Goal: Task Accomplishment & Management: Use online tool/utility

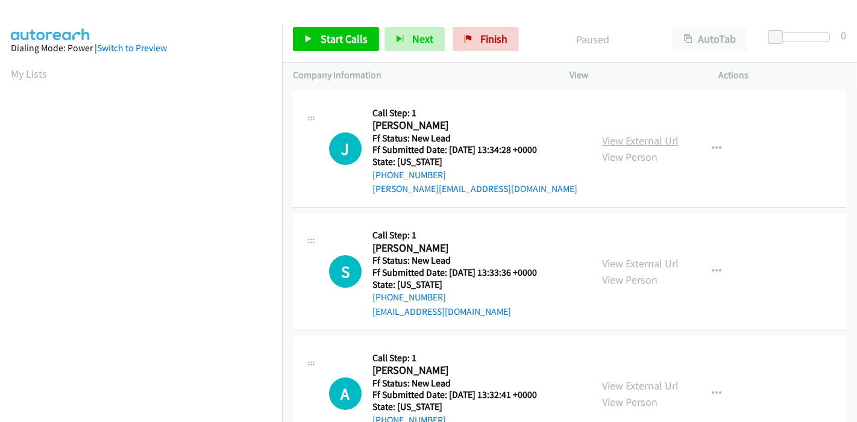
click at [639, 136] on link "View External Url" at bounding box center [640, 141] width 77 height 14
click at [618, 264] on link "View External Url" at bounding box center [640, 264] width 77 height 14
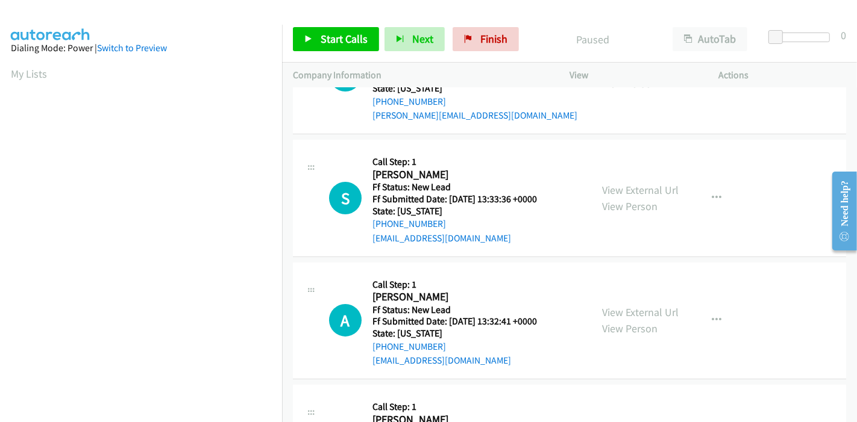
scroll to position [134, 0]
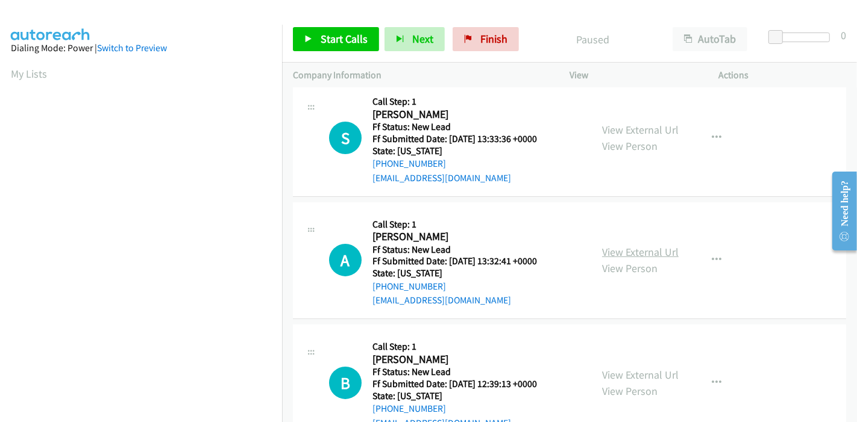
click at [652, 254] on link "View External Url" at bounding box center [640, 252] width 77 height 14
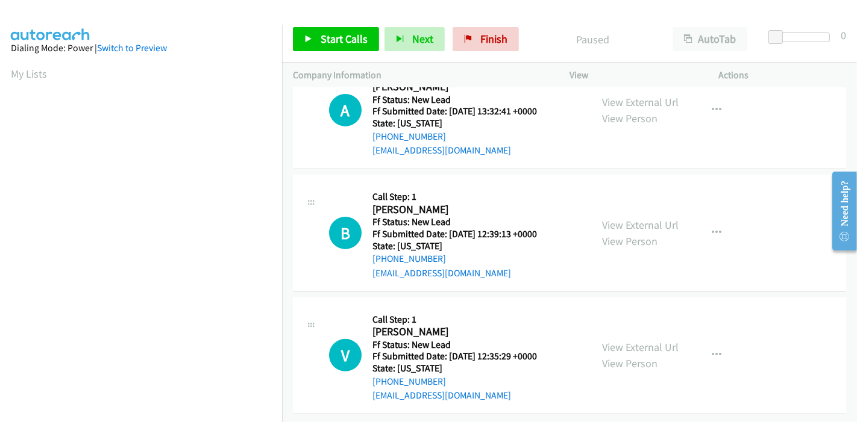
scroll to position [294, 0]
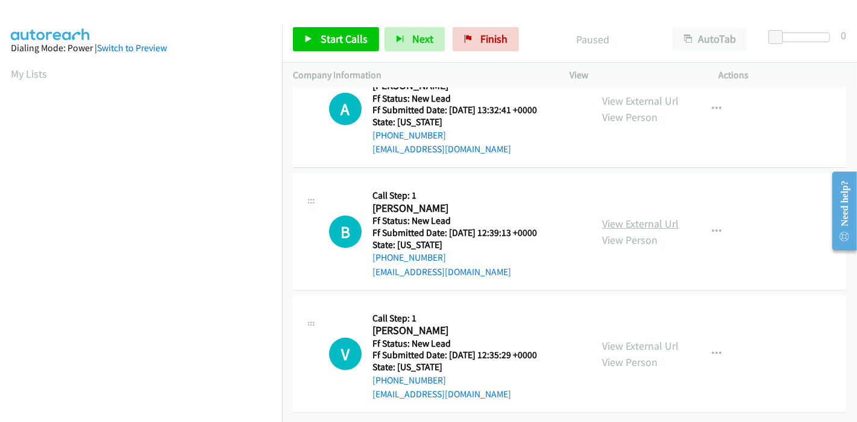
click at [630, 217] on link "View External Url" at bounding box center [640, 224] width 77 height 14
click at [630, 339] on link "View External Url" at bounding box center [640, 346] width 77 height 14
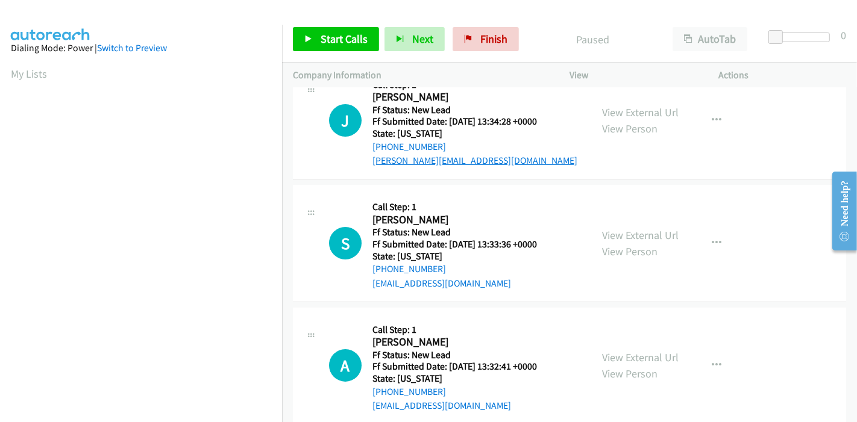
scroll to position [0, 0]
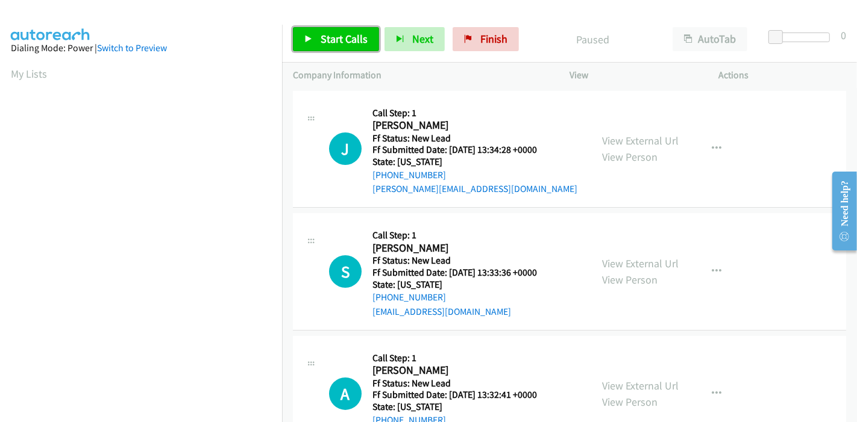
click at [335, 40] on span "Start Calls" at bounding box center [344, 39] width 47 height 14
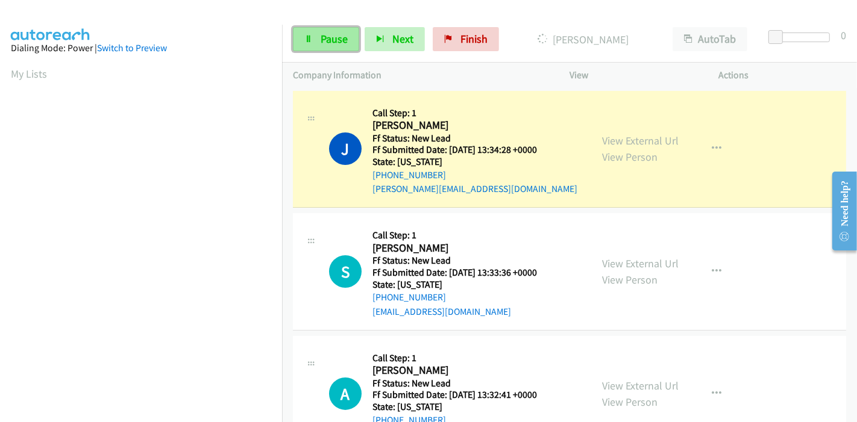
click at [330, 36] on span "Pause" at bounding box center [334, 39] width 27 height 14
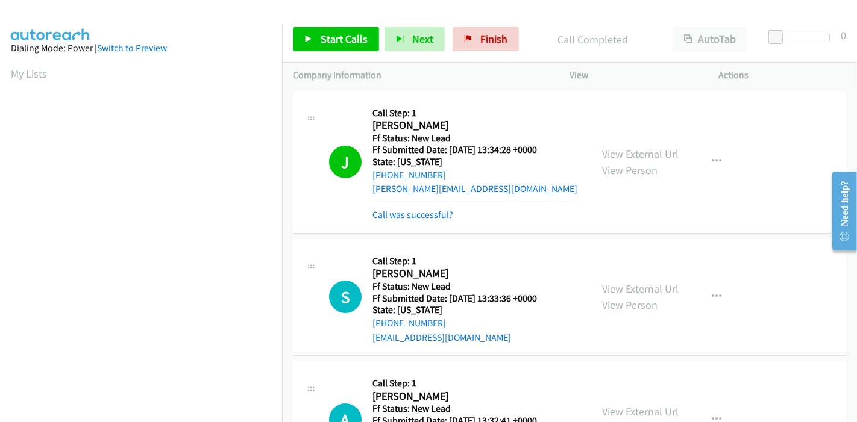
scroll to position [254, 0]
click at [419, 218] on link "Call was successful?" at bounding box center [412, 214] width 81 height 11
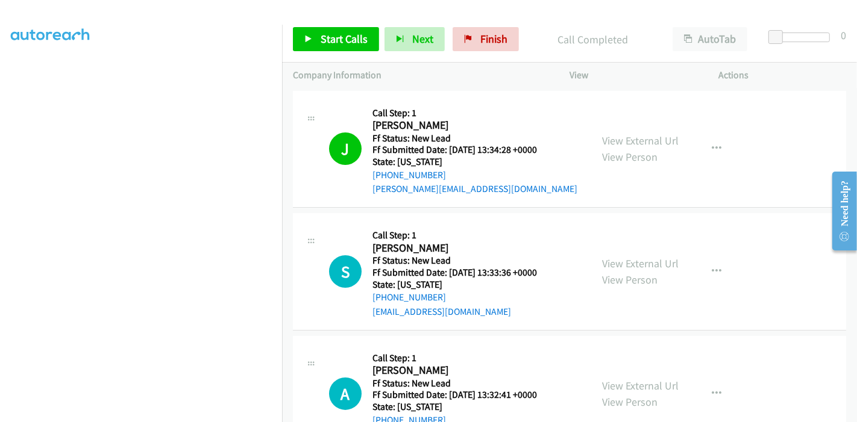
click at [330, 51] on div "Start Calls Pause Next Finish Call Completed AutoTab AutoTab 0" at bounding box center [569, 39] width 575 height 46
click at [333, 46] on link "Start Calls" at bounding box center [336, 39] width 86 height 24
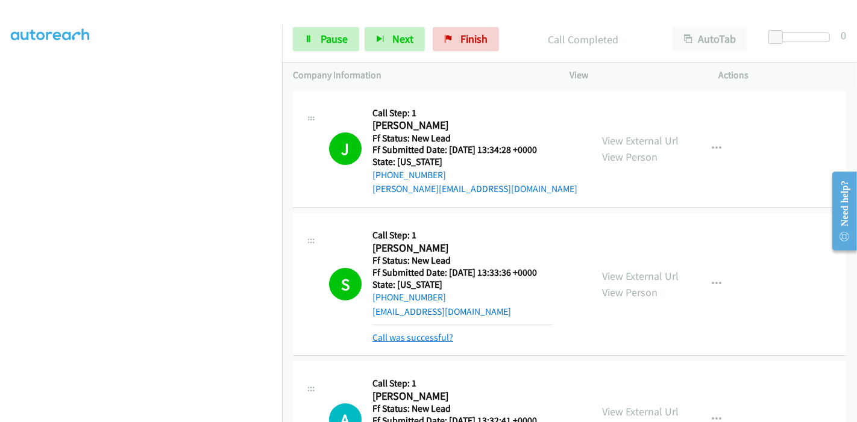
click at [403, 339] on link "Call was successful?" at bounding box center [412, 337] width 81 height 11
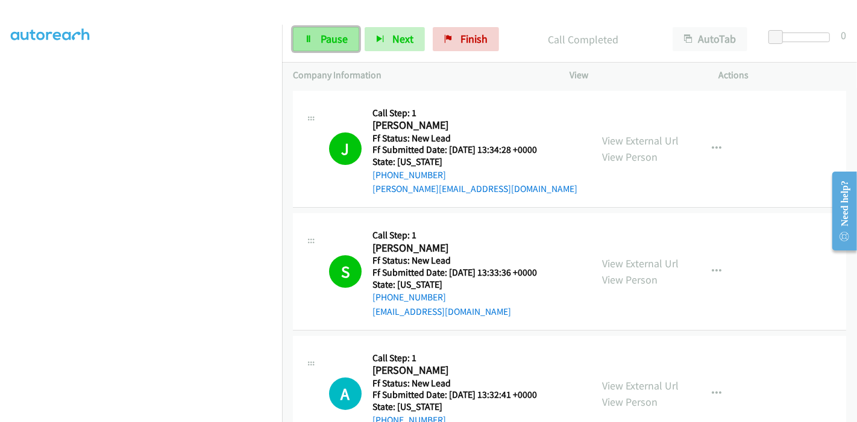
click at [316, 38] on link "Pause" at bounding box center [326, 39] width 66 height 24
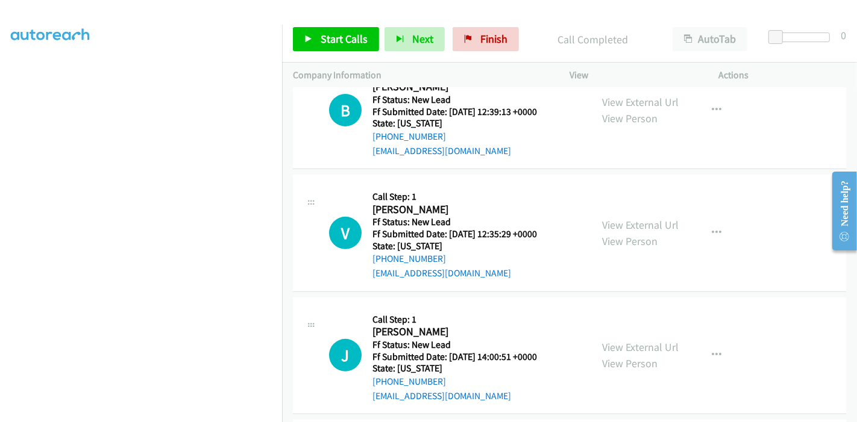
scroll to position [401, 0]
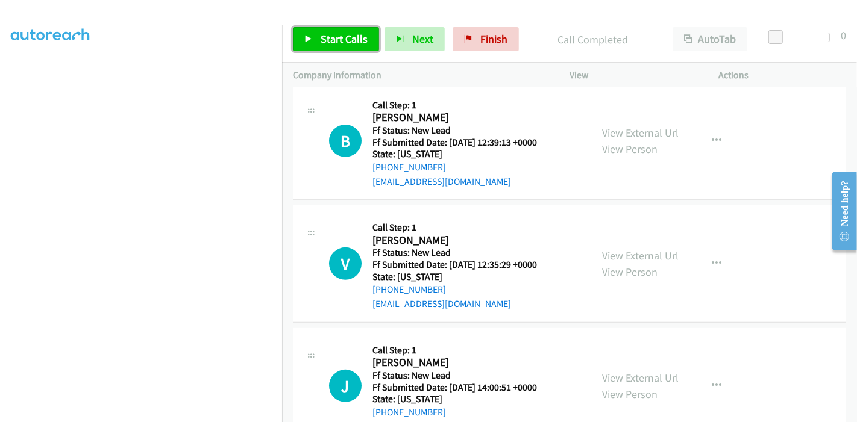
click at [339, 36] on span "Start Calls" at bounding box center [344, 39] width 47 height 14
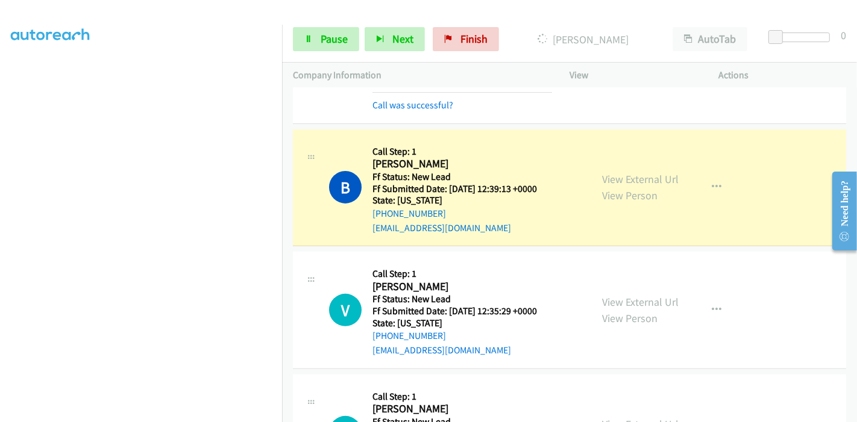
scroll to position [335, 0]
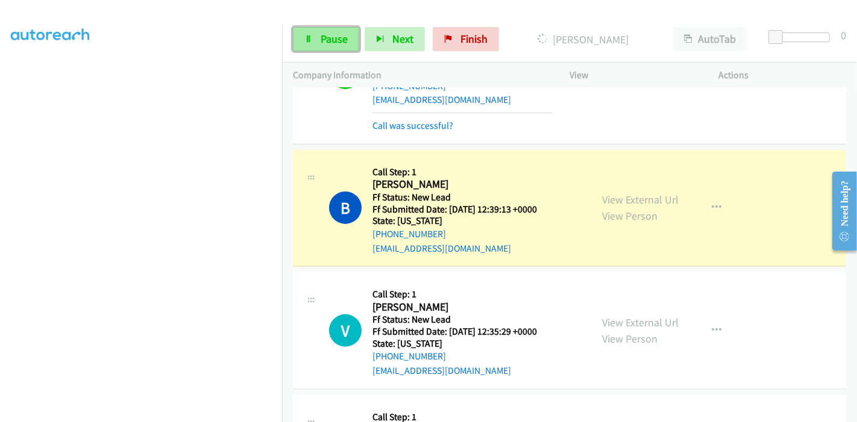
click at [309, 38] on icon at bounding box center [308, 40] width 8 height 8
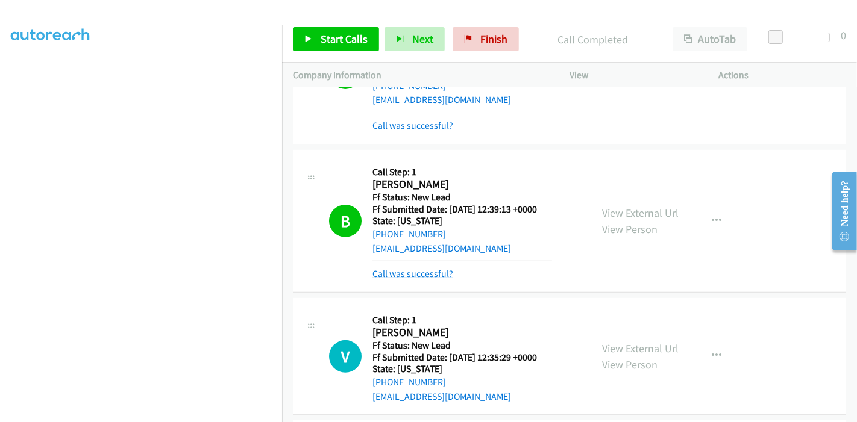
click at [427, 273] on link "Call was successful?" at bounding box center [412, 273] width 81 height 11
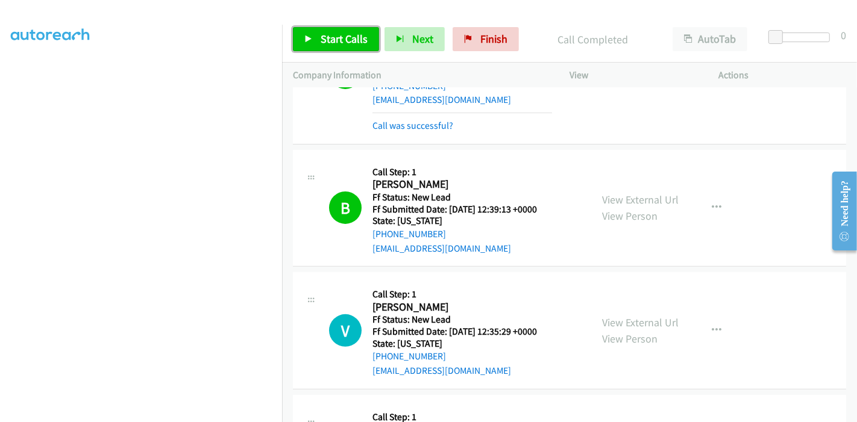
click at [325, 41] on span "Start Calls" at bounding box center [344, 39] width 47 height 14
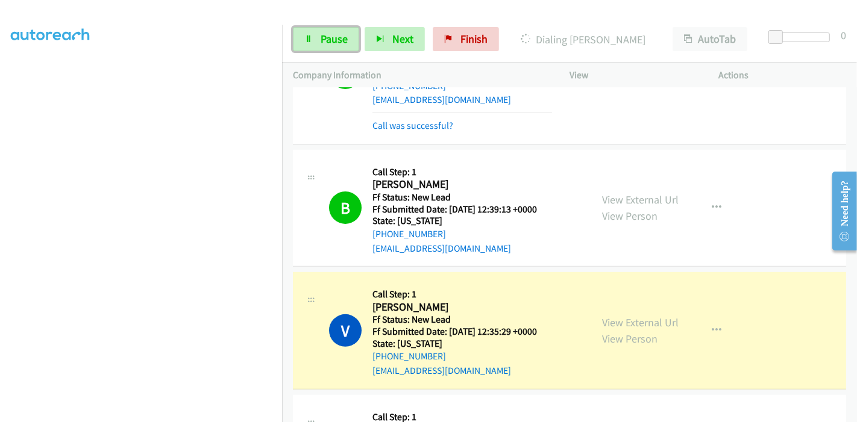
click at [325, 41] on span "Pause" at bounding box center [334, 39] width 27 height 14
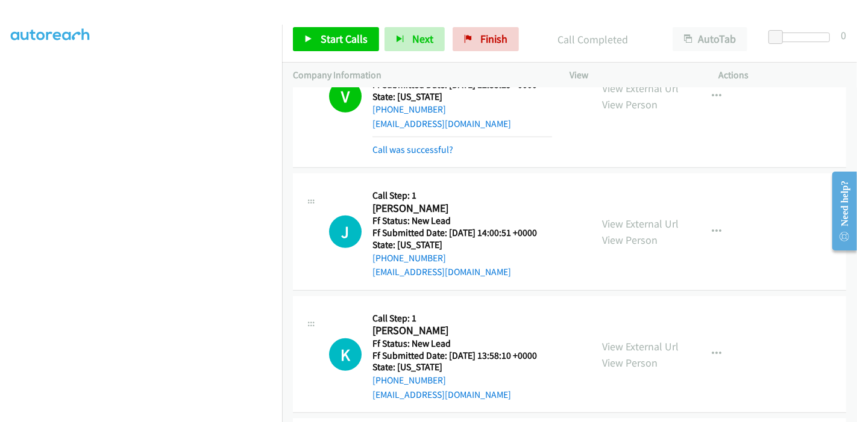
scroll to position [670, 0]
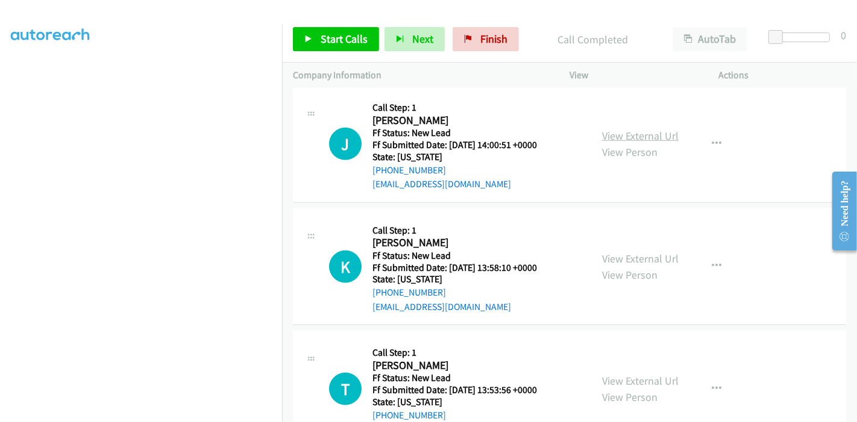
click at [653, 136] on link "View External Url" at bounding box center [640, 136] width 77 height 14
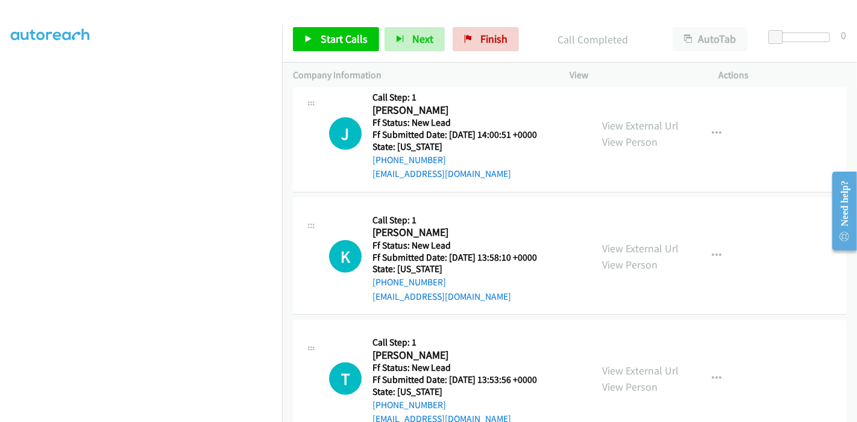
scroll to position [712, 0]
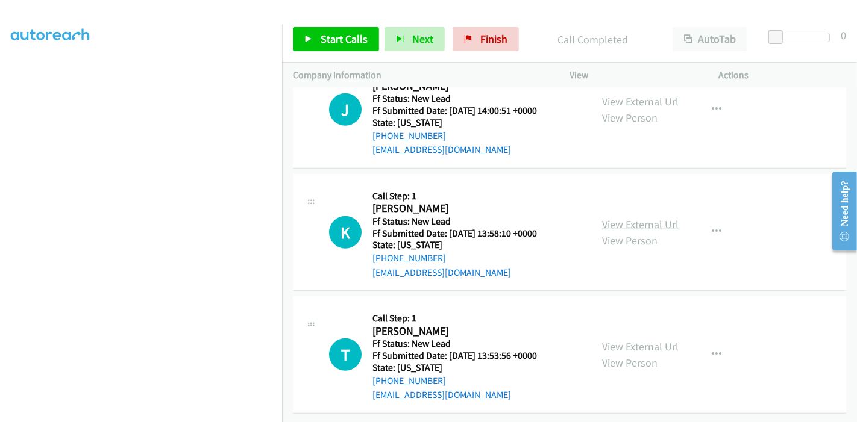
click at [630, 218] on link "View External Url" at bounding box center [640, 225] width 77 height 14
click at [636, 340] on link "View External Url" at bounding box center [640, 347] width 77 height 14
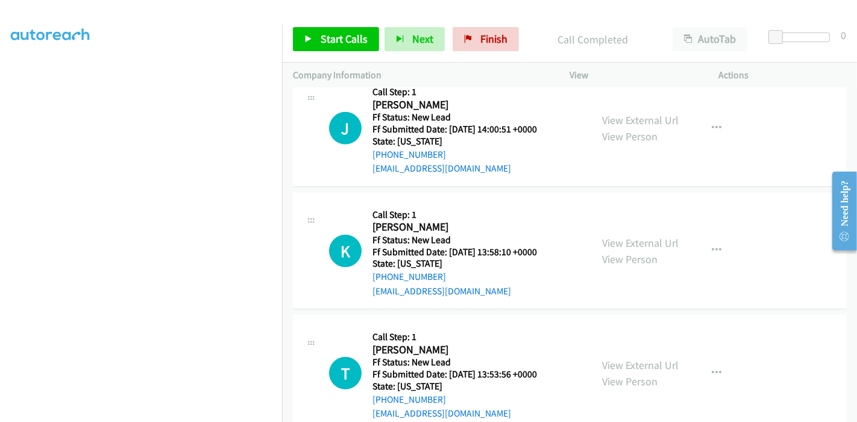
scroll to position [689, 0]
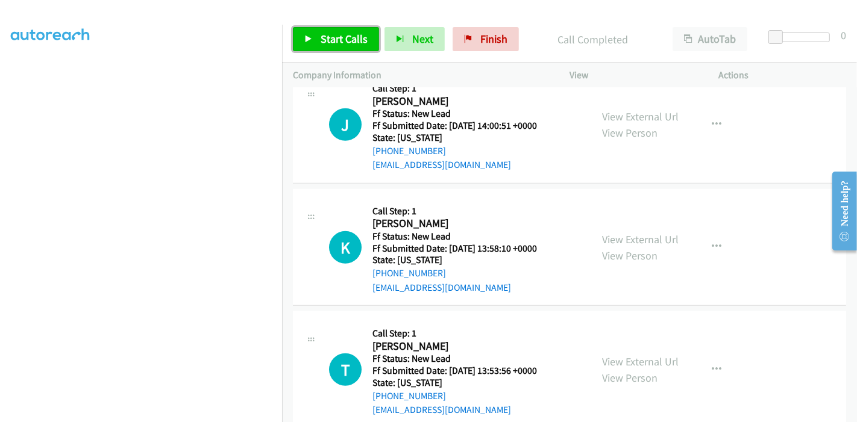
click at [345, 37] on span "Start Calls" at bounding box center [344, 39] width 47 height 14
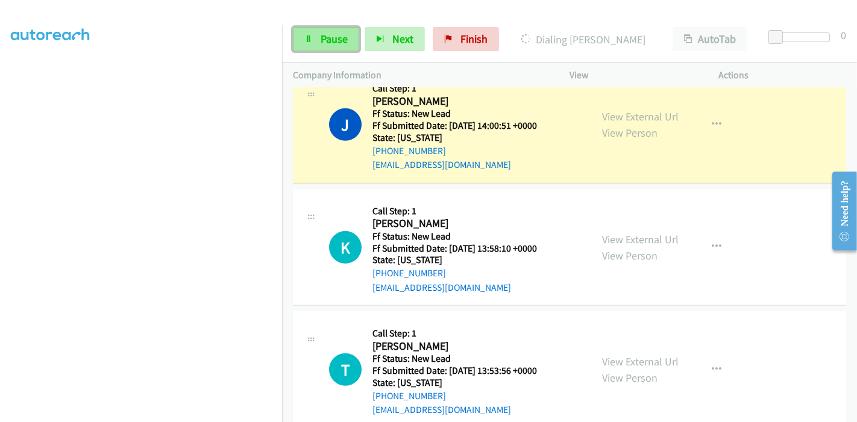
click at [342, 34] on span "Pause" at bounding box center [334, 39] width 27 height 14
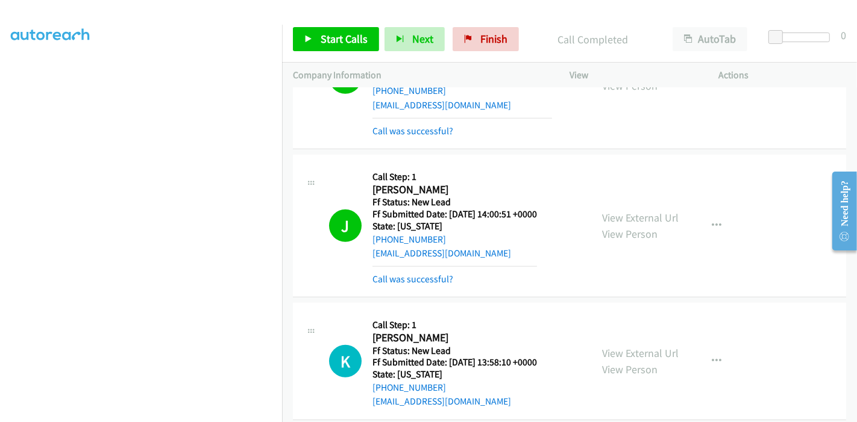
scroll to position [603, 0]
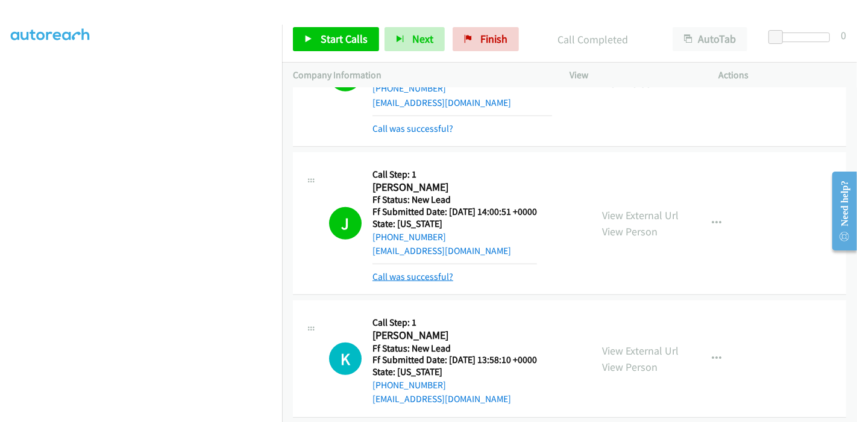
click at [422, 276] on link "Call was successful?" at bounding box center [412, 276] width 81 height 11
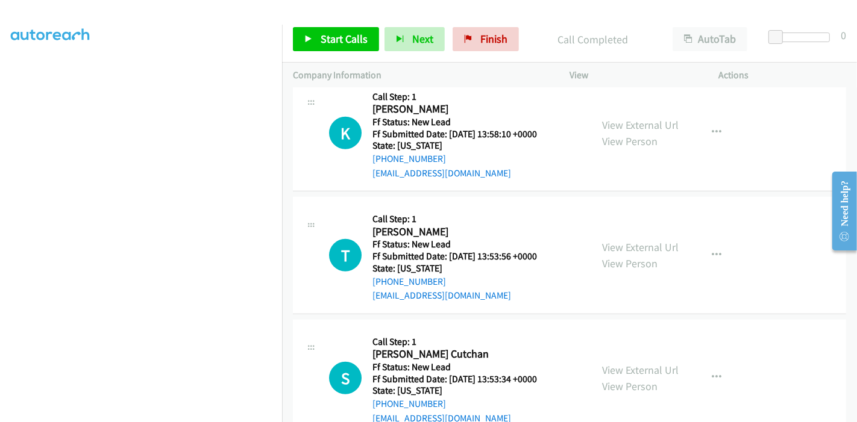
scroll to position [737, 0]
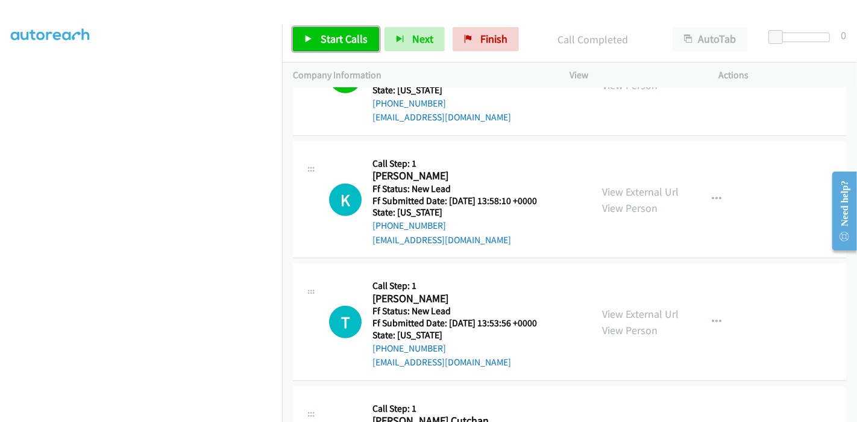
click at [345, 35] on span "Start Calls" at bounding box center [344, 39] width 47 height 14
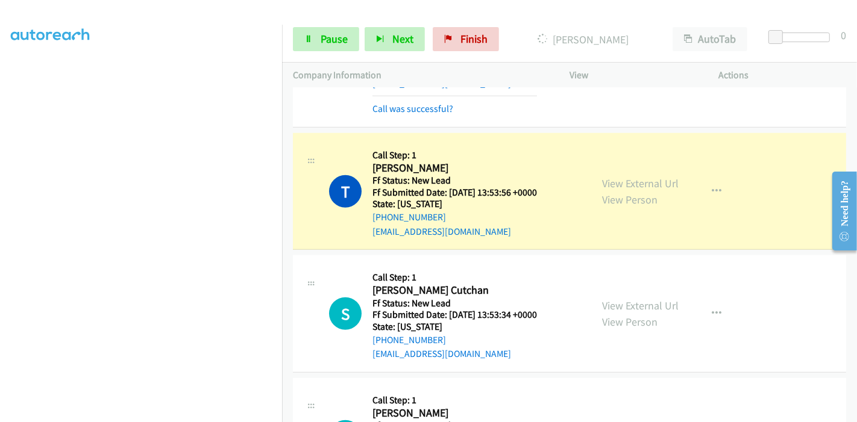
scroll to position [937, 0]
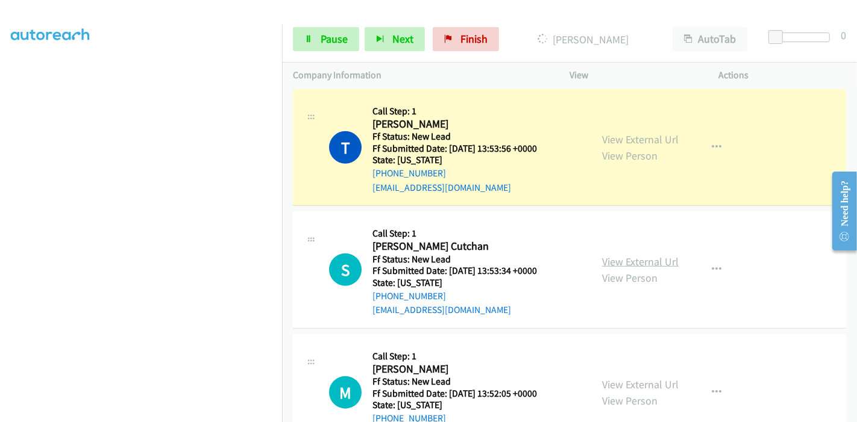
click at [611, 263] on link "View External Url" at bounding box center [640, 262] width 77 height 14
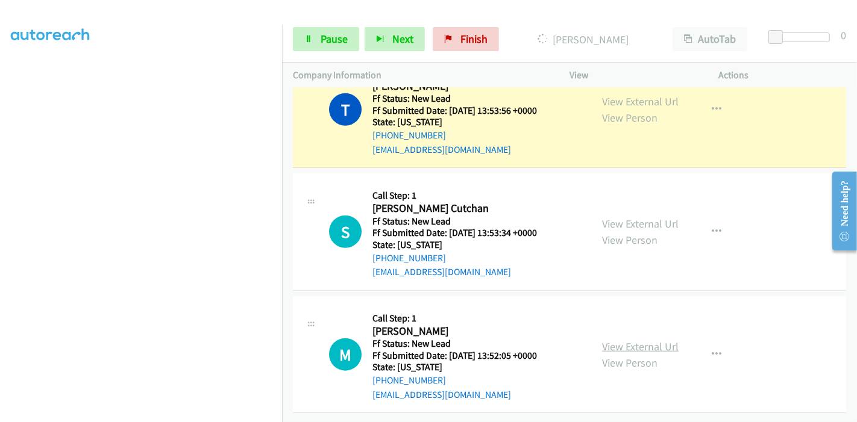
click at [630, 340] on link "View External Url" at bounding box center [640, 347] width 77 height 14
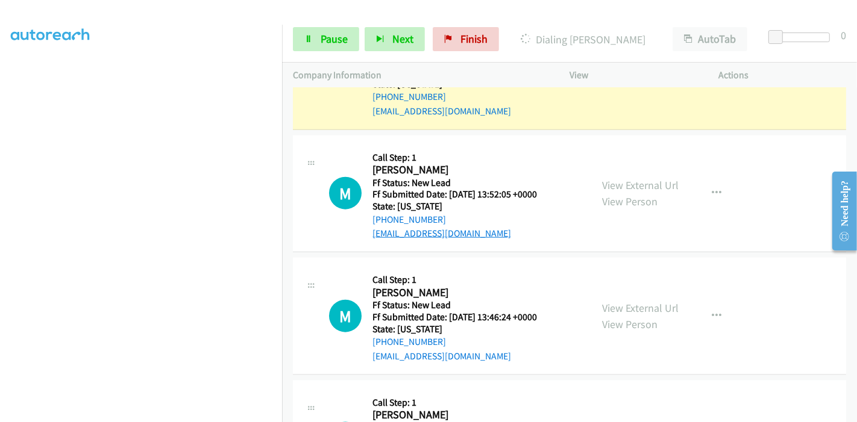
scroll to position [1075, 0]
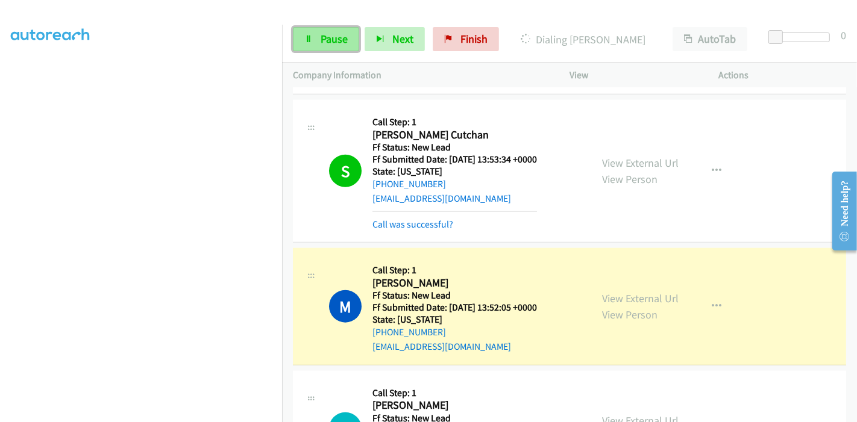
click at [321, 40] on span "Pause" at bounding box center [334, 39] width 27 height 14
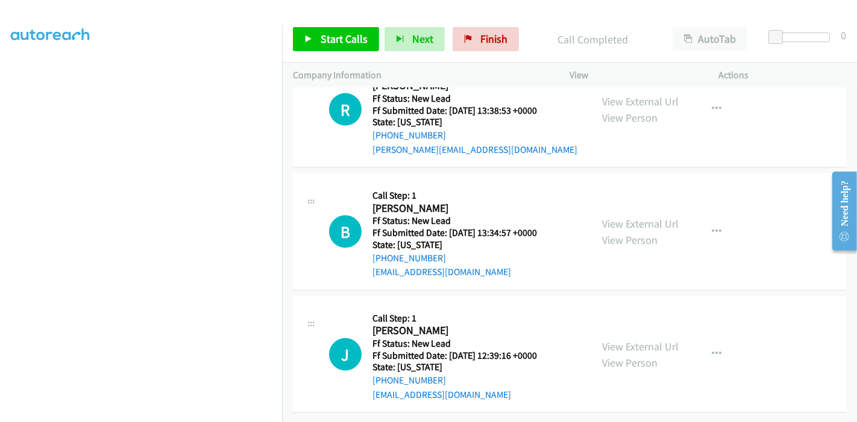
scroll to position [1549, 0]
click at [468, 39] on icon at bounding box center [468, 40] width 8 height 8
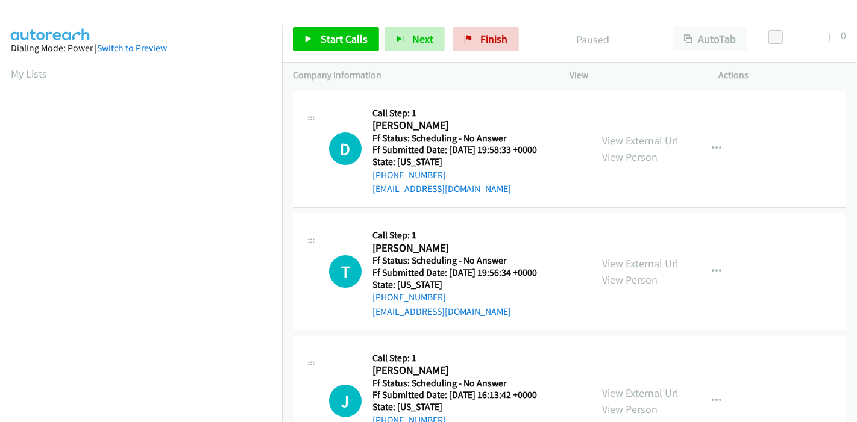
scroll to position [254, 0]
click at [628, 139] on link "View External Url" at bounding box center [640, 141] width 77 height 14
click at [646, 265] on link "View External Url" at bounding box center [640, 264] width 77 height 14
click at [629, 386] on link "View External Url" at bounding box center [640, 393] width 77 height 14
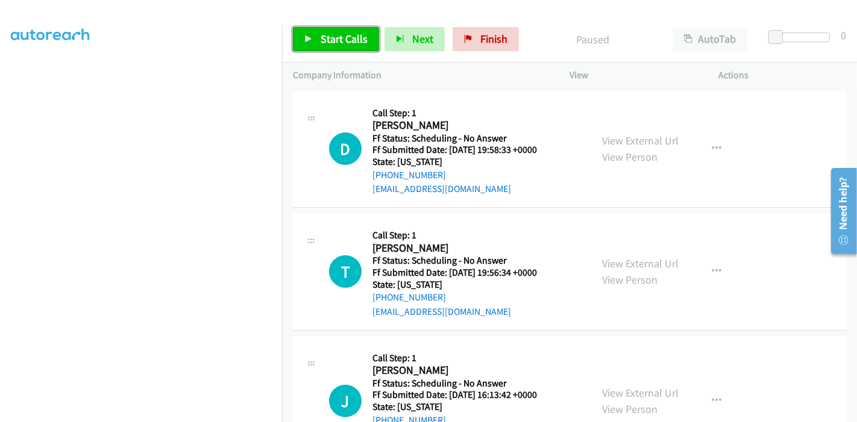
click at [312, 35] on link "Start Calls" at bounding box center [336, 39] width 86 height 24
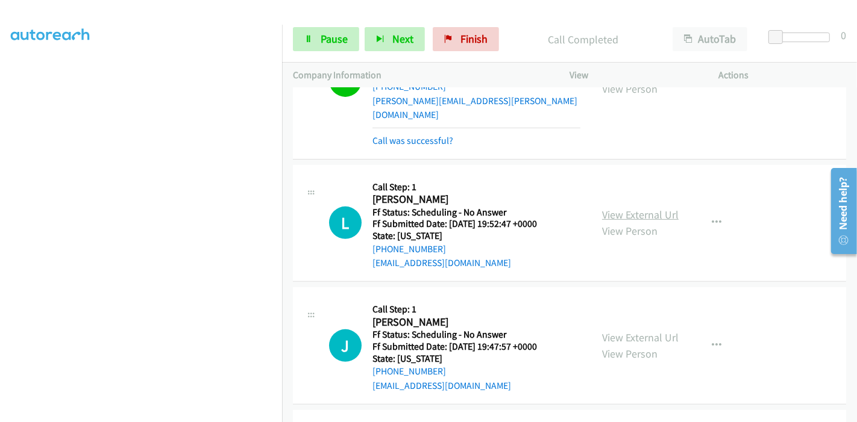
scroll to position [414, 0]
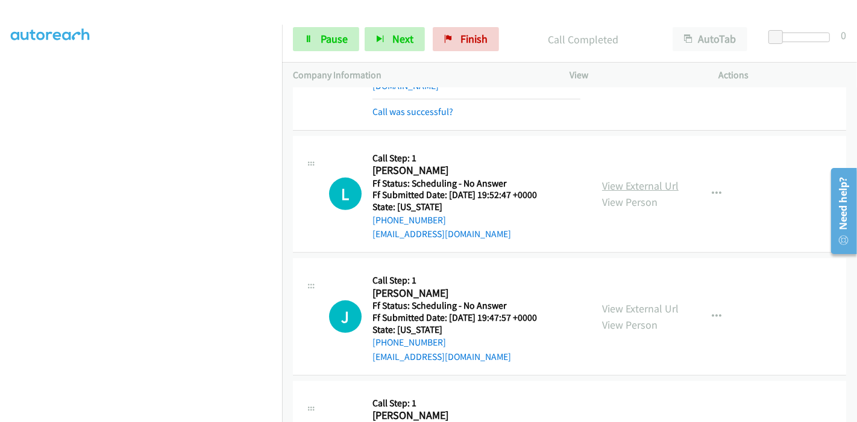
click at [648, 179] on link "View External Url" at bounding box center [640, 186] width 77 height 14
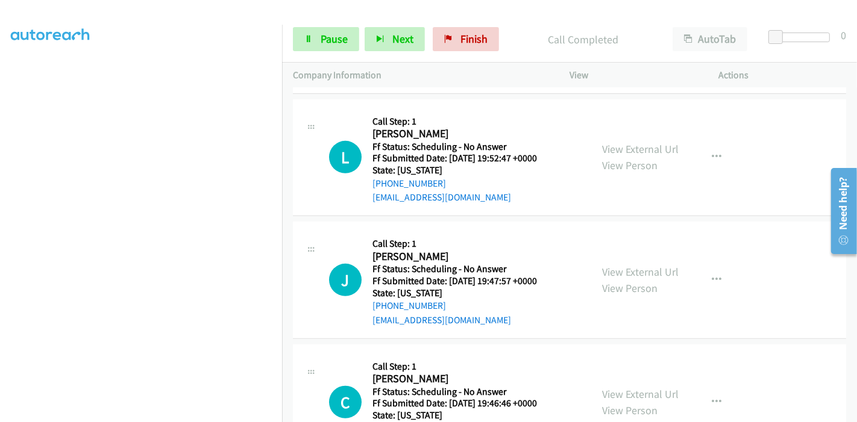
scroll to position [481, 0]
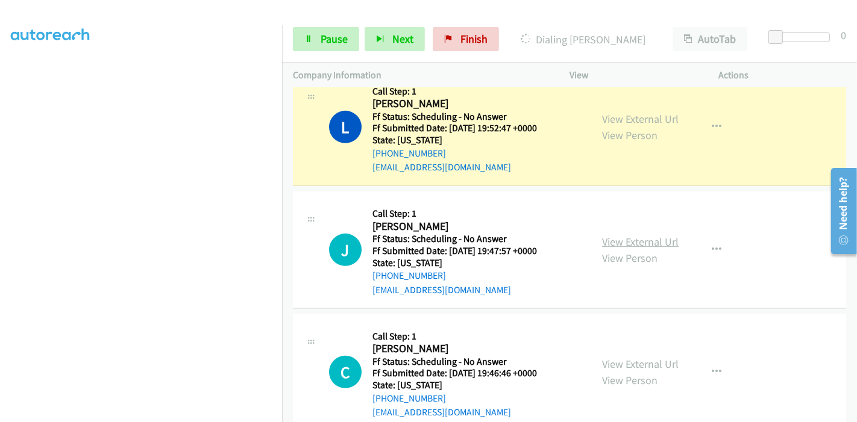
click at [627, 235] on link "View External Url" at bounding box center [640, 242] width 77 height 14
click at [608, 357] on link "View External Url" at bounding box center [640, 364] width 77 height 14
click at [328, 37] on span "Pause" at bounding box center [334, 39] width 27 height 14
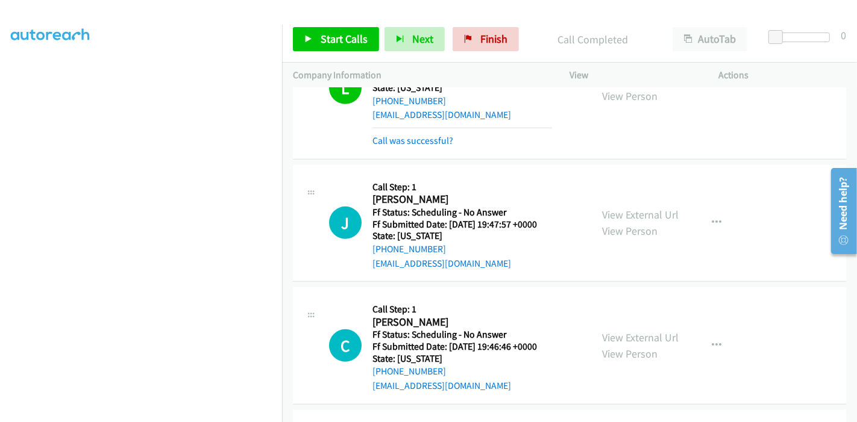
scroll to position [535, 0]
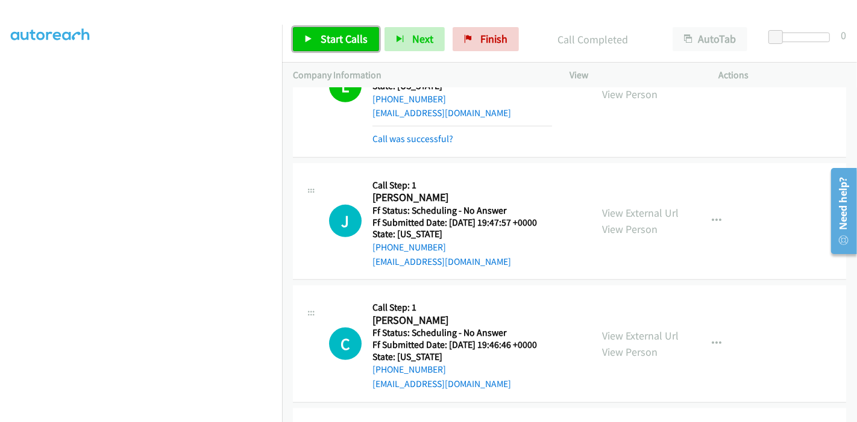
click at [321, 36] on span "Start Calls" at bounding box center [344, 39] width 47 height 14
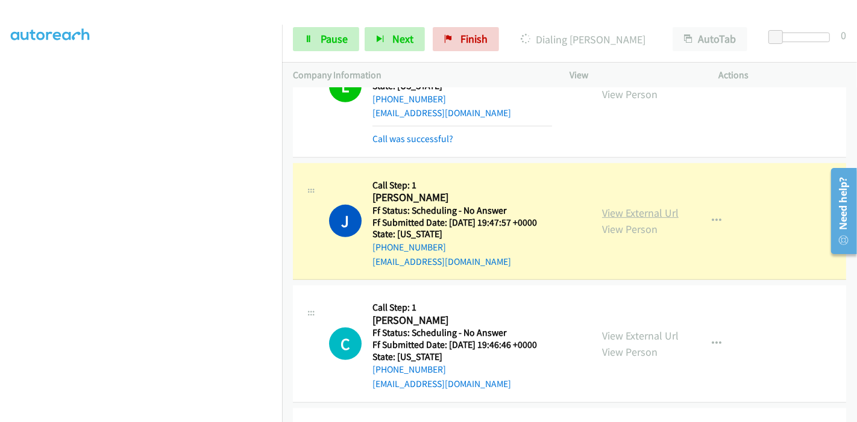
click at [652, 206] on link "View External Url" at bounding box center [640, 213] width 77 height 14
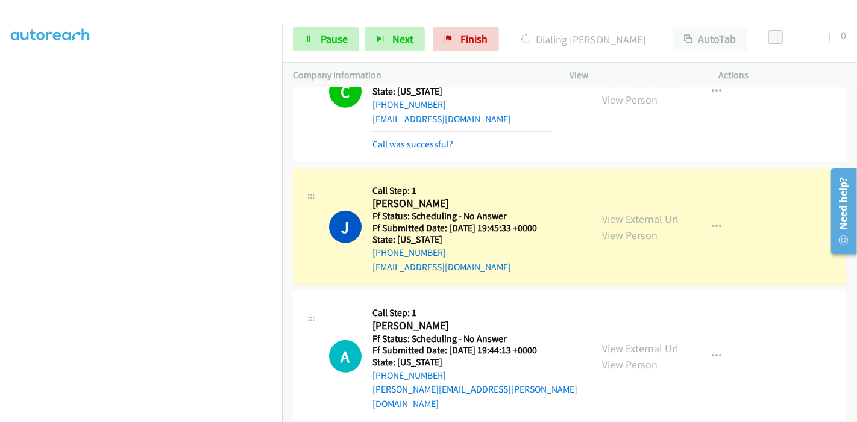
scroll to position [829, 0]
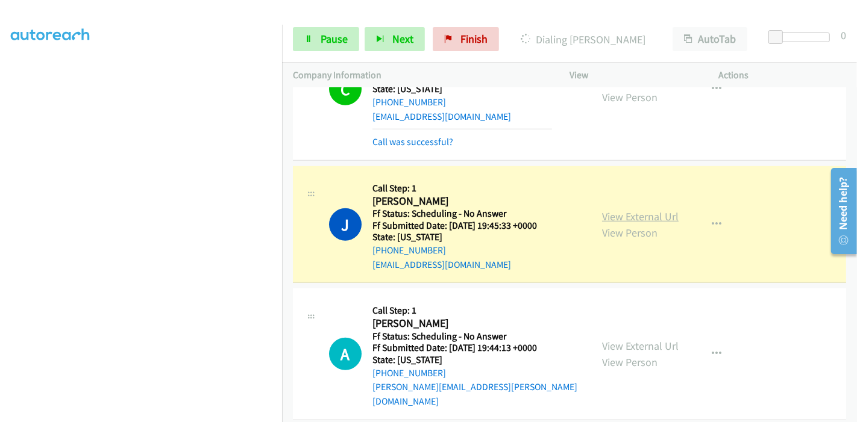
click at [630, 210] on link "View External Url" at bounding box center [640, 217] width 77 height 14
click at [618, 339] on link "View External Url" at bounding box center [640, 346] width 77 height 14
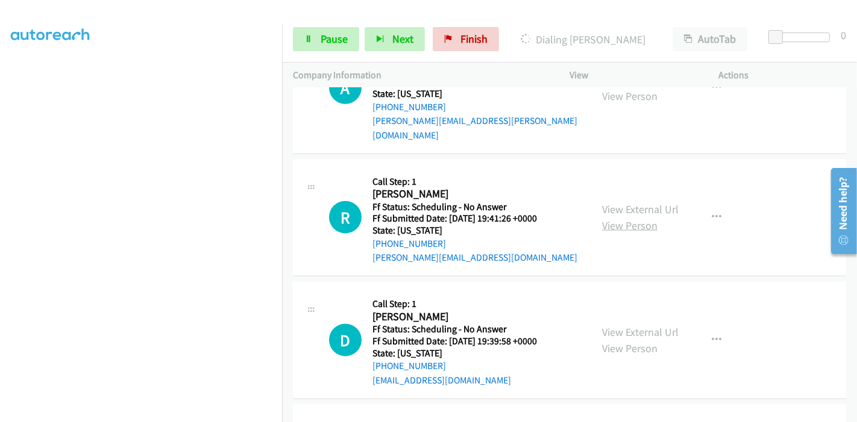
scroll to position [1097, 0]
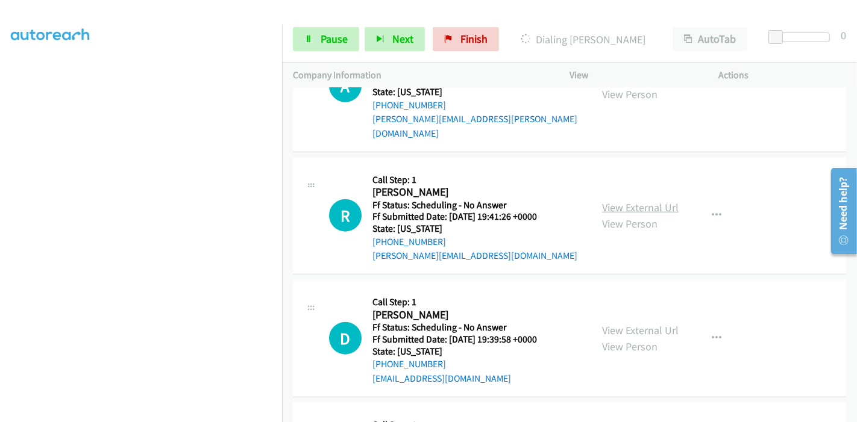
click at [620, 201] on link "View External Url" at bounding box center [640, 208] width 77 height 14
click at [628, 324] on link "View External Url" at bounding box center [640, 331] width 77 height 14
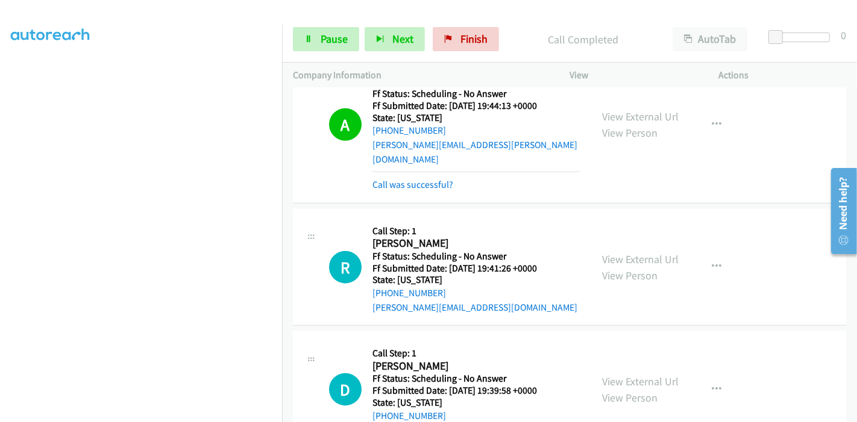
scroll to position [1109, 0]
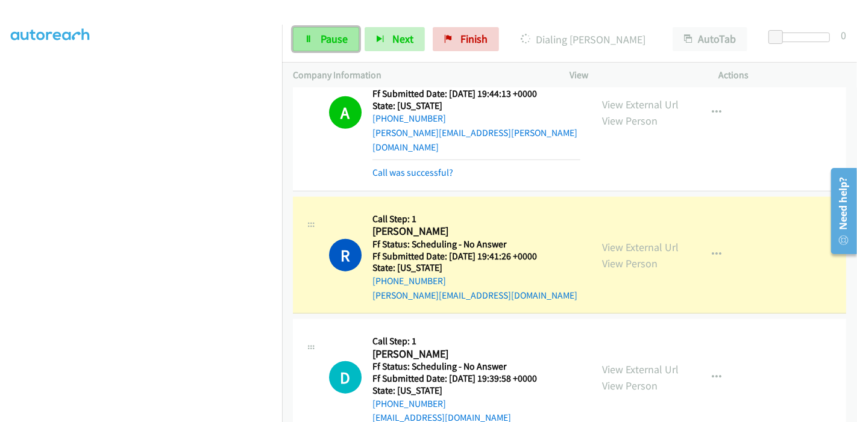
click at [313, 37] on link "Pause" at bounding box center [326, 39] width 66 height 24
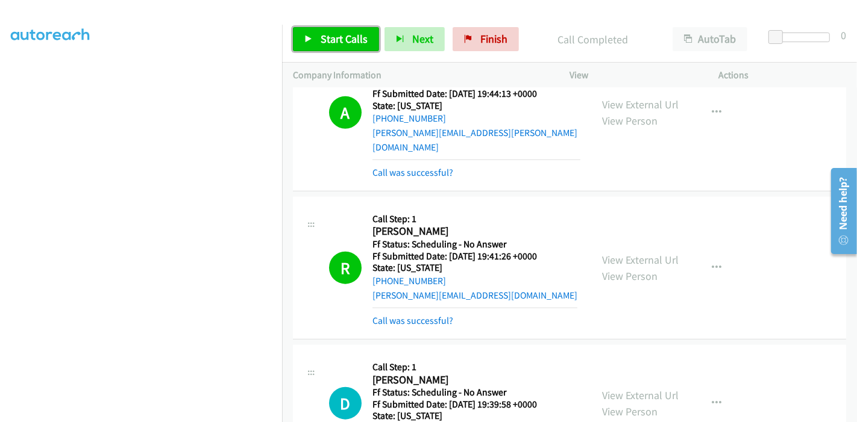
click at [324, 35] on span "Start Calls" at bounding box center [344, 39] width 47 height 14
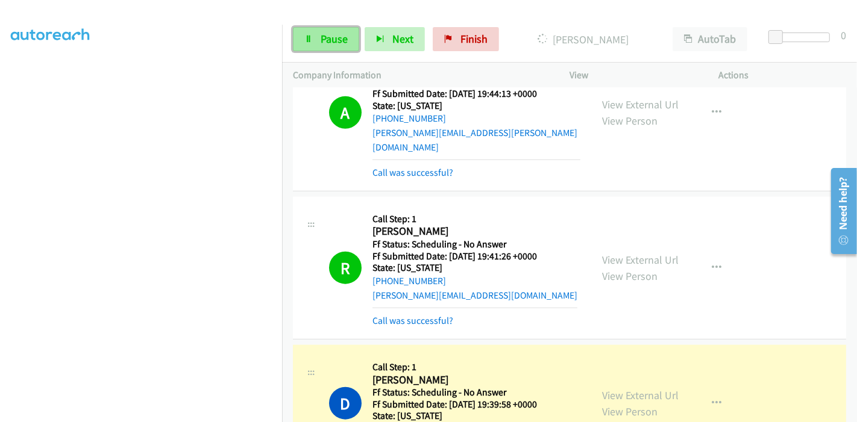
click at [321, 45] on span "Pause" at bounding box center [334, 39] width 27 height 14
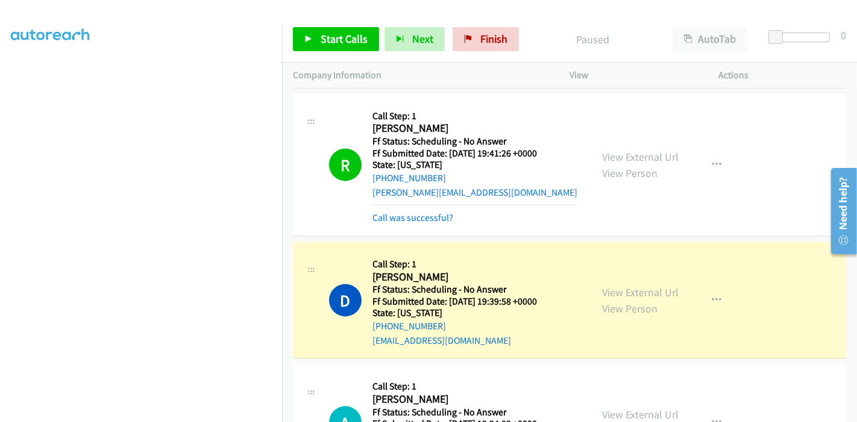
scroll to position [1243, 0]
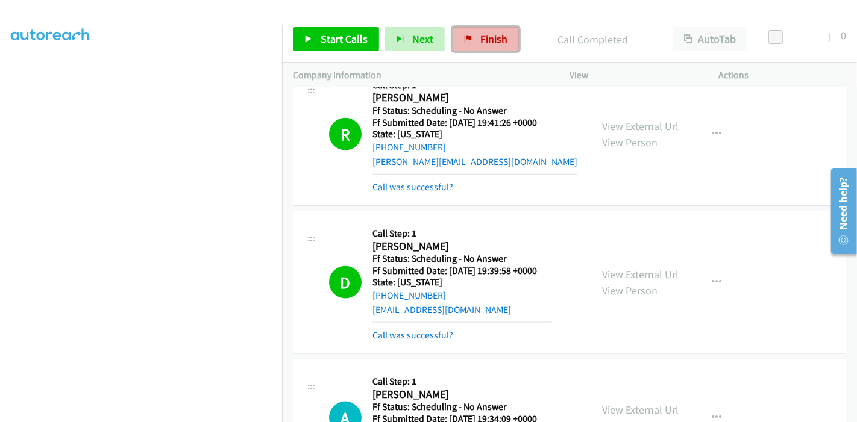
click at [483, 36] on span "Finish" at bounding box center [493, 39] width 27 height 14
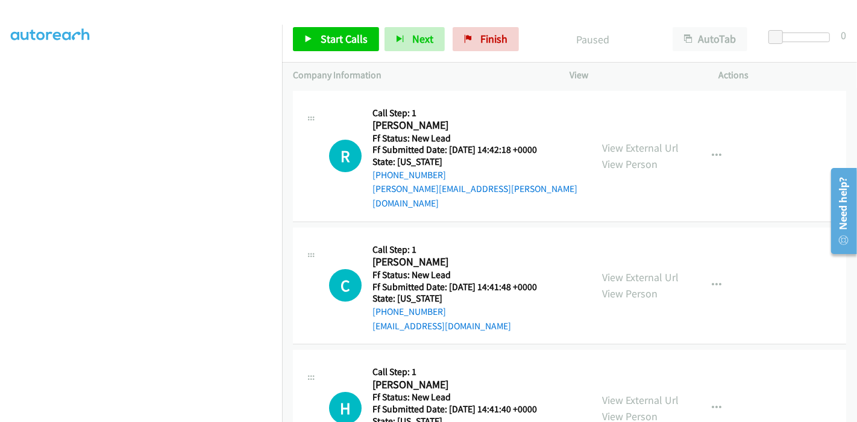
click at [655, 140] on div "View External Url View Person" at bounding box center [640, 156] width 77 height 33
click at [651, 141] on link "View External Url" at bounding box center [640, 148] width 77 height 14
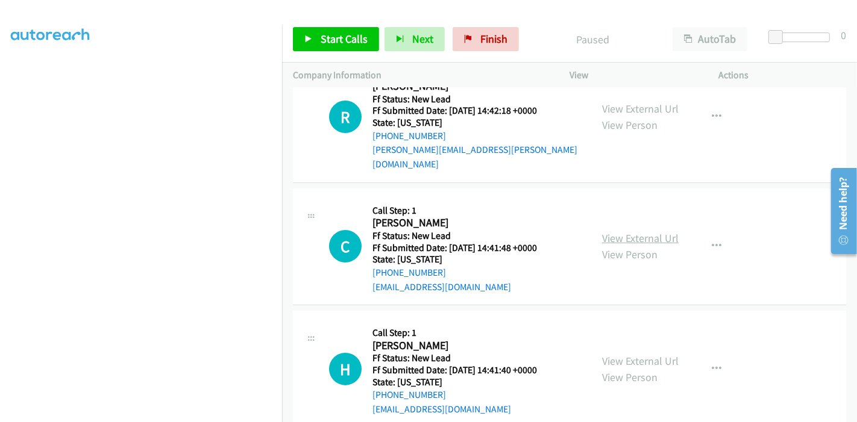
scroll to position [67, 0]
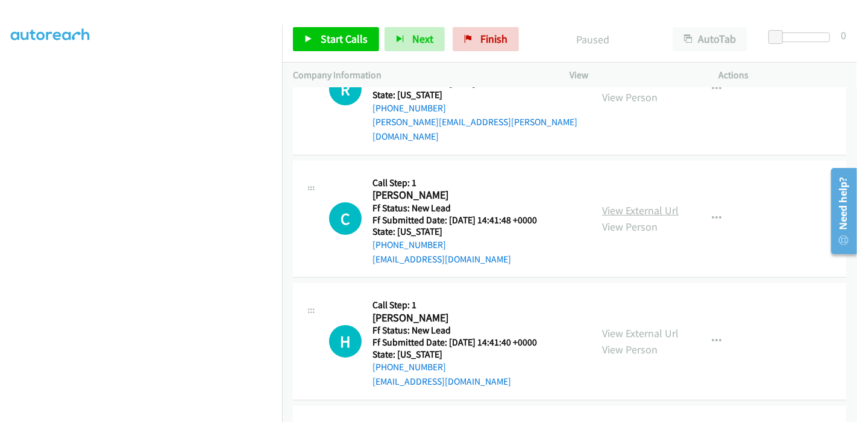
click at [647, 204] on link "View External Url" at bounding box center [640, 211] width 77 height 14
click at [644, 327] on link "View External Url" at bounding box center [640, 334] width 77 height 14
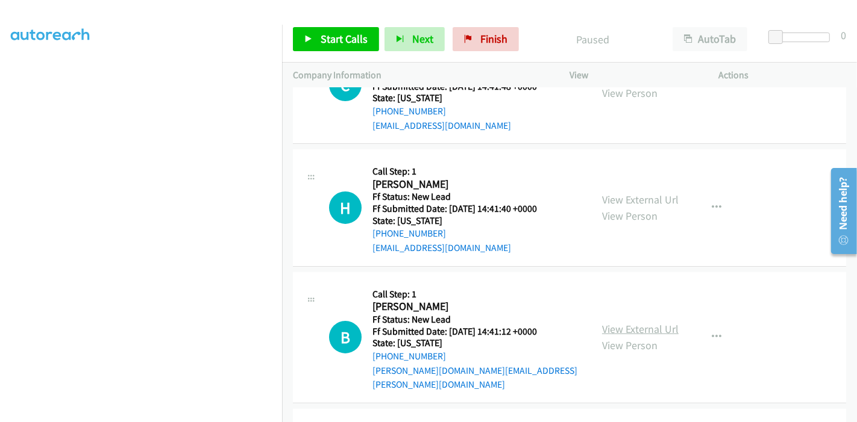
scroll to position [201, 0]
click at [633, 322] on link "View External Url" at bounding box center [640, 329] width 77 height 14
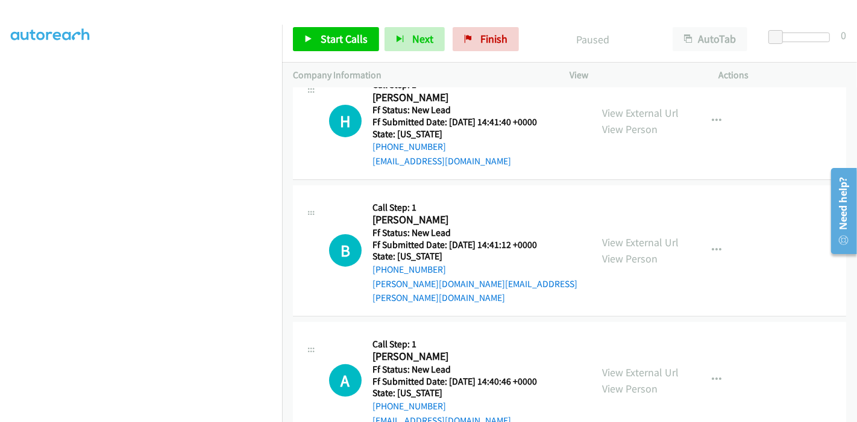
scroll to position [294, 0]
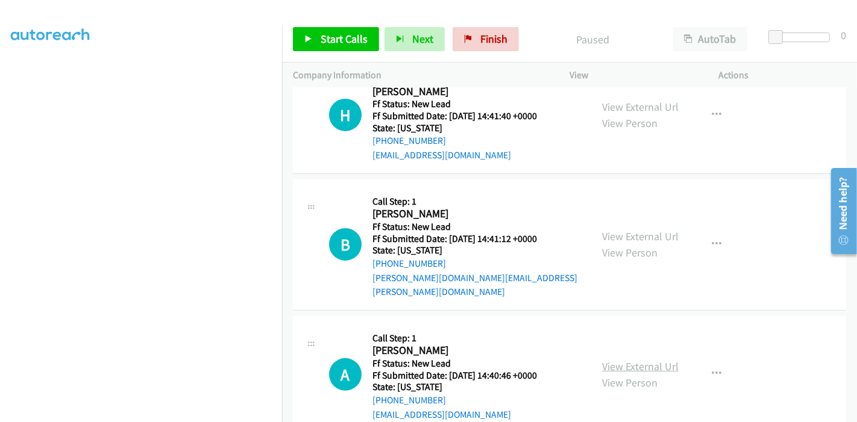
click at [626, 360] on link "View External Url" at bounding box center [640, 367] width 77 height 14
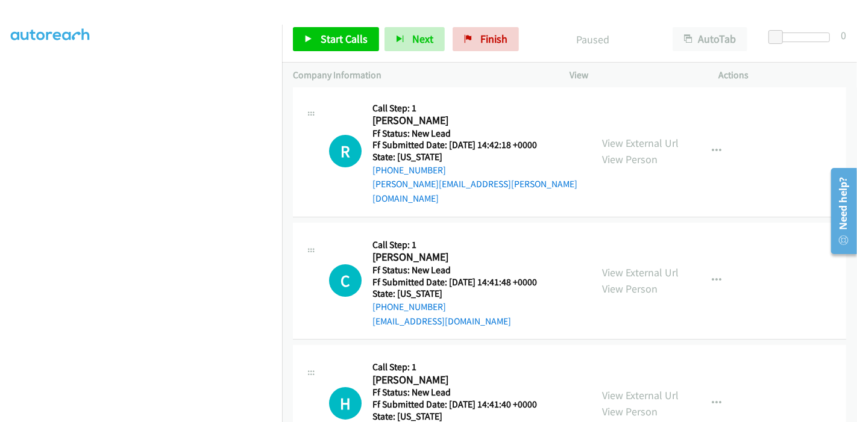
scroll to position [0, 0]
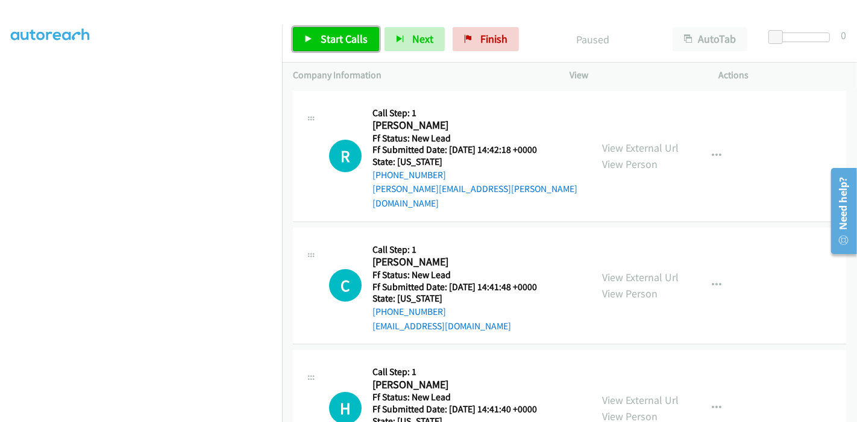
click at [313, 42] on link "Start Calls" at bounding box center [336, 39] width 86 height 24
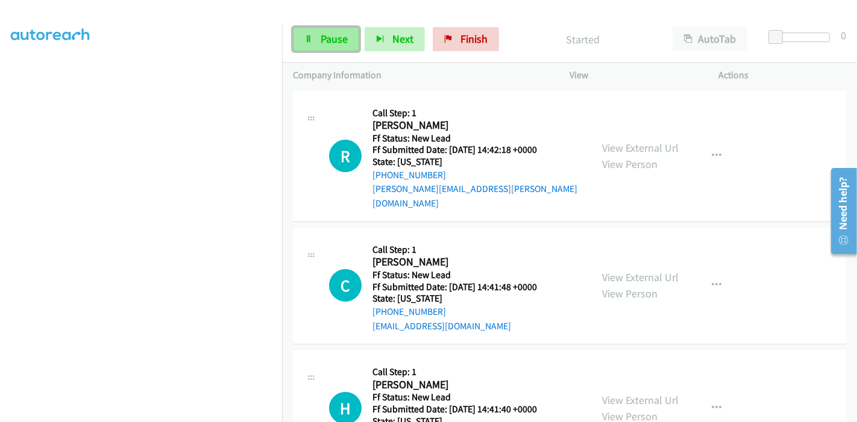
click at [312, 41] on icon at bounding box center [308, 40] width 8 height 8
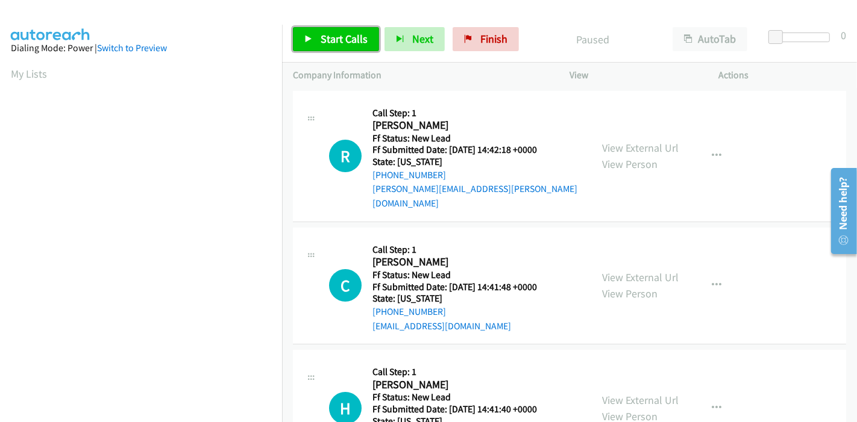
click at [316, 43] on link "Start Calls" at bounding box center [336, 39] width 86 height 24
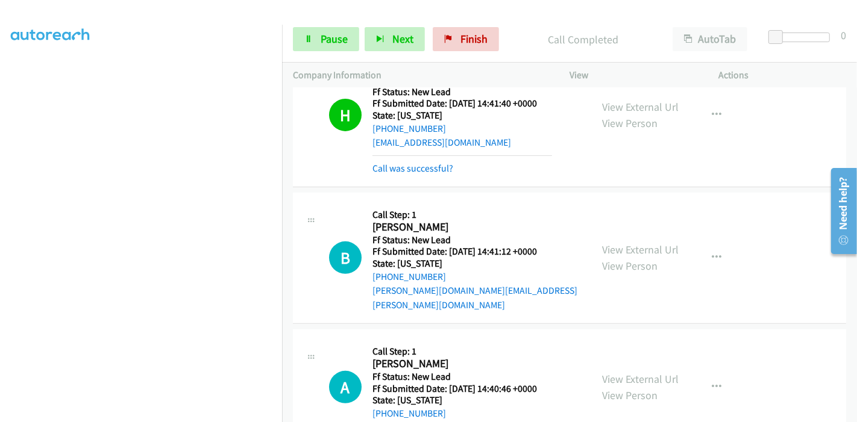
scroll to position [370, 0]
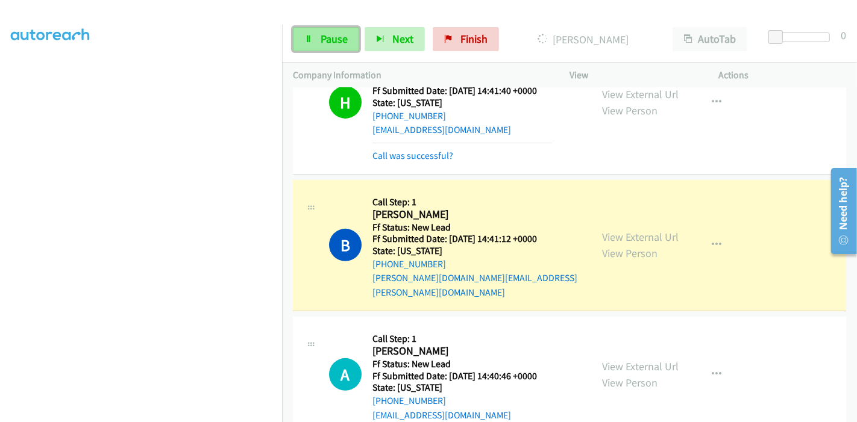
click at [312, 42] on link "Pause" at bounding box center [326, 39] width 66 height 24
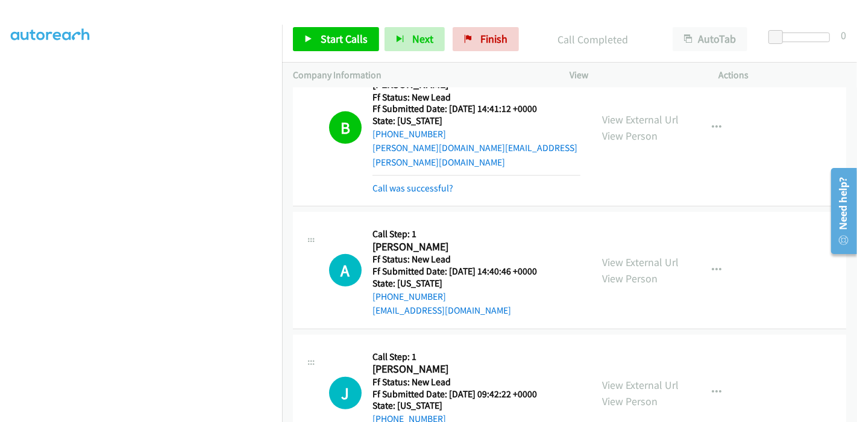
scroll to position [504, 0]
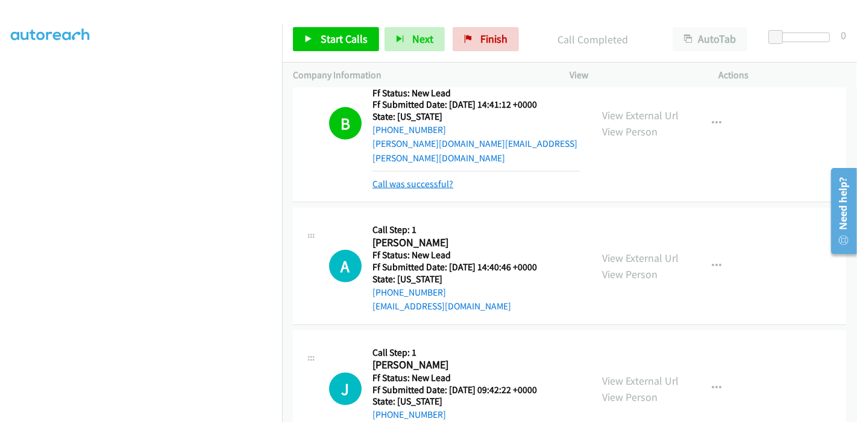
click at [447, 178] on link "Call was successful?" at bounding box center [412, 183] width 81 height 11
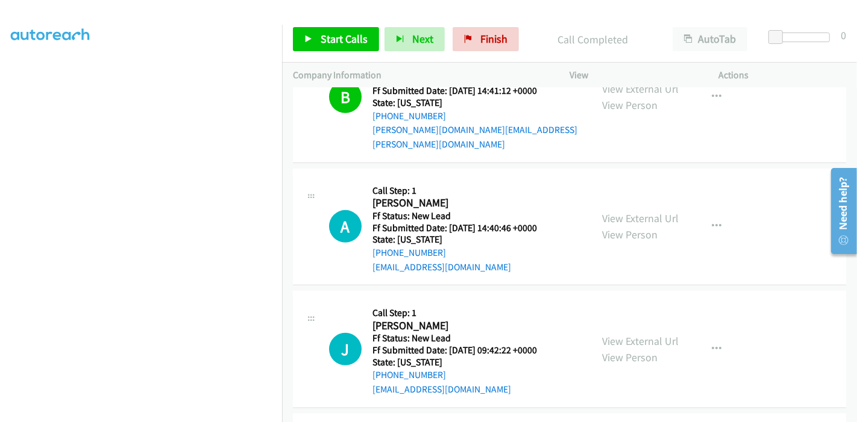
scroll to position [492, 0]
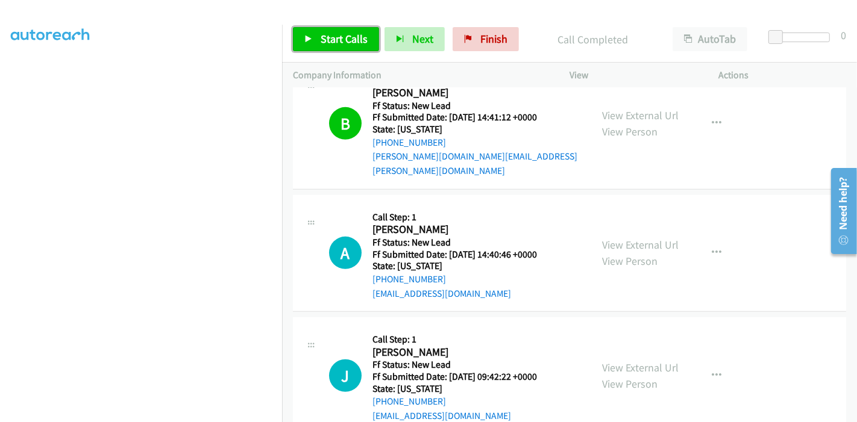
click at [329, 42] on span "Start Calls" at bounding box center [344, 39] width 47 height 14
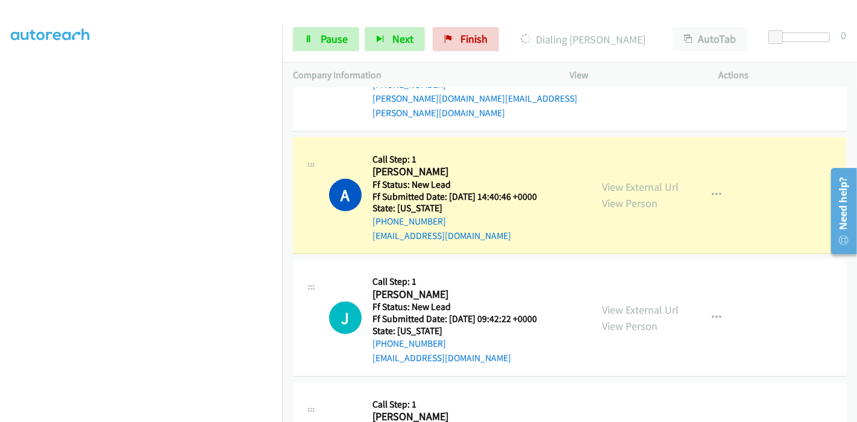
scroll to position [626, 0]
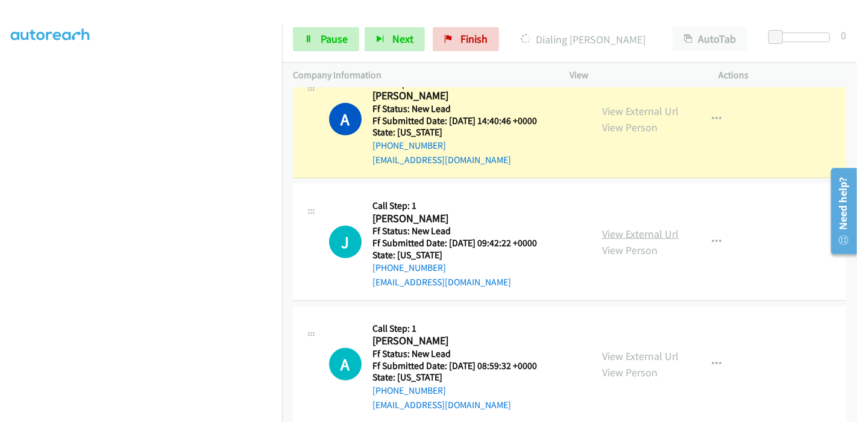
click at [623, 227] on link "View External Url" at bounding box center [640, 234] width 77 height 14
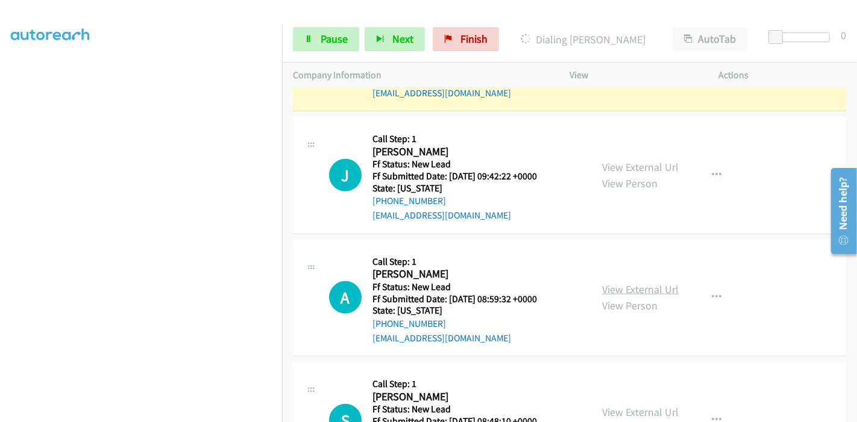
click at [645, 283] on link "View External Url" at bounding box center [640, 290] width 77 height 14
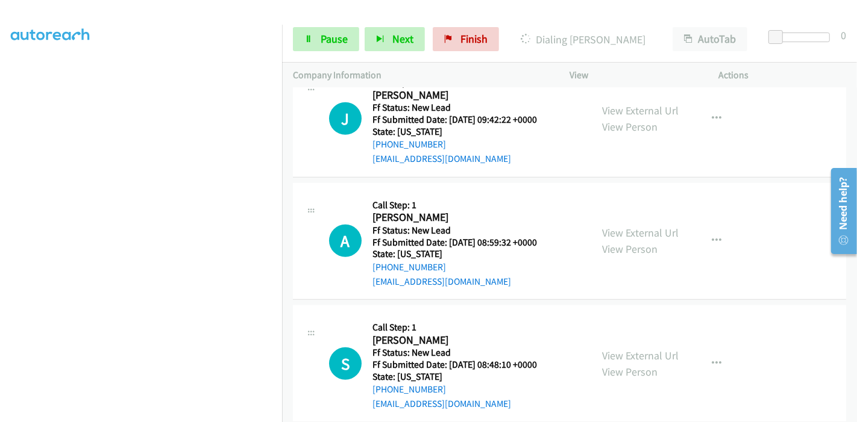
scroll to position [826, 0]
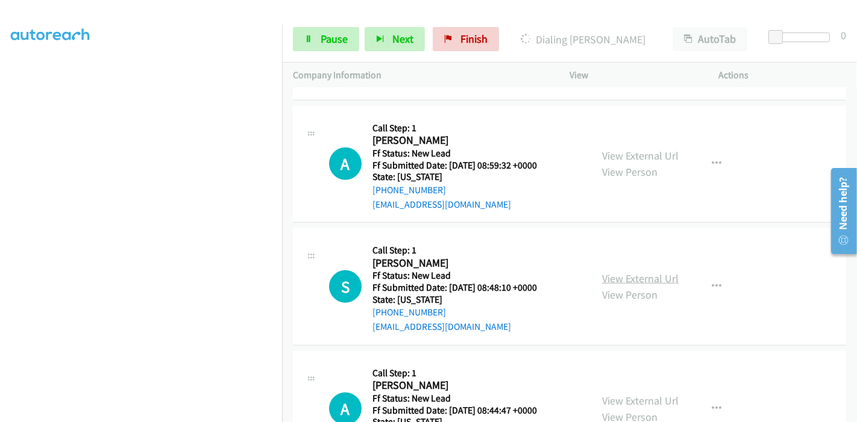
click at [628, 272] on link "View External Url" at bounding box center [640, 279] width 77 height 14
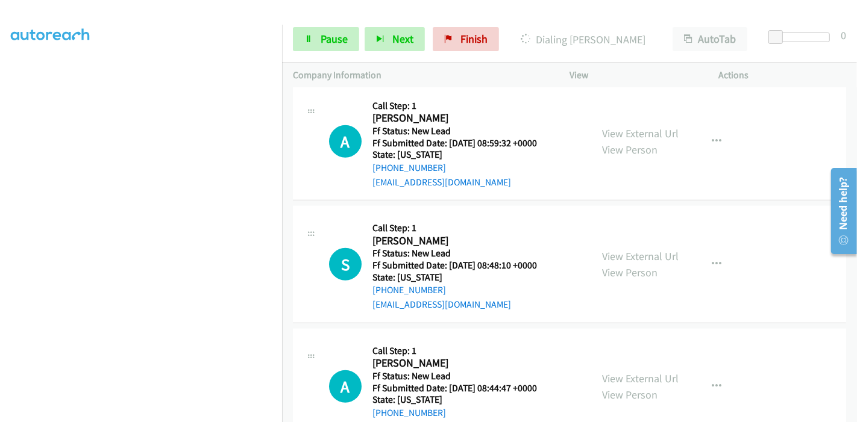
scroll to position [860, 0]
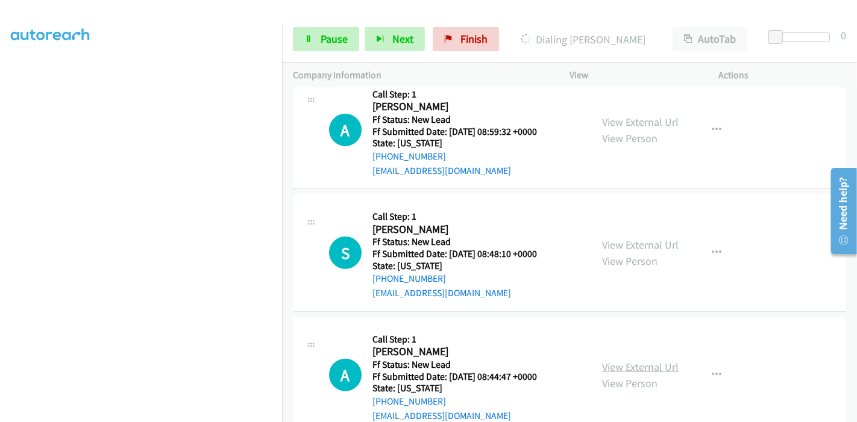
click at [637, 360] on link "View External Url" at bounding box center [640, 367] width 77 height 14
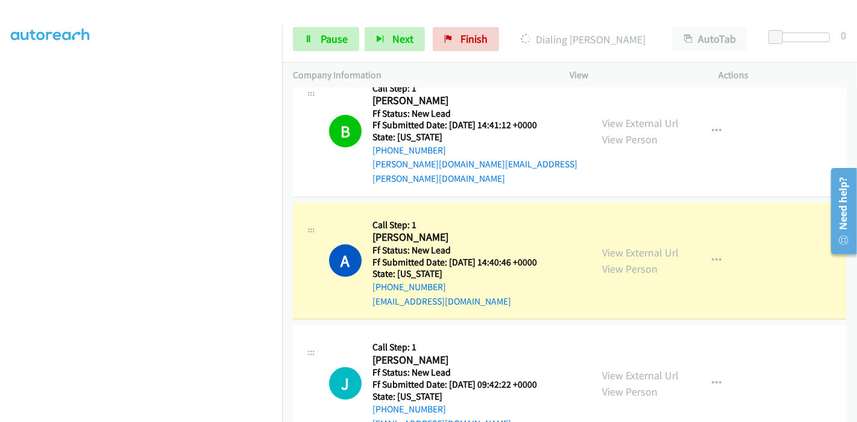
scroll to position [458, 0]
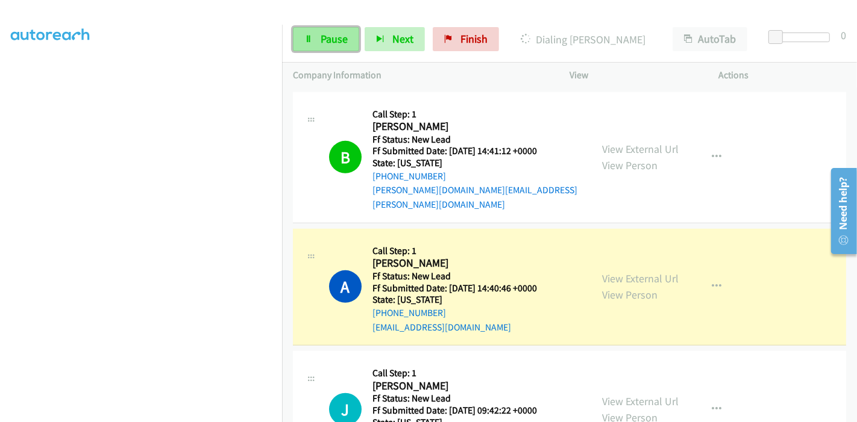
click at [310, 48] on link "Pause" at bounding box center [326, 39] width 66 height 24
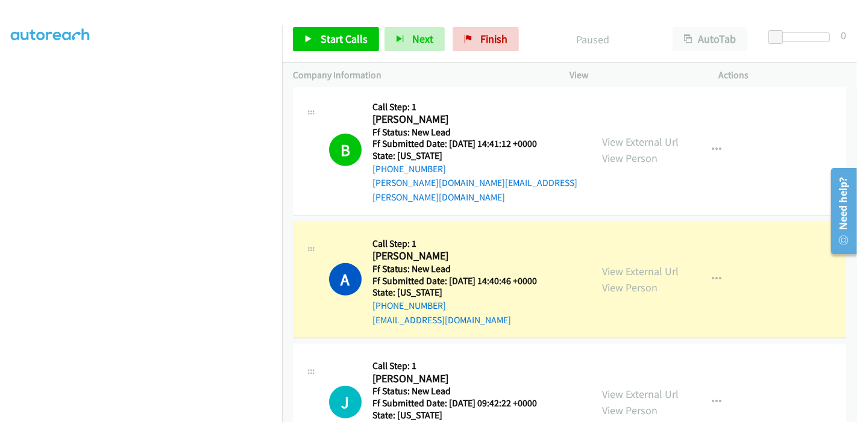
scroll to position [463, 0]
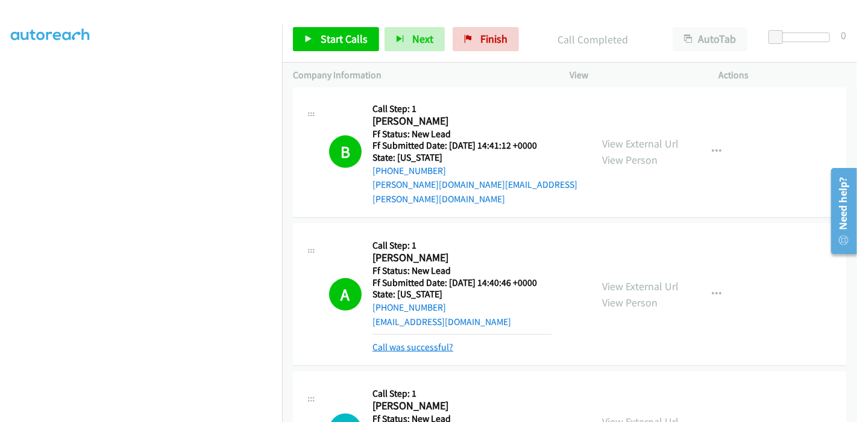
click at [408, 342] on link "Call was successful?" at bounding box center [412, 347] width 81 height 11
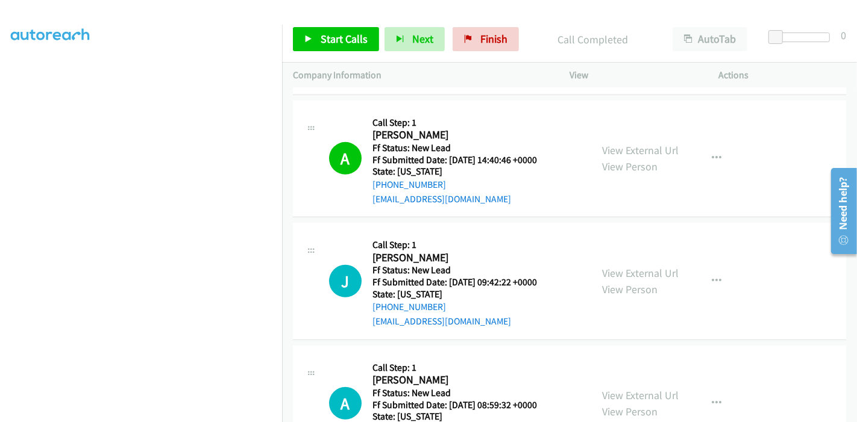
scroll to position [525, 0]
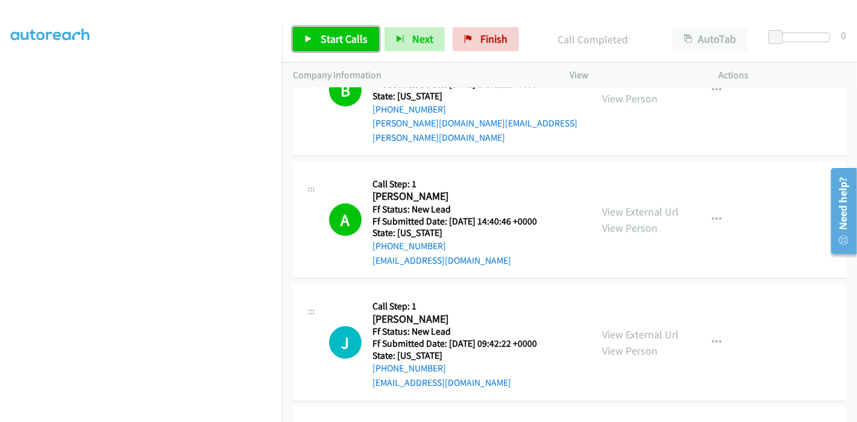
click at [354, 38] on span "Start Calls" at bounding box center [344, 39] width 47 height 14
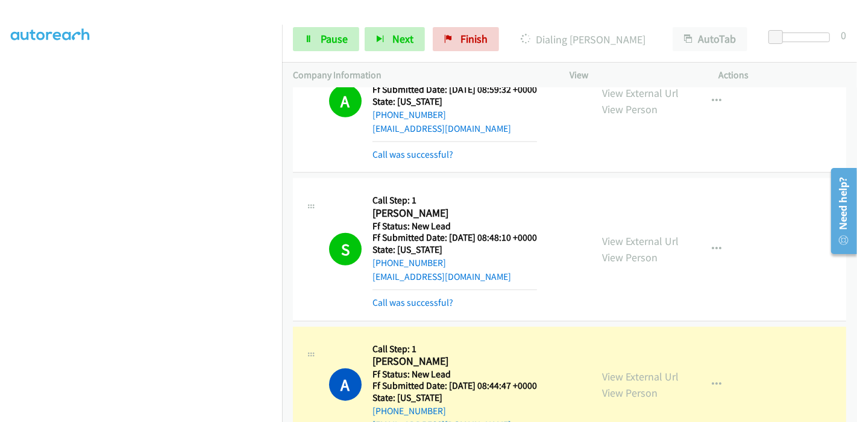
scroll to position [937, 0]
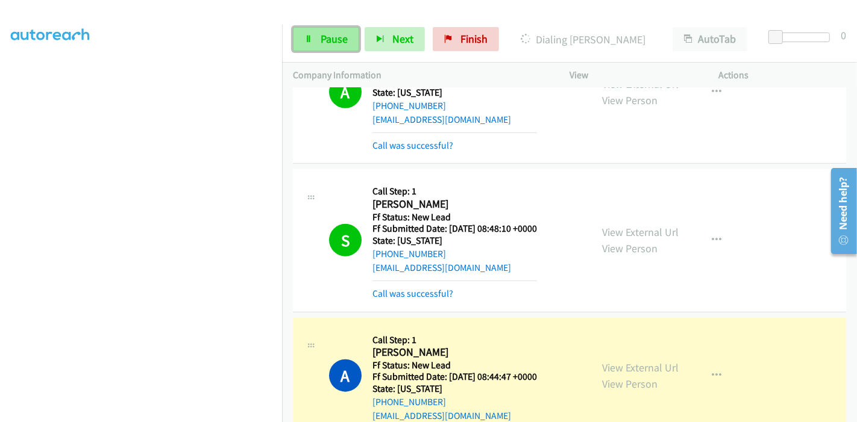
click at [321, 37] on span "Pause" at bounding box center [334, 39] width 27 height 14
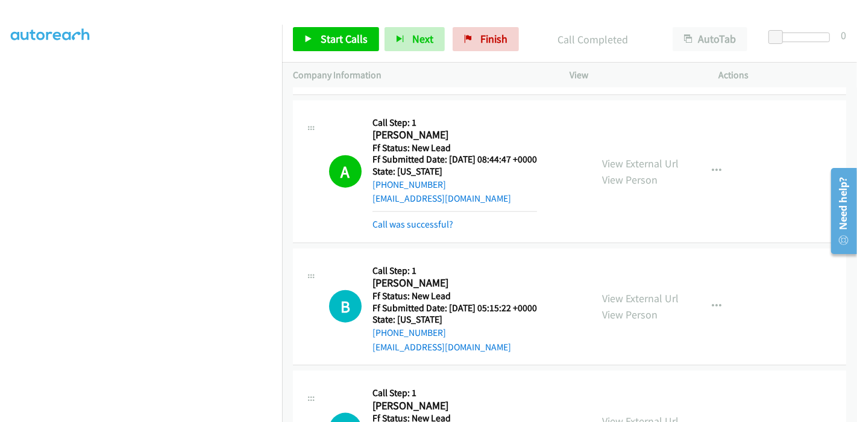
scroll to position [1105, 0]
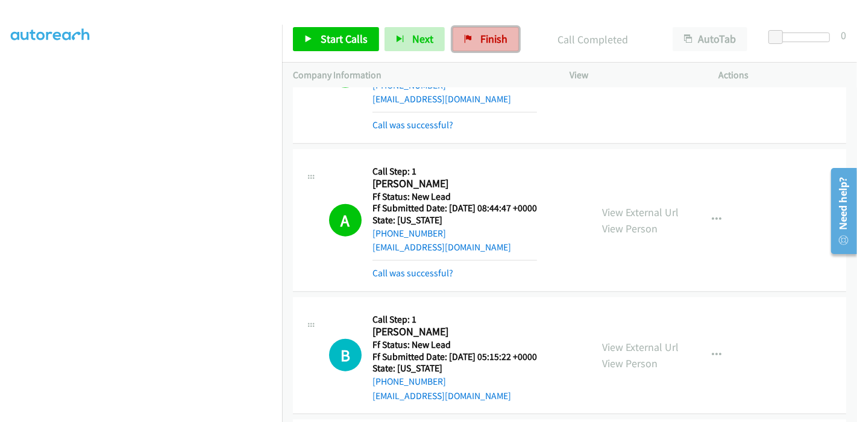
click at [474, 37] on link "Finish" at bounding box center [486, 39] width 66 height 24
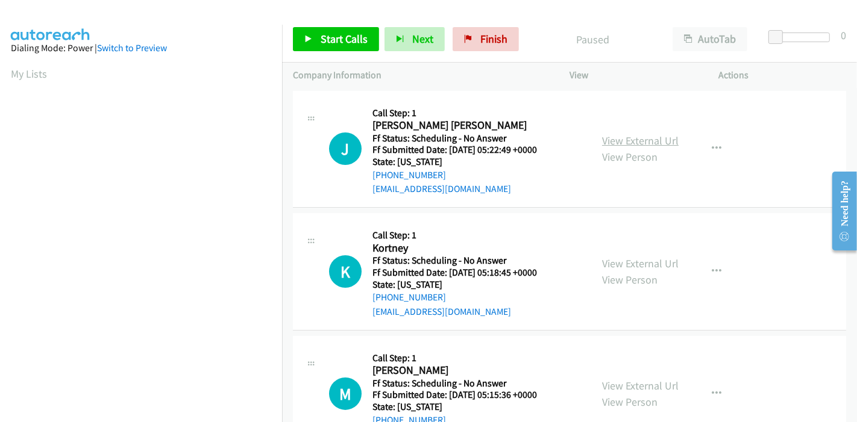
click at [646, 139] on link "View External Url" at bounding box center [640, 141] width 77 height 14
click at [640, 262] on link "View External Url" at bounding box center [640, 264] width 77 height 14
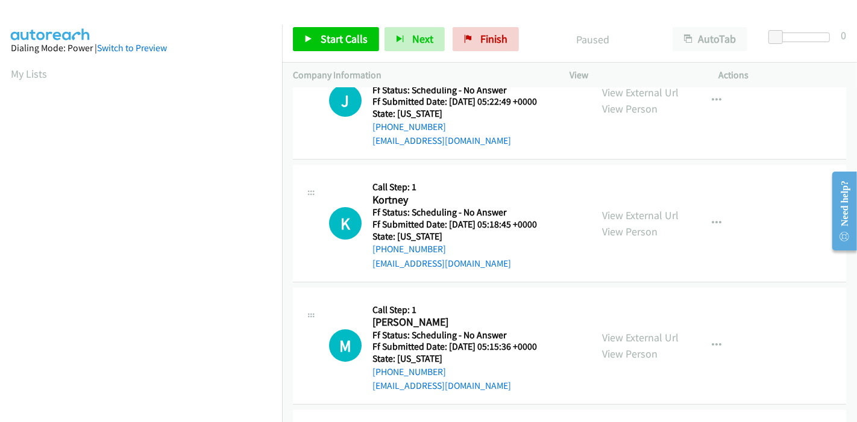
scroll to position [134, 0]
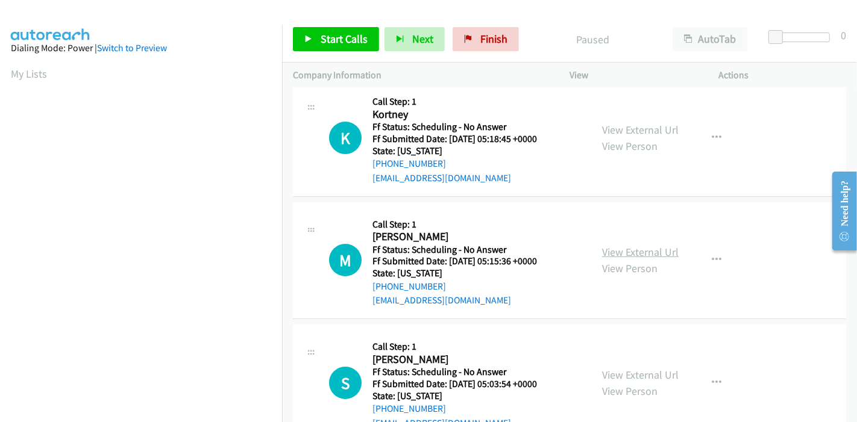
click at [657, 251] on link "View External Url" at bounding box center [640, 252] width 77 height 14
click at [332, 46] on link "Start Calls" at bounding box center [336, 39] width 86 height 24
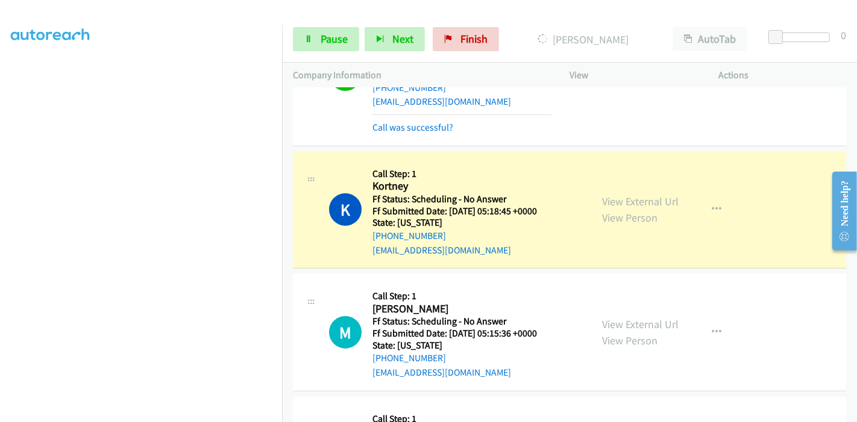
scroll to position [67, 0]
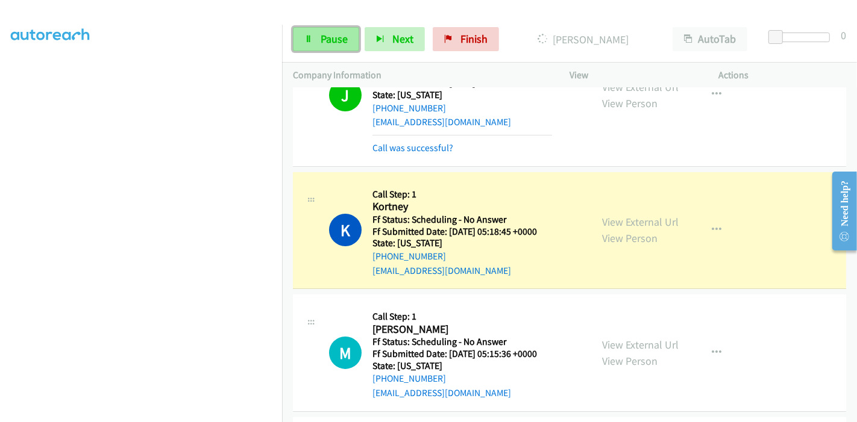
click at [336, 39] on span "Pause" at bounding box center [334, 39] width 27 height 14
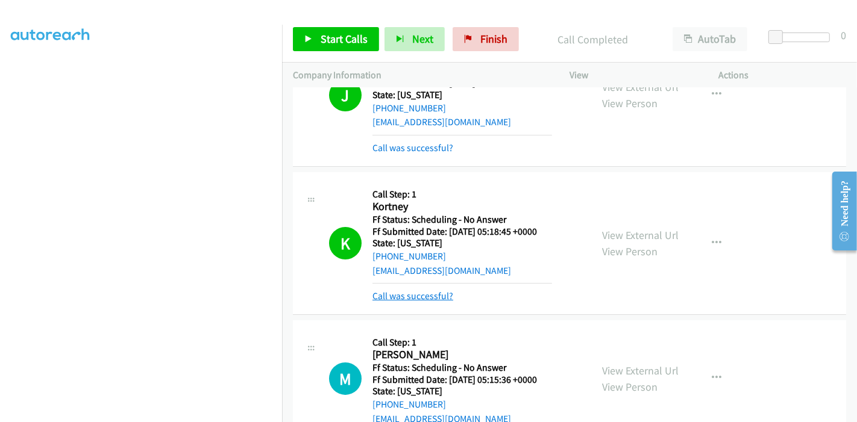
click at [442, 291] on link "Call was successful?" at bounding box center [412, 296] width 81 height 11
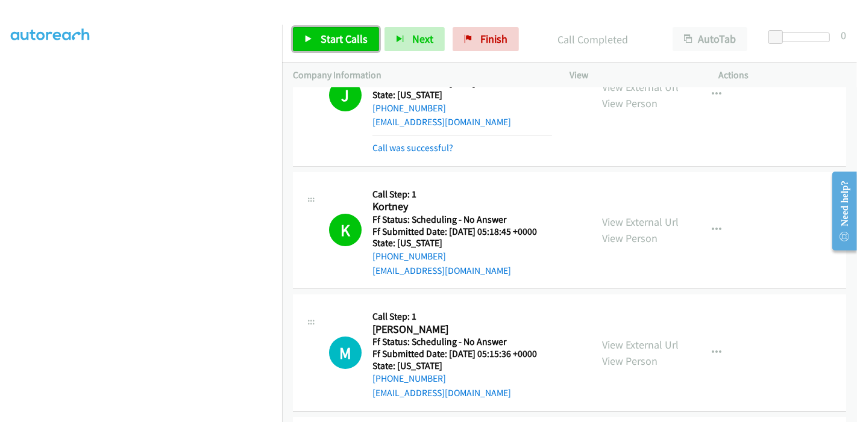
click at [321, 40] on span "Start Calls" at bounding box center [344, 39] width 47 height 14
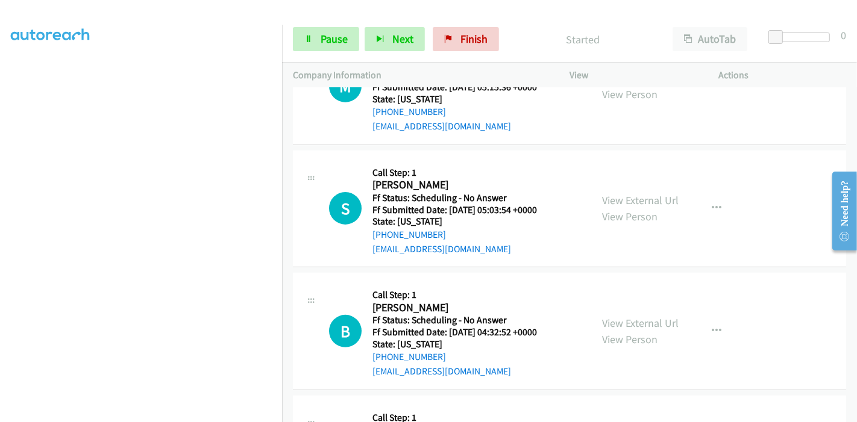
scroll to position [335, 0]
click at [628, 198] on link "View External Url" at bounding box center [640, 200] width 77 height 14
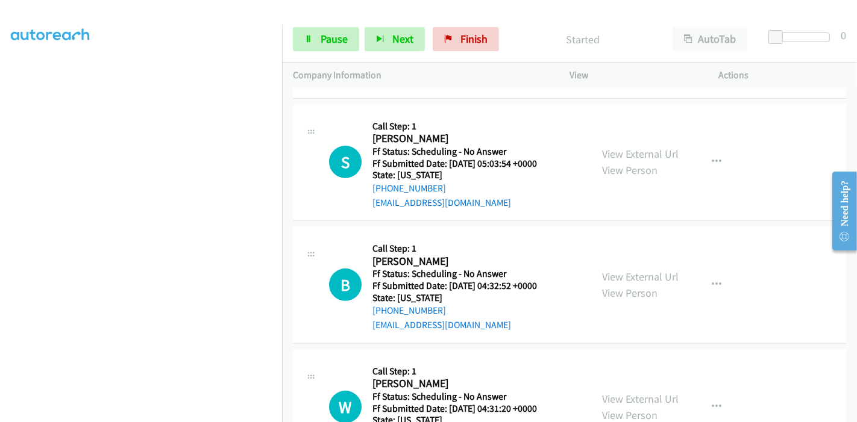
scroll to position [401, 0]
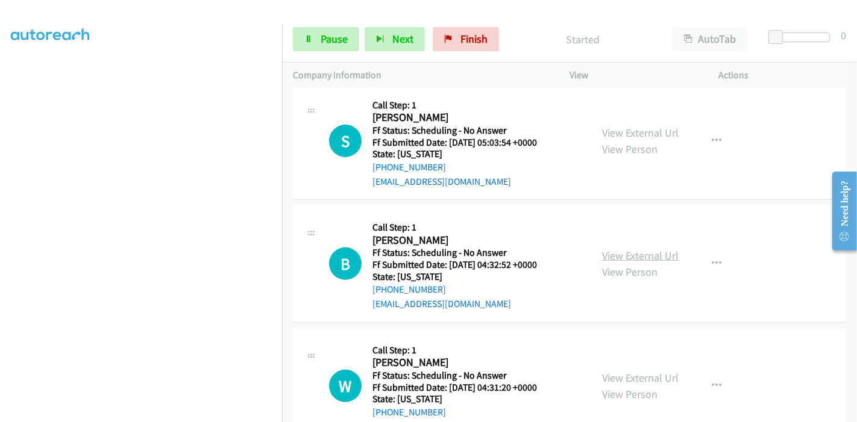
click at [621, 256] on link "View External Url" at bounding box center [640, 256] width 77 height 14
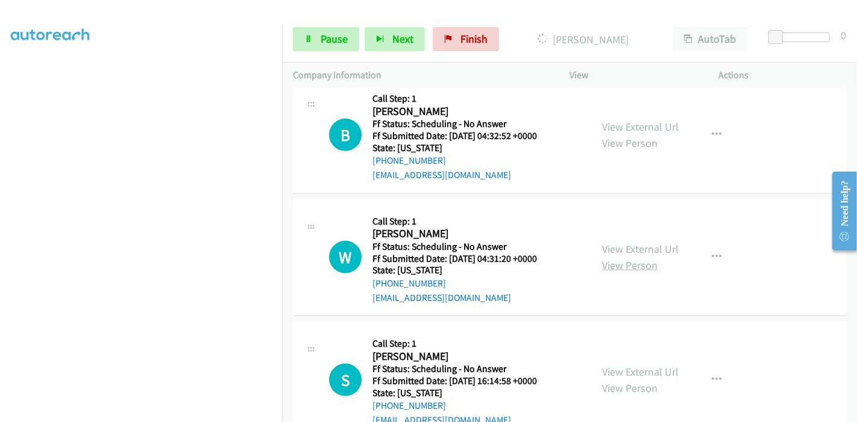
scroll to position [535, 0]
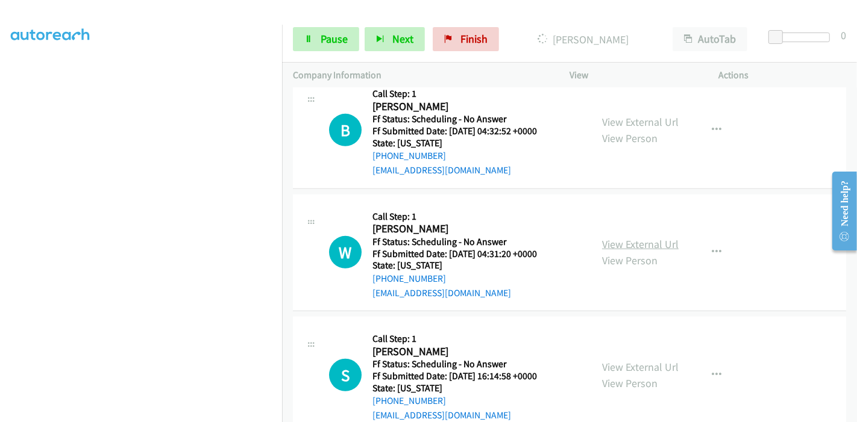
click at [635, 247] on link "View External Url" at bounding box center [640, 244] width 77 height 14
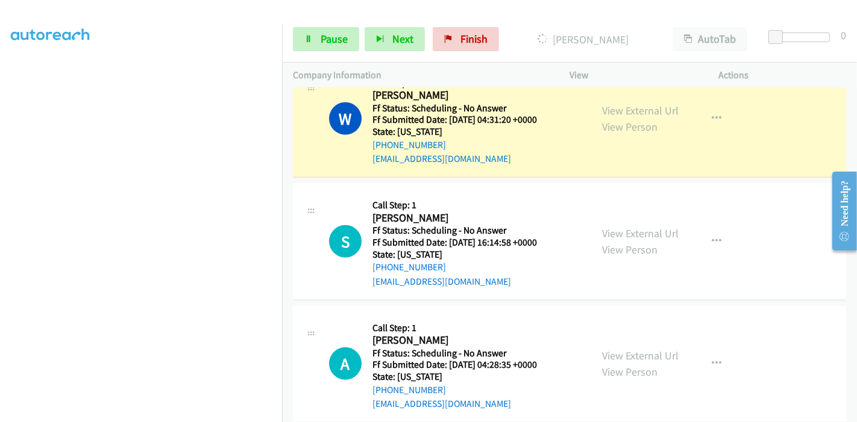
scroll to position [749, 0]
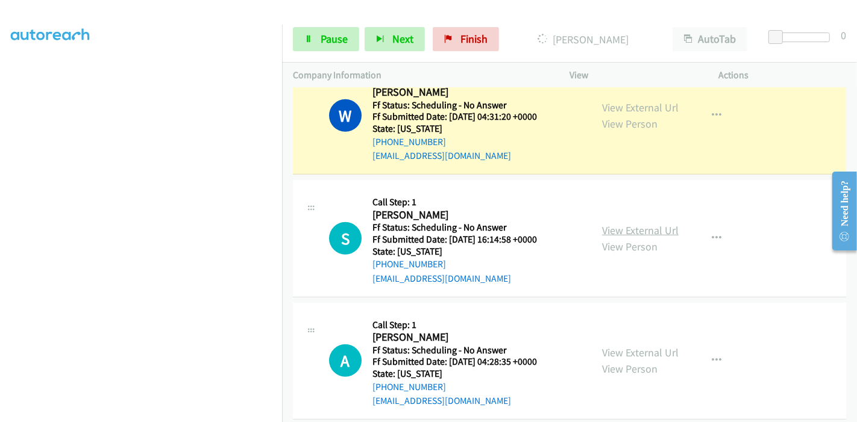
click at [628, 227] on link "View External Url" at bounding box center [640, 231] width 77 height 14
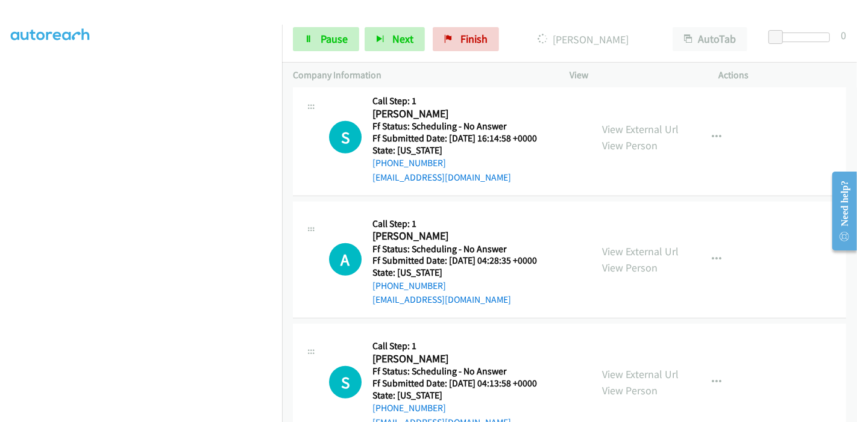
scroll to position [883, 0]
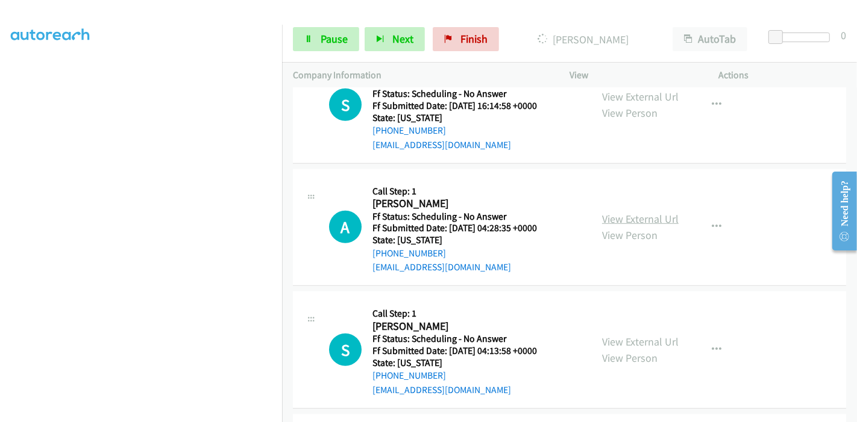
click at [609, 219] on link "View External Url" at bounding box center [640, 219] width 77 height 14
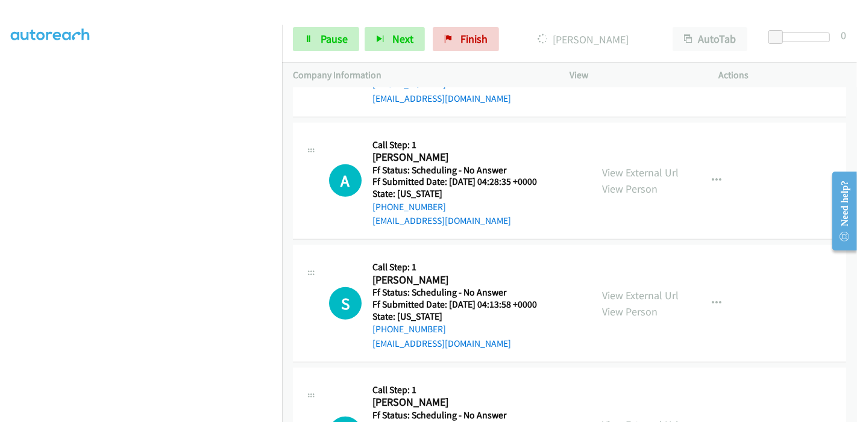
scroll to position [950, 0]
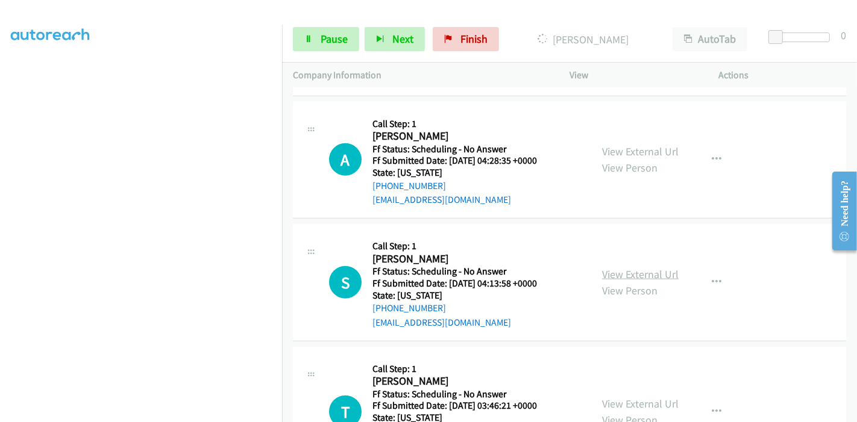
click at [625, 269] on link "View External Url" at bounding box center [640, 275] width 77 height 14
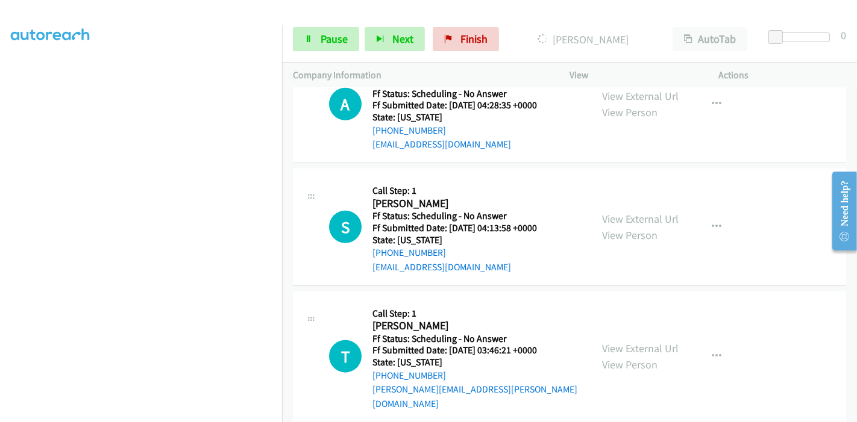
scroll to position [1084, 0]
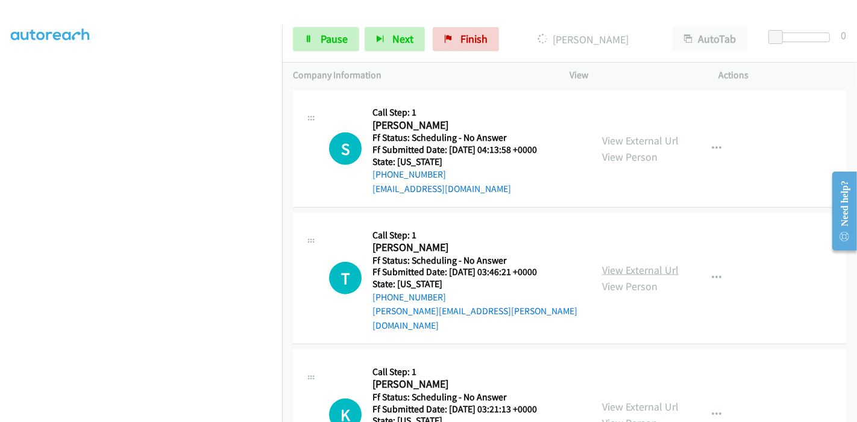
click at [620, 263] on link "View External Url" at bounding box center [640, 270] width 77 height 14
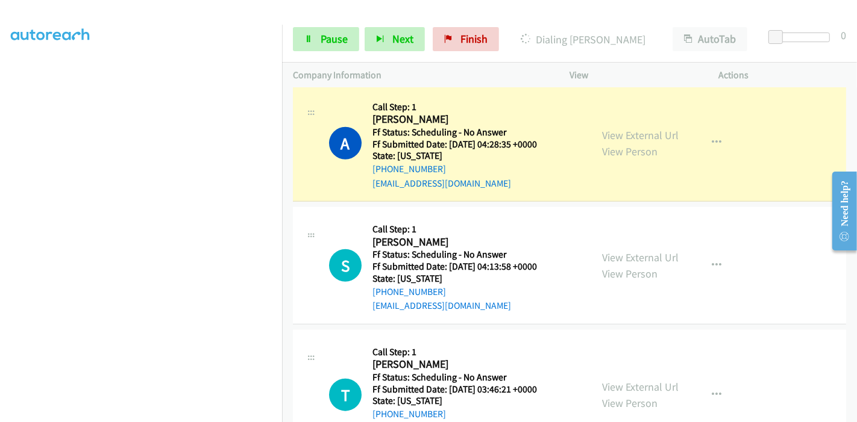
scroll to position [1043, 0]
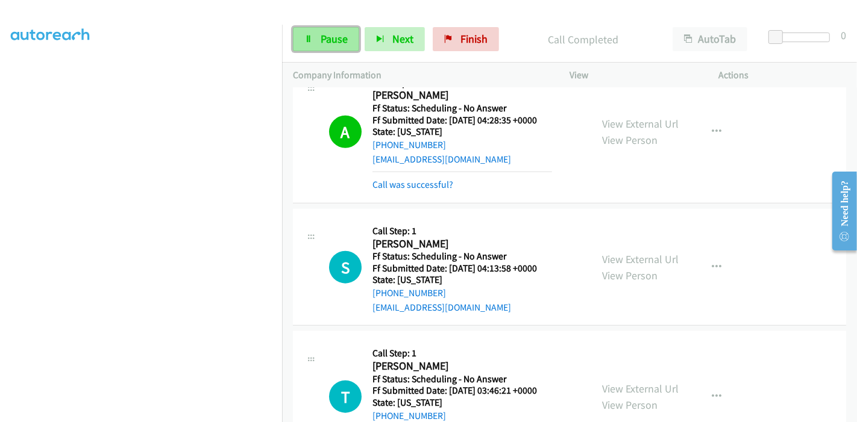
click at [325, 39] on span "Pause" at bounding box center [334, 39] width 27 height 14
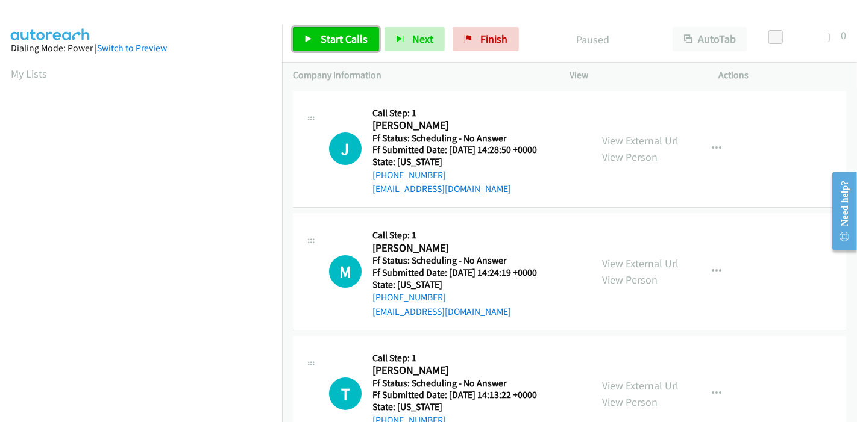
click at [342, 42] on span "Start Calls" at bounding box center [344, 39] width 47 height 14
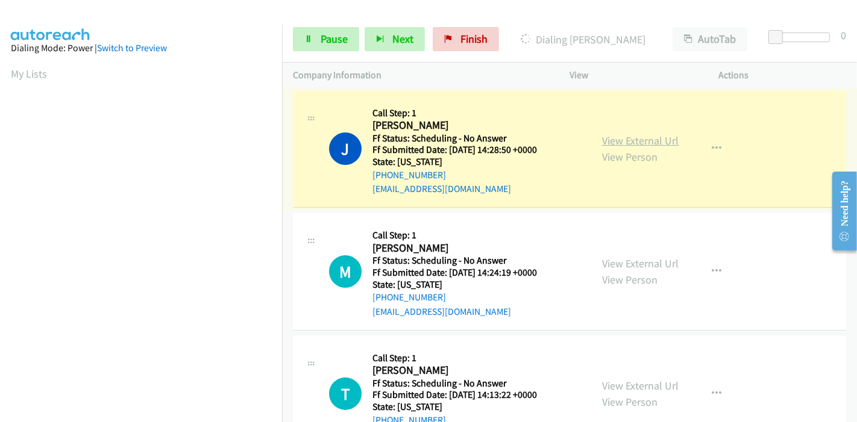
click at [640, 141] on link "View External Url" at bounding box center [640, 141] width 77 height 14
click at [640, 266] on link "View External Url" at bounding box center [640, 264] width 77 height 14
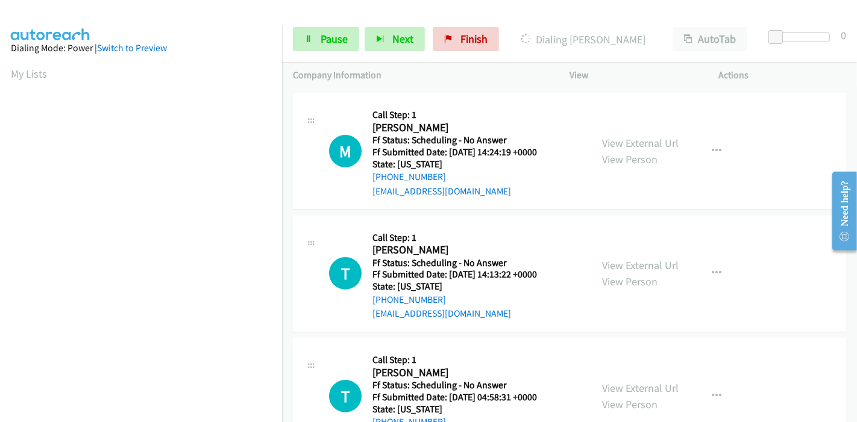
scroll to position [134, 0]
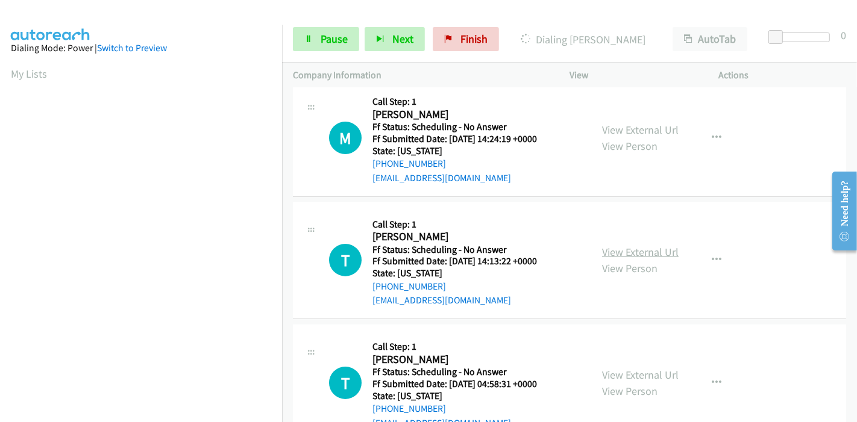
click at [624, 250] on link "View External Url" at bounding box center [640, 252] width 77 height 14
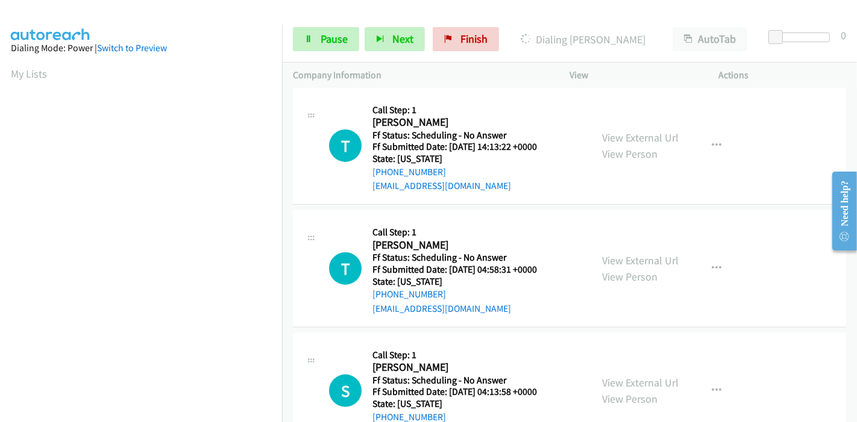
scroll to position [268, 0]
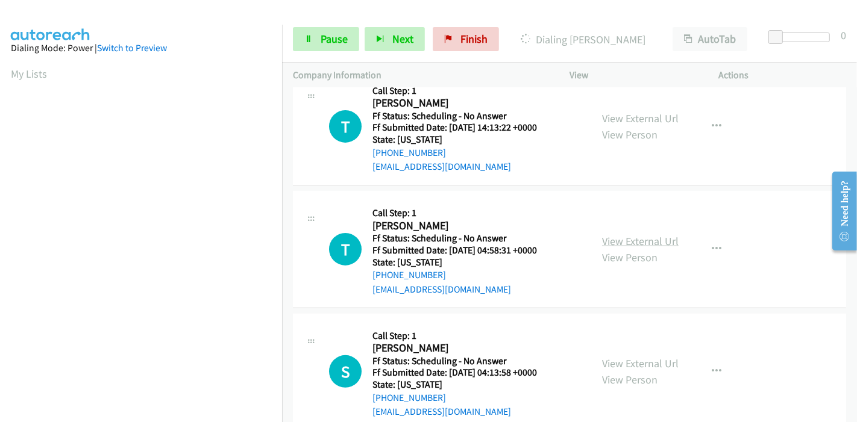
click at [634, 238] on link "View External Url" at bounding box center [640, 241] width 77 height 14
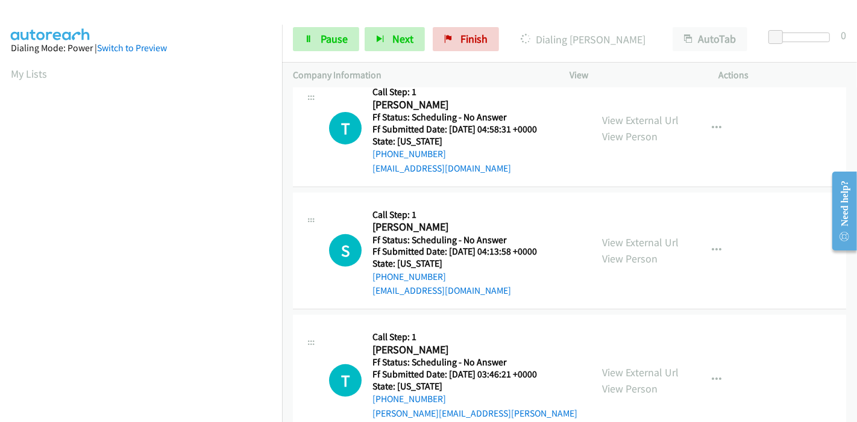
scroll to position [401, 0]
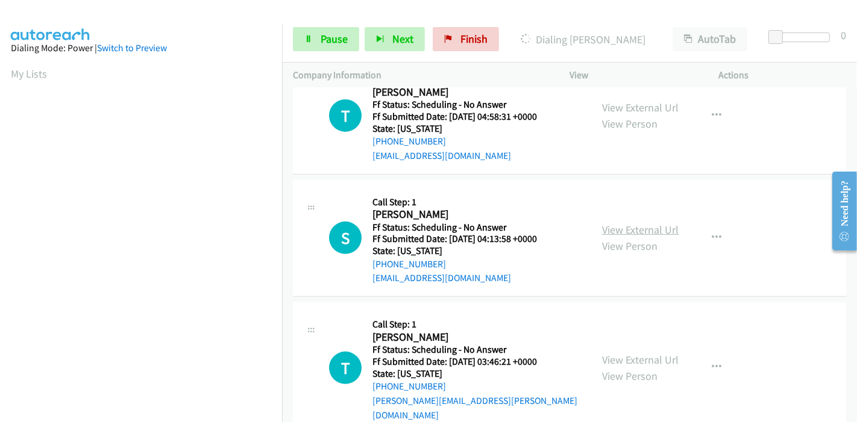
click at [647, 231] on link "View External Url" at bounding box center [640, 230] width 77 height 14
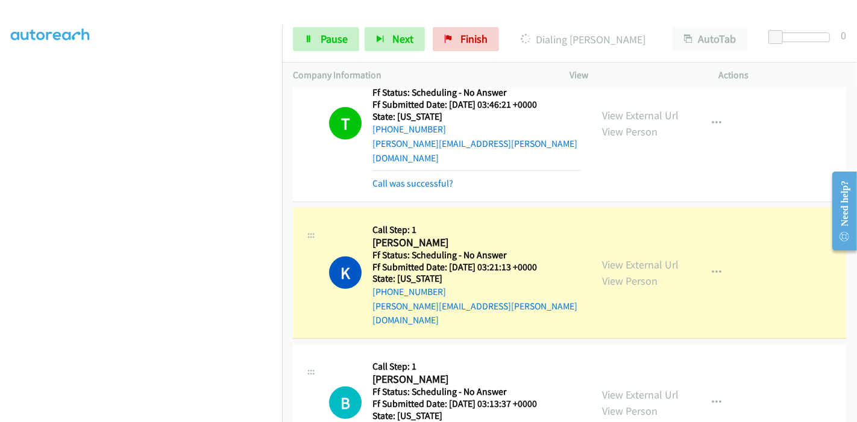
scroll to position [803, 0]
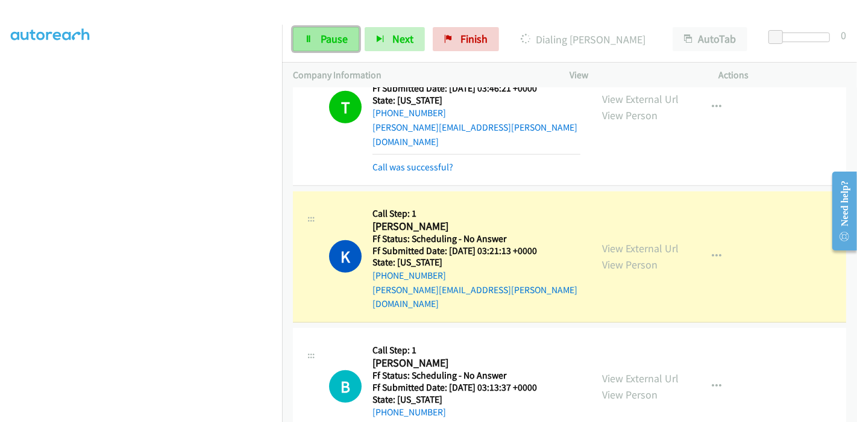
click at [318, 40] on link "Pause" at bounding box center [326, 39] width 66 height 24
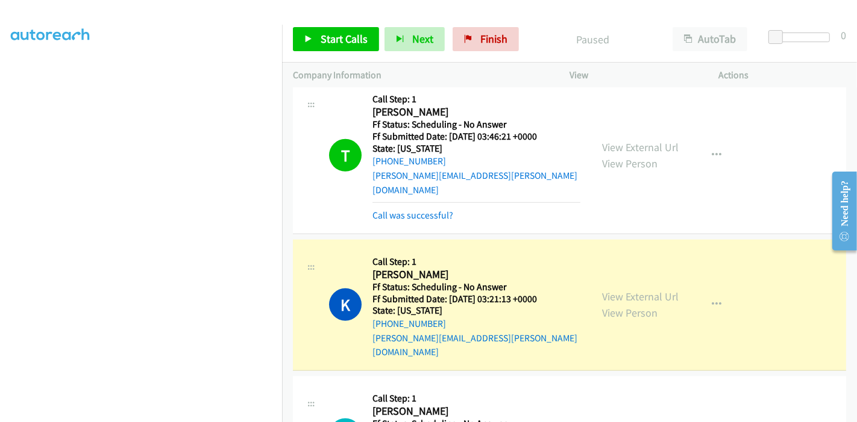
scroll to position [737, 0]
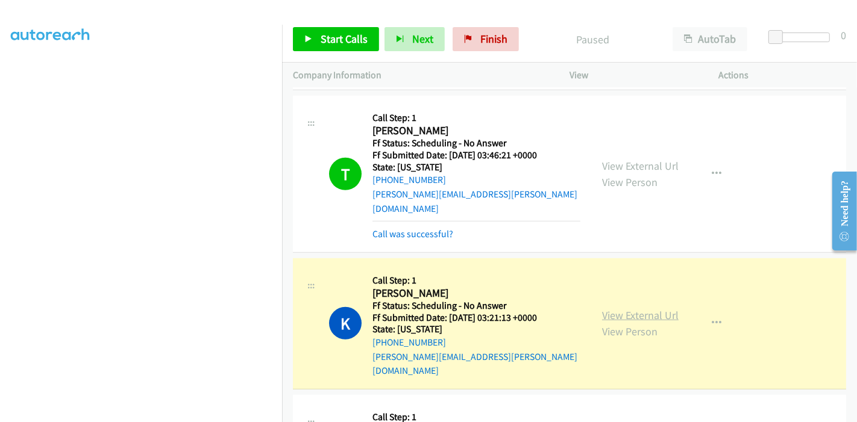
click at [638, 309] on link "View External Url" at bounding box center [640, 316] width 77 height 14
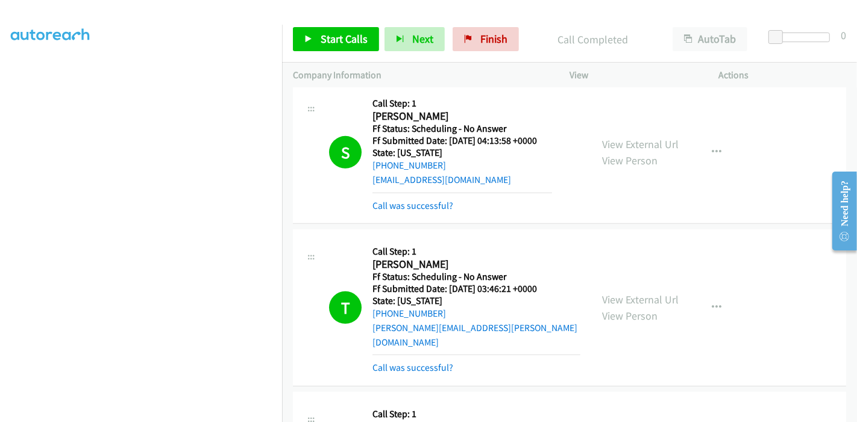
scroll to position [535, 0]
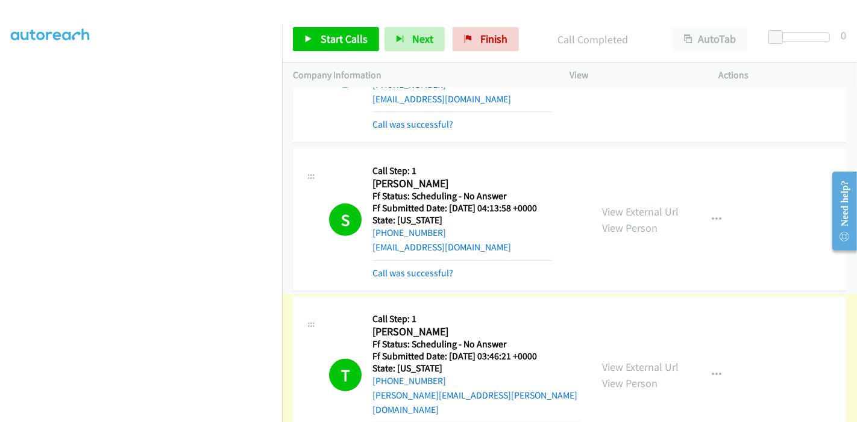
click at [633, 360] on link "View External Url" at bounding box center [640, 367] width 77 height 14
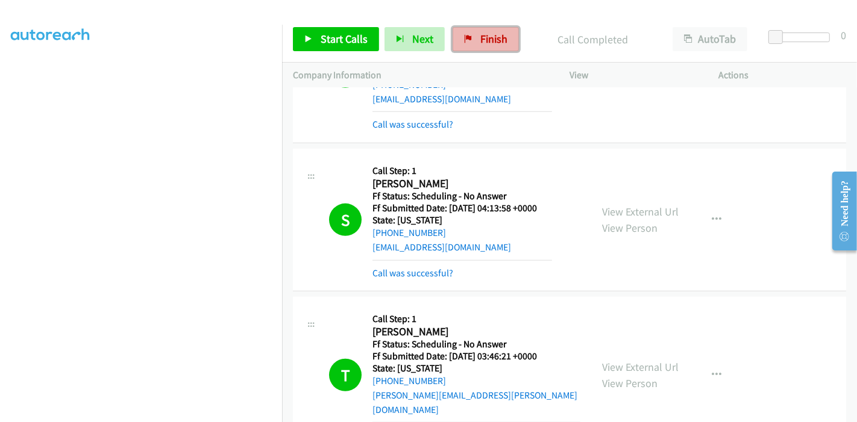
click at [486, 37] on span "Finish" at bounding box center [493, 39] width 27 height 14
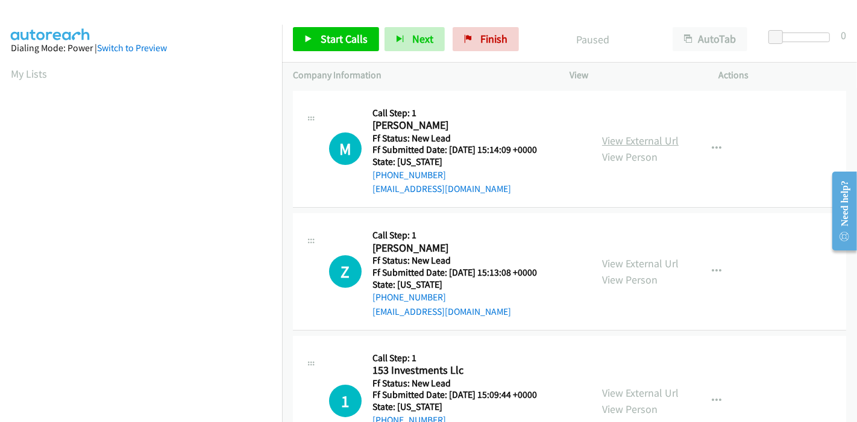
click at [651, 140] on link "View External Url" at bounding box center [640, 141] width 77 height 14
click at [649, 260] on link "View External Url" at bounding box center [640, 264] width 77 height 14
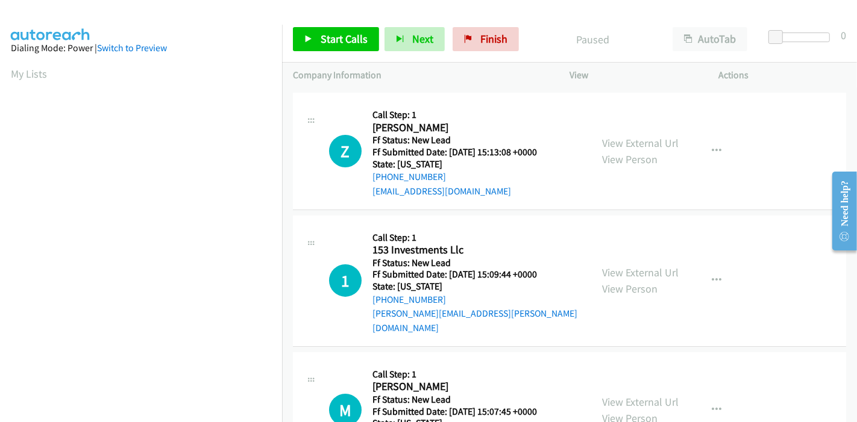
scroll to position [134, 0]
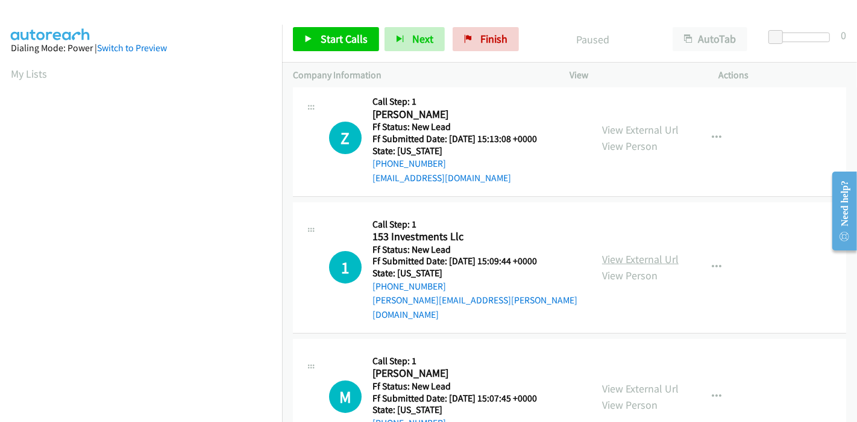
click at [651, 253] on link "View External Url" at bounding box center [640, 260] width 77 height 14
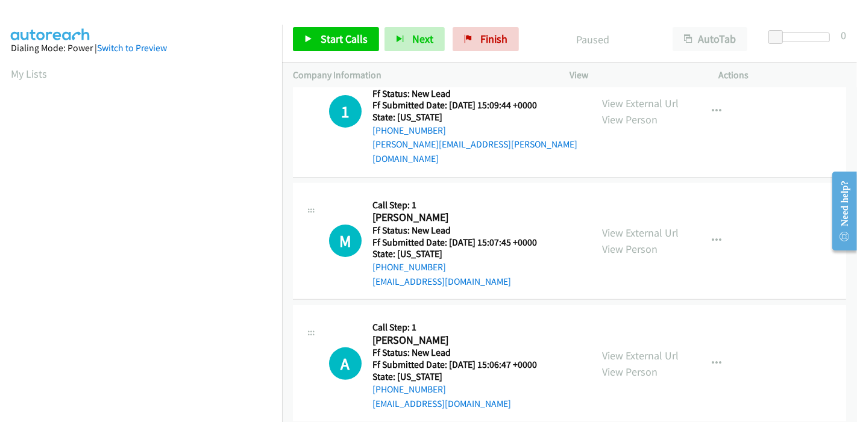
scroll to position [294, 0]
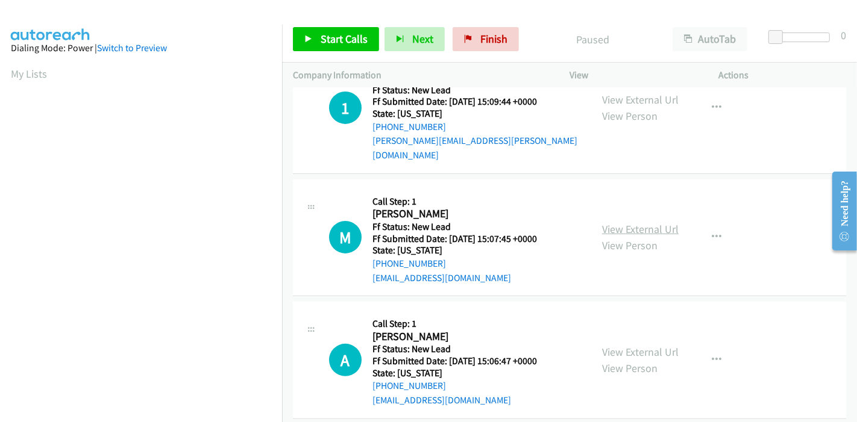
click at [621, 222] on link "View External Url" at bounding box center [640, 229] width 77 height 14
click at [621, 345] on link "View External Url" at bounding box center [640, 352] width 77 height 14
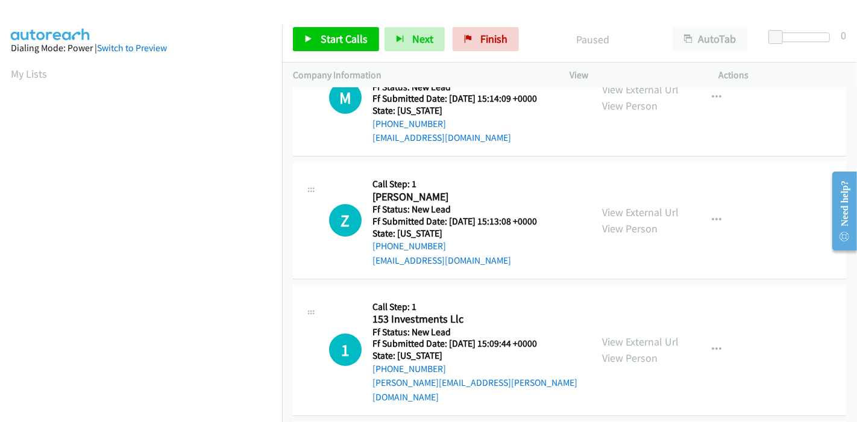
scroll to position [0, 0]
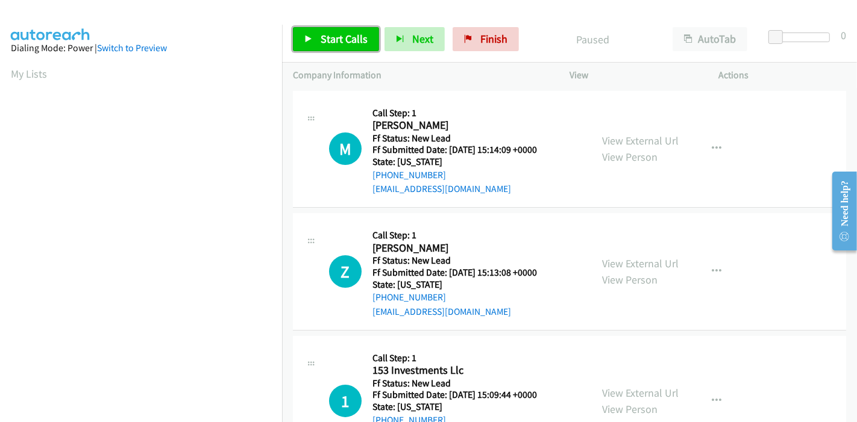
click at [330, 42] on span "Start Calls" at bounding box center [344, 39] width 47 height 14
click at [306, 37] on icon at bounding box center [308, 40] width 8 height 8
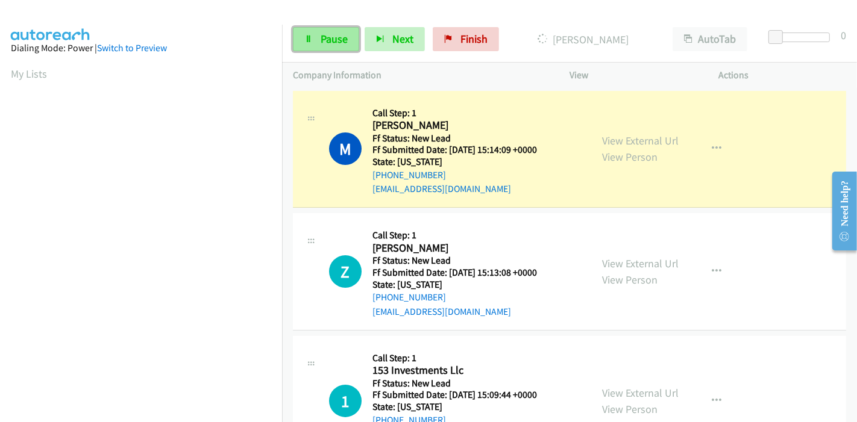
click at [305, 39] on icon at bounding box center [308, 40] width 8 height 8
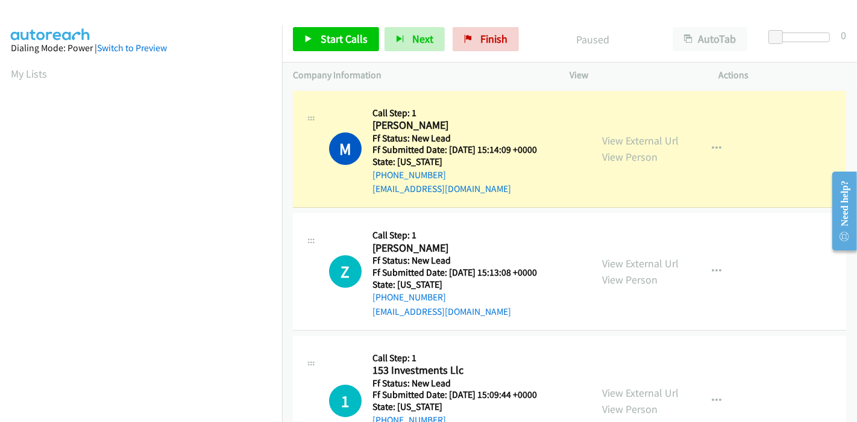
scroll to position [254, 0]
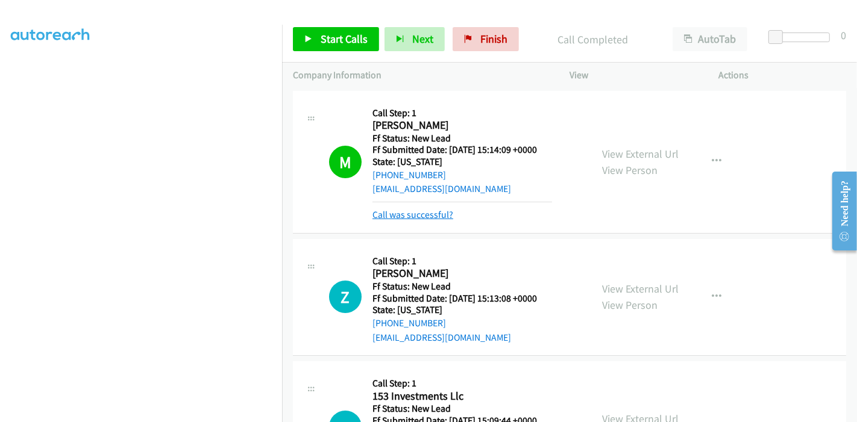
click at [439, 215] on link "Call was successful?" at bounding box center [412, 214] width 81 height 11
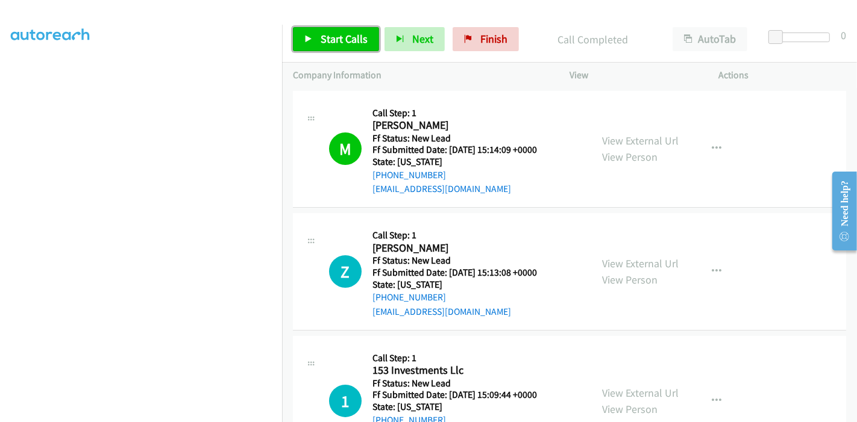
click at [318, 30] on link "Start Calls" at bounding box center [336, 39] width 86 height 24
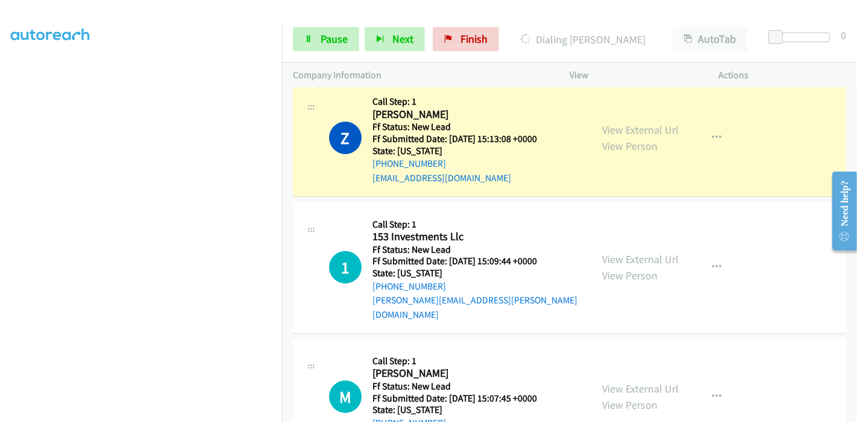
scroll to position [187, 0]
click at [324, 37] on span "Pause" at bounding box center [334, 39] width 27 height 14
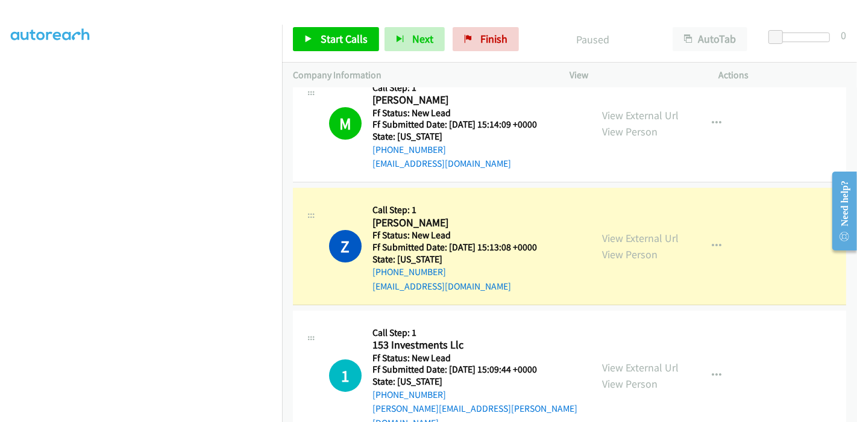
scroll to position [254, 0]
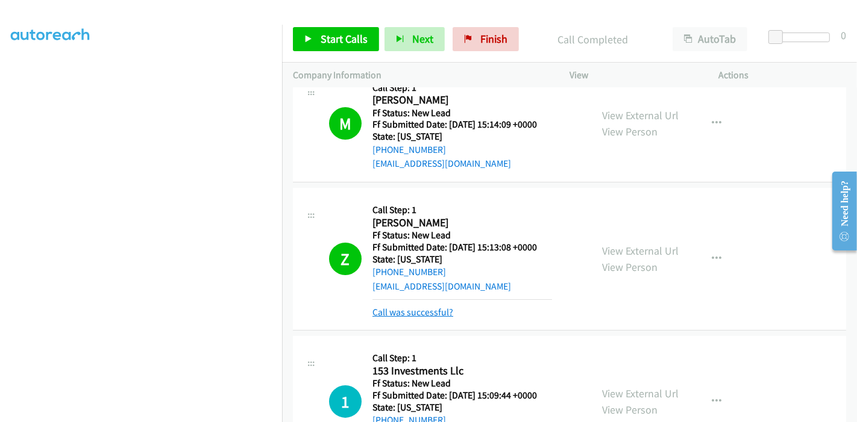
click at [432, 312] on link "Call was successful?" at bounding box center [412, 312] width 81 height 11
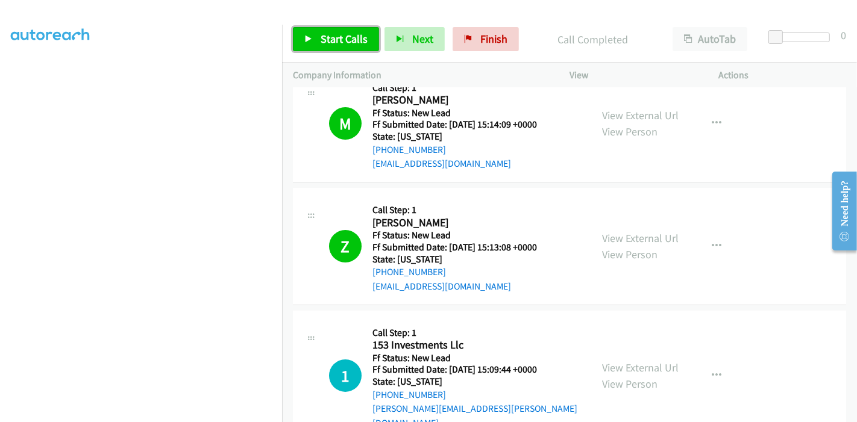
click at [310, 40] on icon at bounding box center [308, 40] width 8 height 8
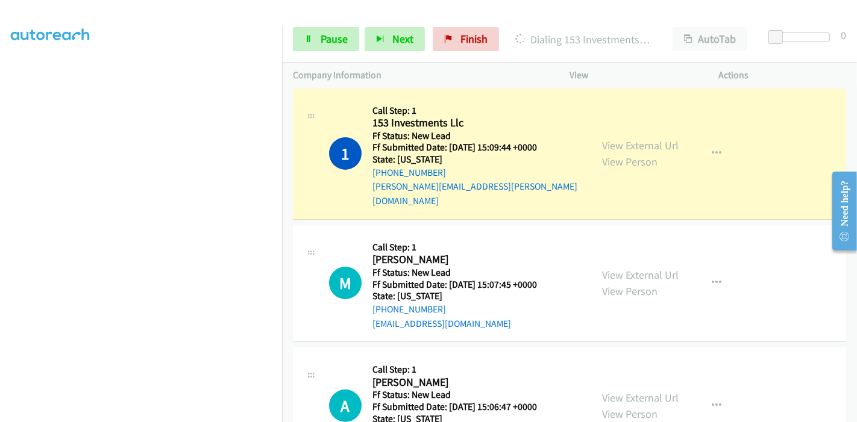
scroll to position [227, 0]
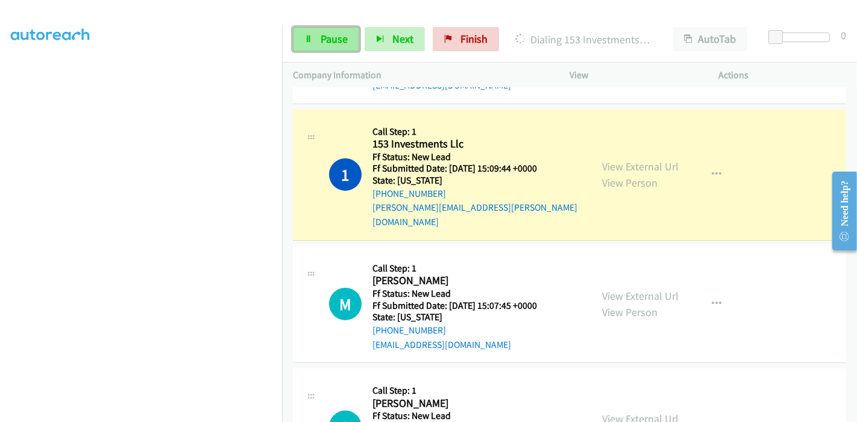
click at [309, 40] on icon at bounding box center [308, 40] width 8 height 8
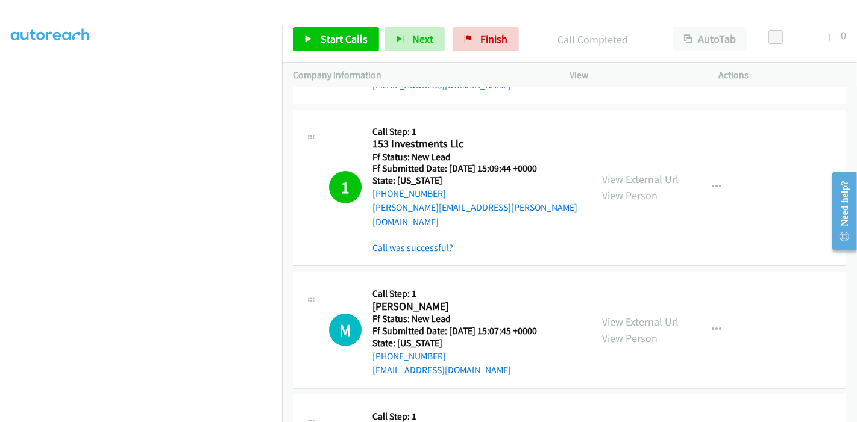
click at [444, 242] on link "Call was successful?" at bounding box center [412, 247] width 81 height 11
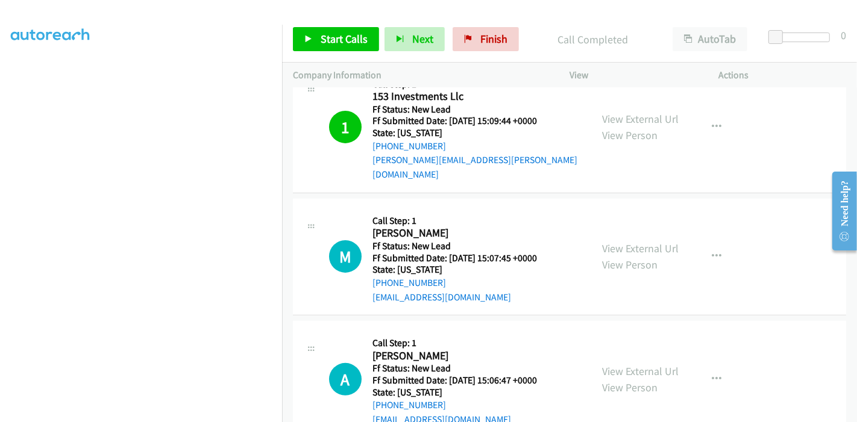
scroll to position [360, 0]
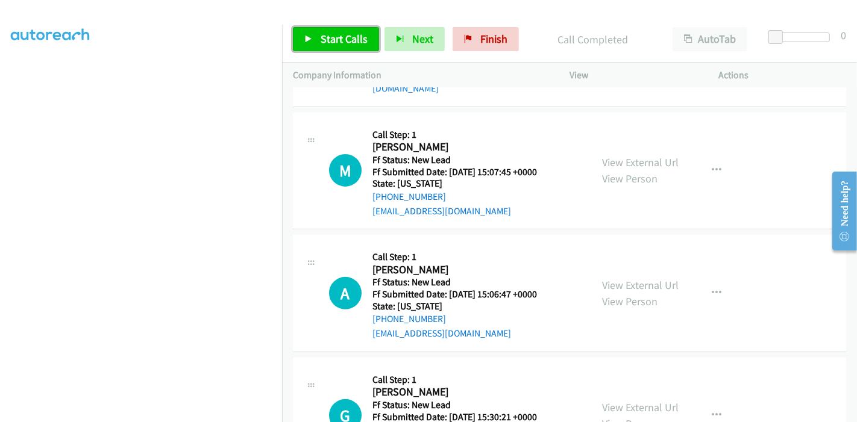
click at [324, 37] on span "Start Calls" at bounding box center [344, 39] width 47 height 14
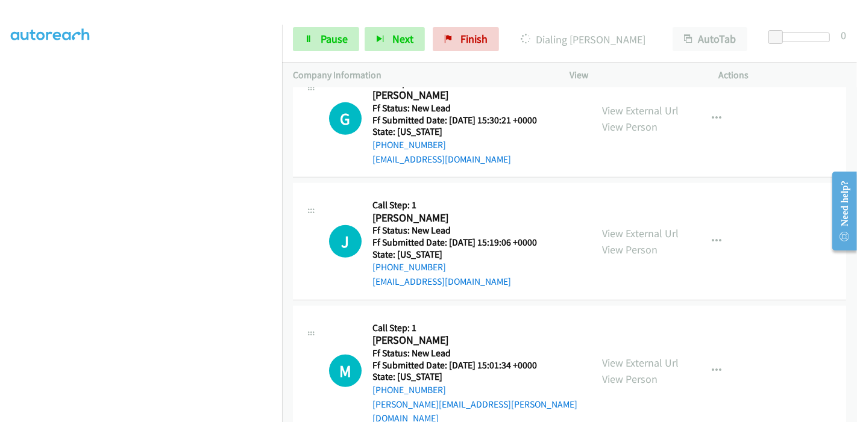
scroll to position [661, 0]
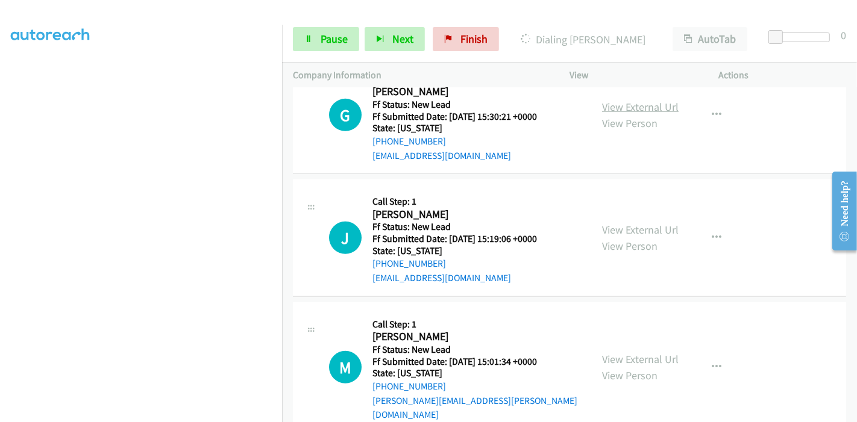
click at [633, 100] on link "View External Url" at bounding box center [640, 107] width 77 height 14
click at [618, 223] on link "View External Url" at bounding box center [640, 230] width 77 height 14
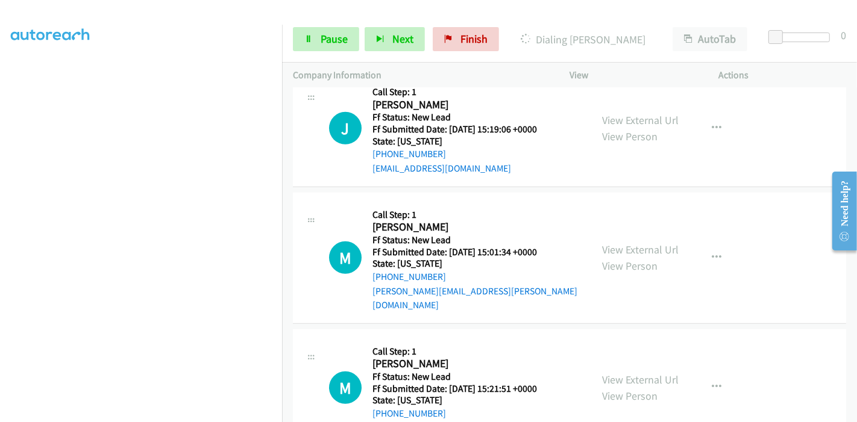
scroll to position [784, 0]
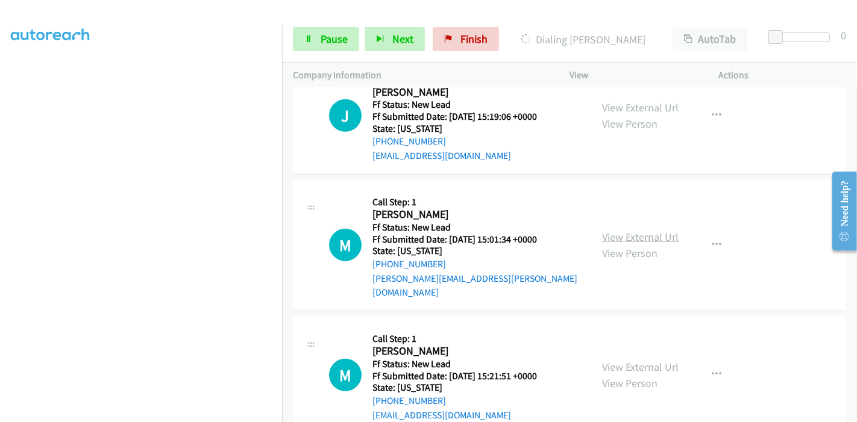
click at [659, 230] on link "View External Url" at bounding box center [640, 237] width 77 height 14
click at [630, 360] on link "View External Url" at bounding box center [640, 367] width 77 height 14
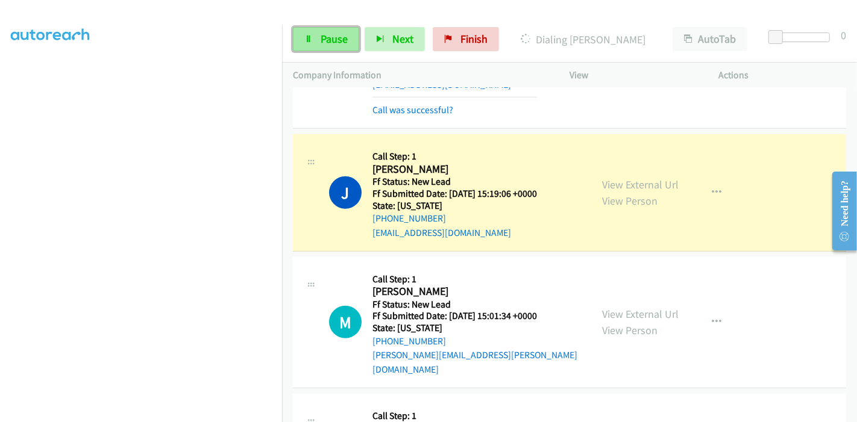
click at [306, 33] on link "Pause" at bounding box center [326, 39] width 66 height 24
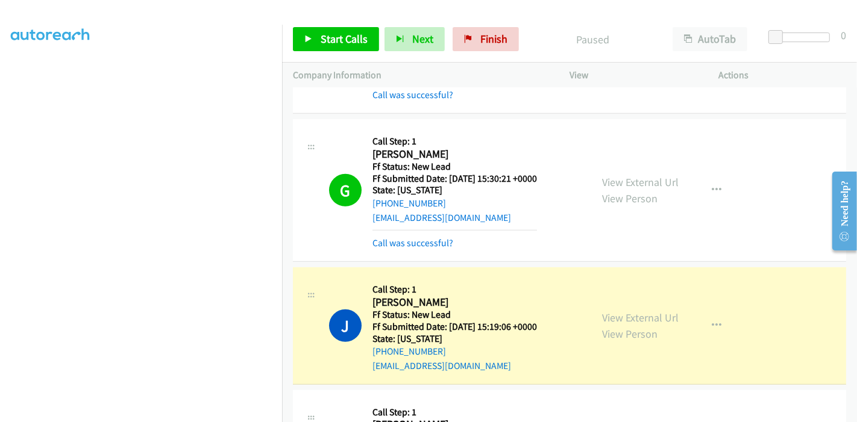
scroll to position [649, 0]
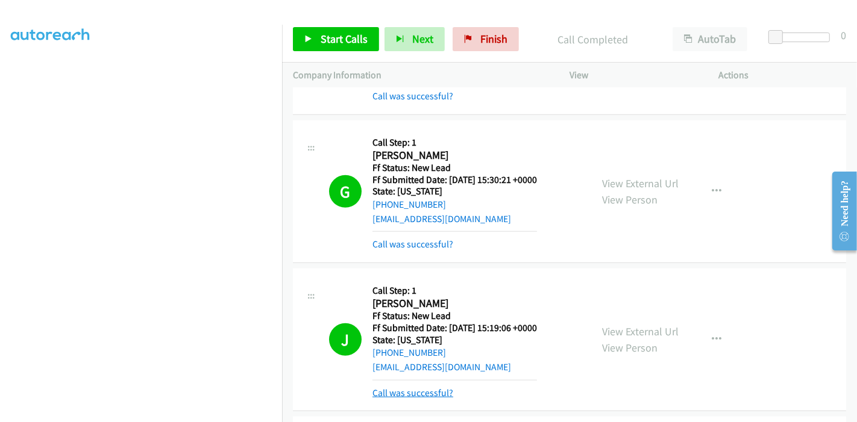
click at [432, 388] on link "Call was successful?" at bounding box center [412, 393] width 81 height 11
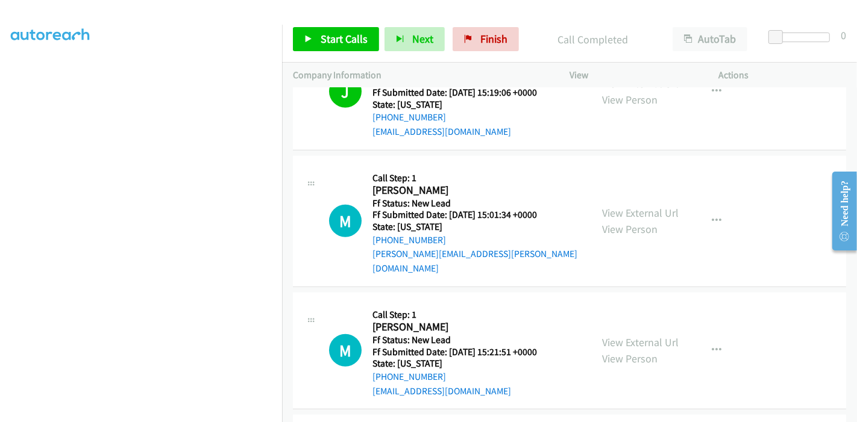
scroll to position [917, 0]
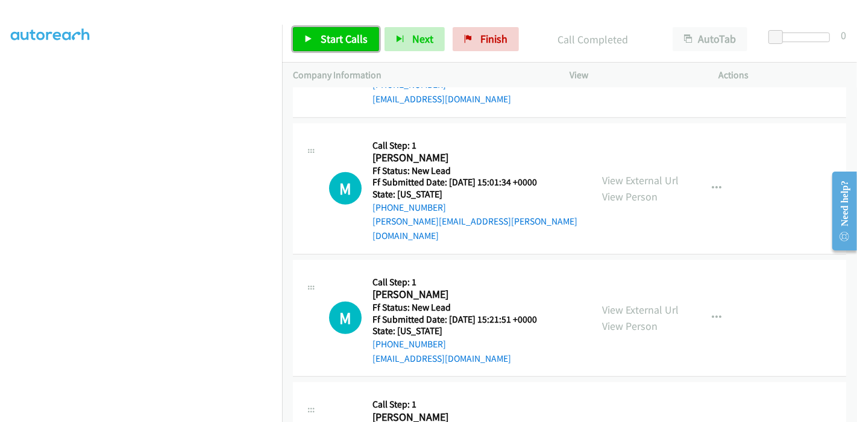
click at [321, 43] on span "Start Calls" at bounding box center [344, 39] width 47 height 14
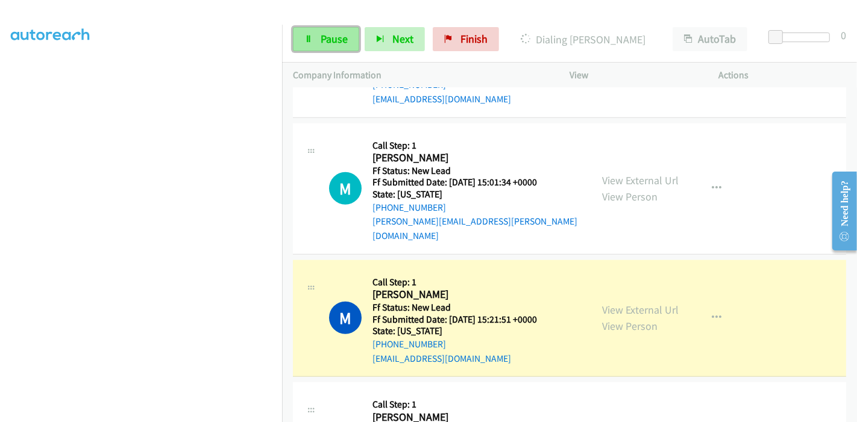
click at [322, 37] on span "Pause" at bounding box center [334, 39] width 27 height 14
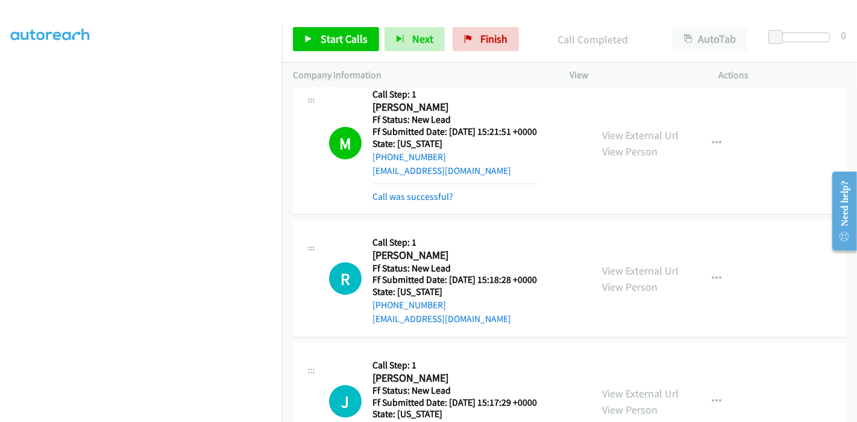
scroll to position [1156, 0]
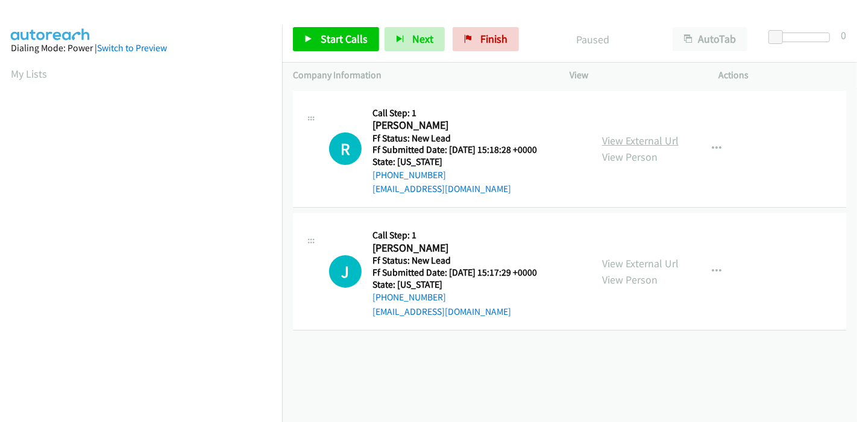
click at [614, 140] on link "View External Url" at bounding box center [640, 141] width 77 height 14
click at [633, 261] on link "View External Url" at bounding box center [640, 264] width 77 height 14
click at [341, 40] on span "Start Calls" at bounding box center [344, 39] width 47 height 14
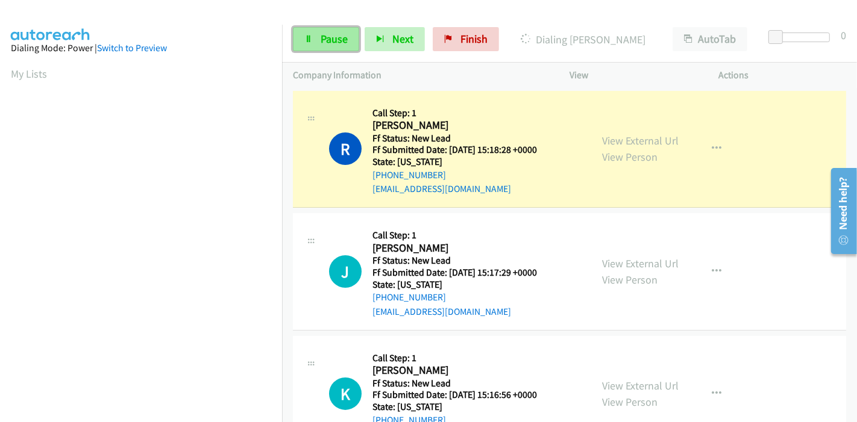
click at [312, 43] on link "Pause" at bounding box center [326, 39] width 66 height 24
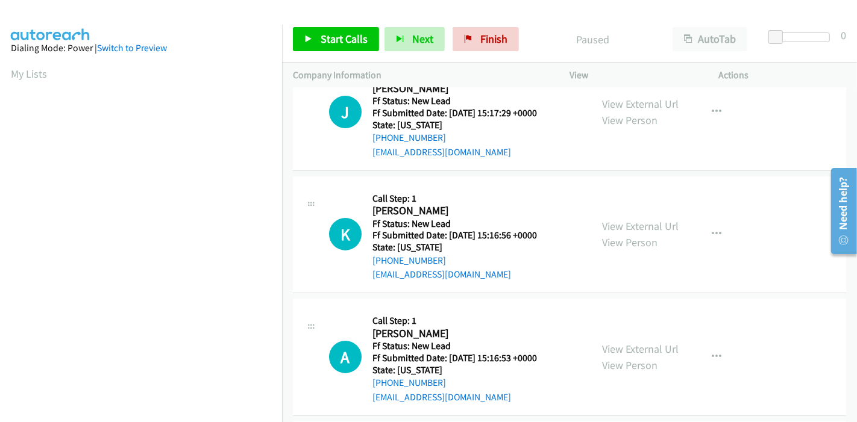
scroll to position [201, 0]
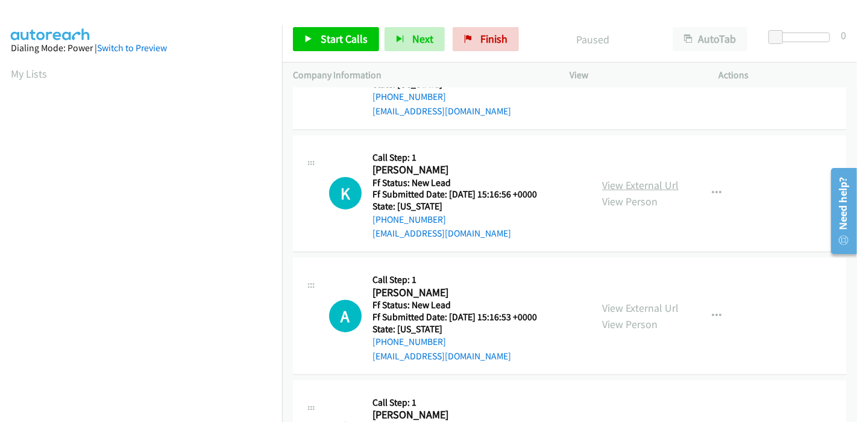
click at [644, 187] on link "View External Url" at bounding box center [640, 185] width 77 height 14
click at [646, 184] on link "View External Url" at bounding box center [640, 185] width 77 height 14
click at [633, 311] on link "View External Url" at bounding box center [640, 308] width 77 height 14
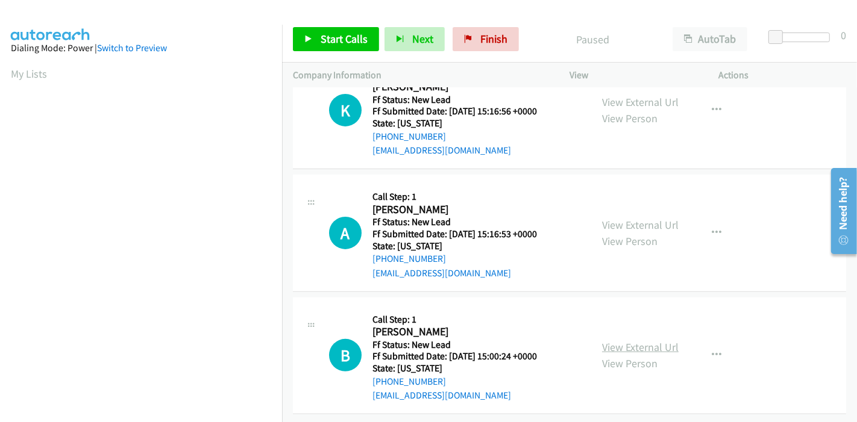
scroll to position [294, 0]
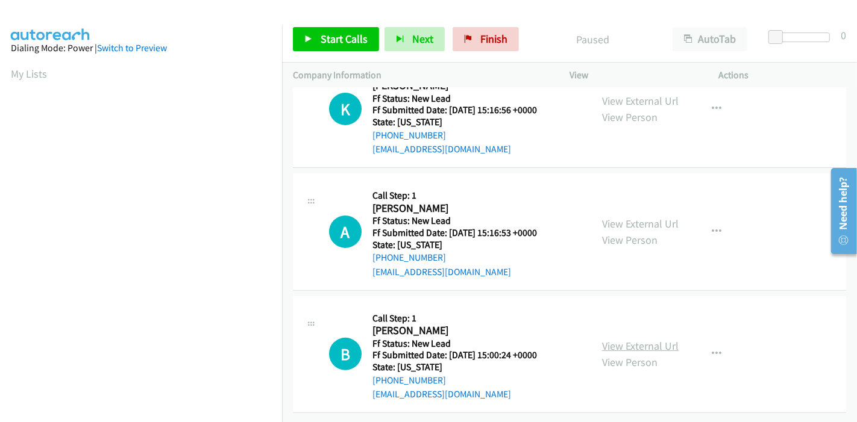
click at [627, 339] on link "View External Url" at bounding box center [640, 346] width 77 height 14
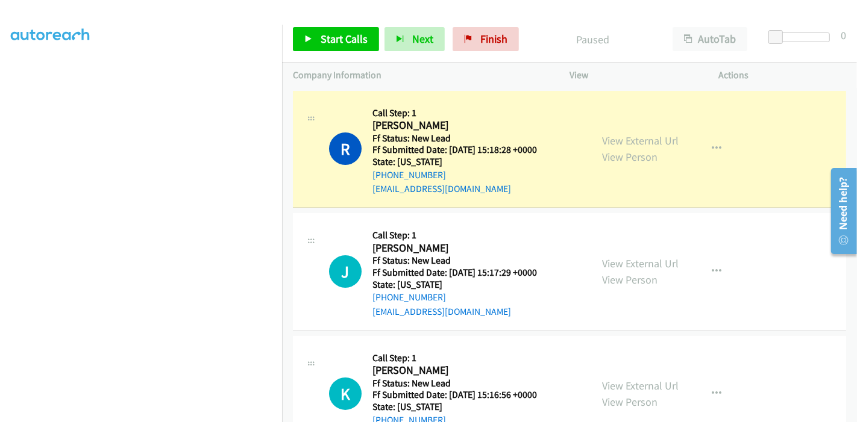
scroll to position [254, 0]
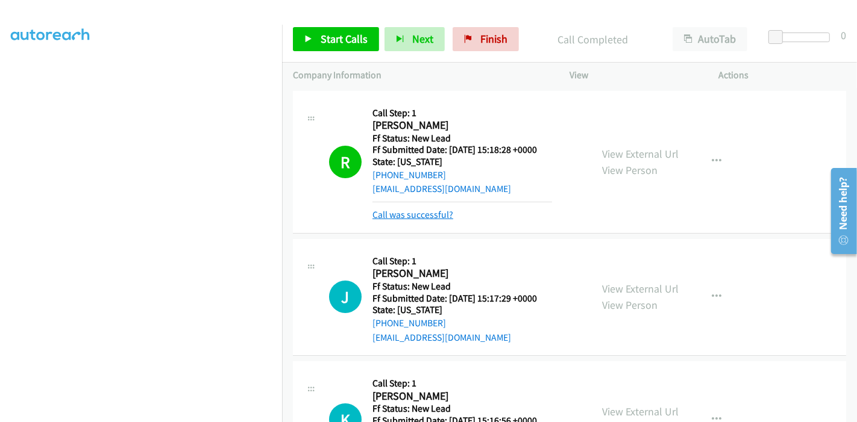
click at [404, 218] on link "Call was successful?" at bounding box center [412, 214] width 81 height 11
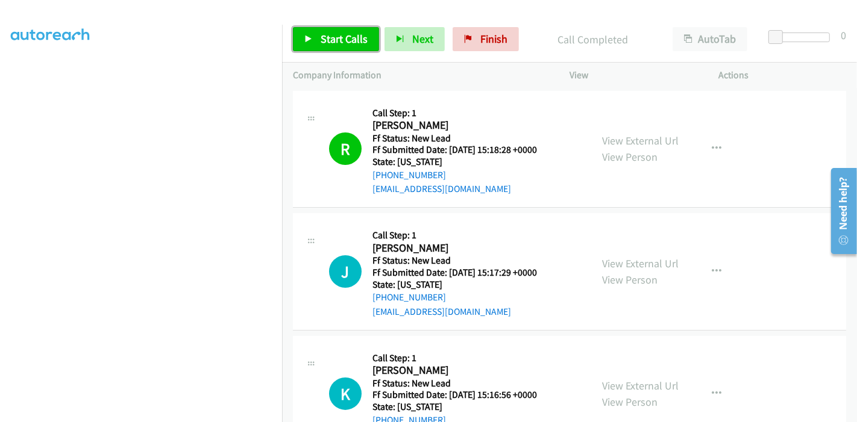
click at [345, 33] on span "Start Calls" at bounding box center [344, 39] width 47 height 14
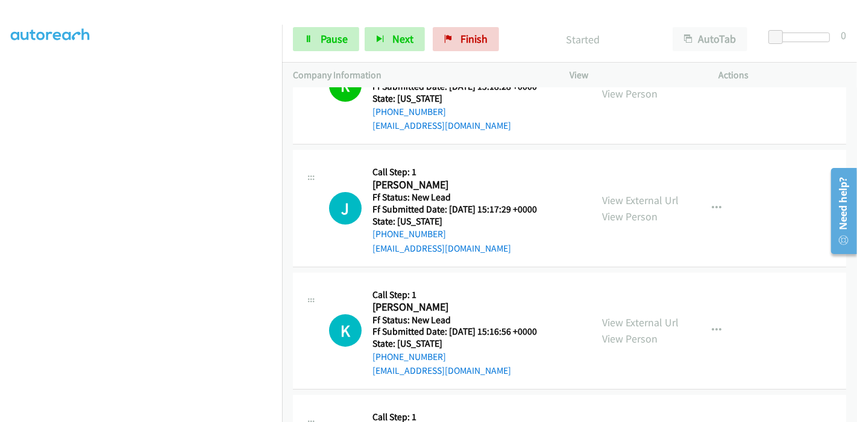
scroll to position [81, 0]
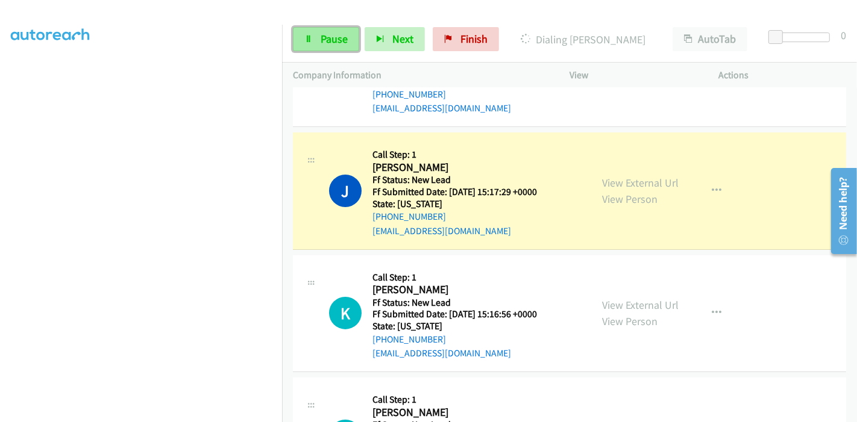
click at [326, 46] on link "Pause" at bounding box center [326, 39] width 66 height 24
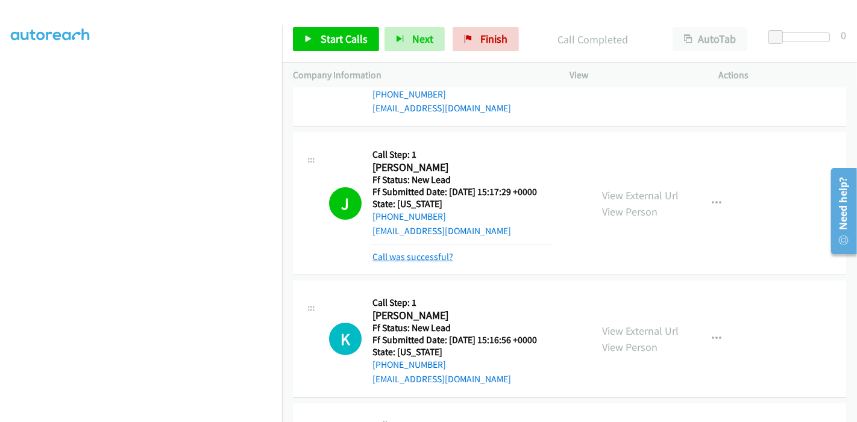
click at [427, 256] on link "Call was successful?" at bounding box center [412, 256] width 81 height 11
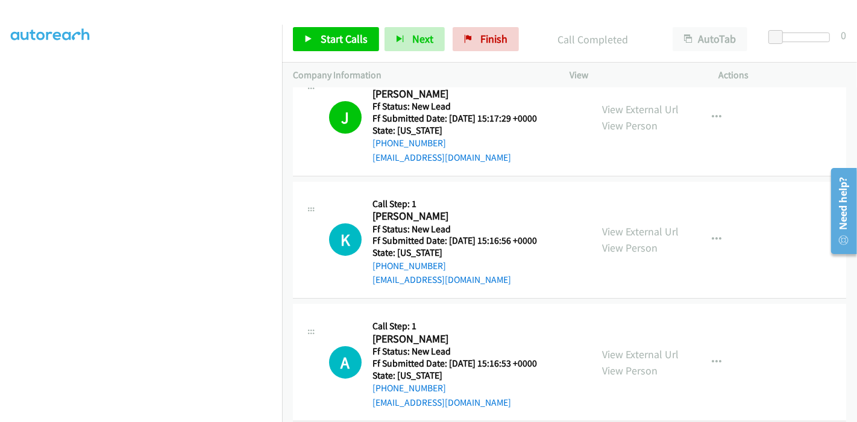
scroll to position [215, 0]
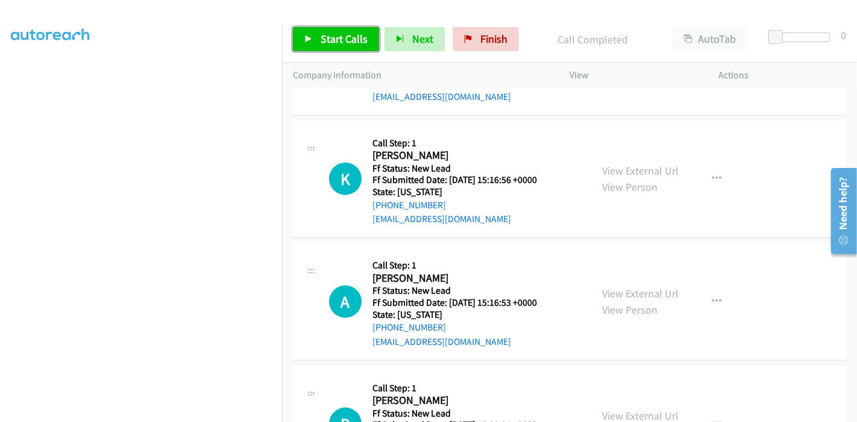
click at [316, 33] on link "Start Calls" at bounding box center [336, 39] width 86 height 24
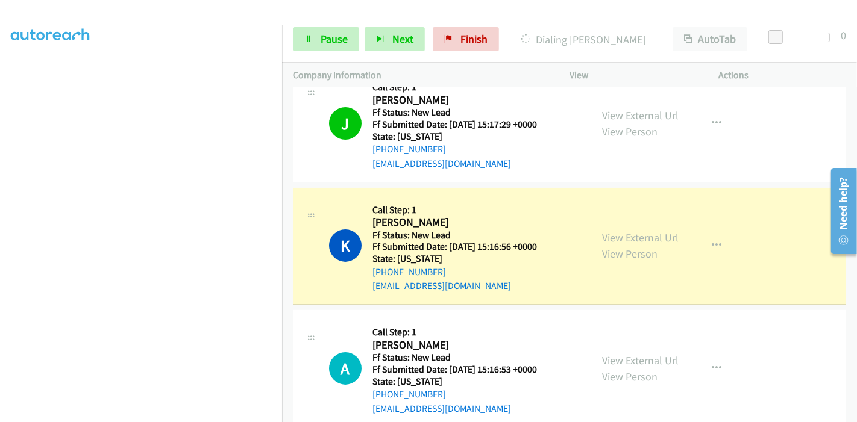
scroll to position [148, 0]
click at [336, 33] on span "Pause" at bounding box center [334, 39] width 27 height 14
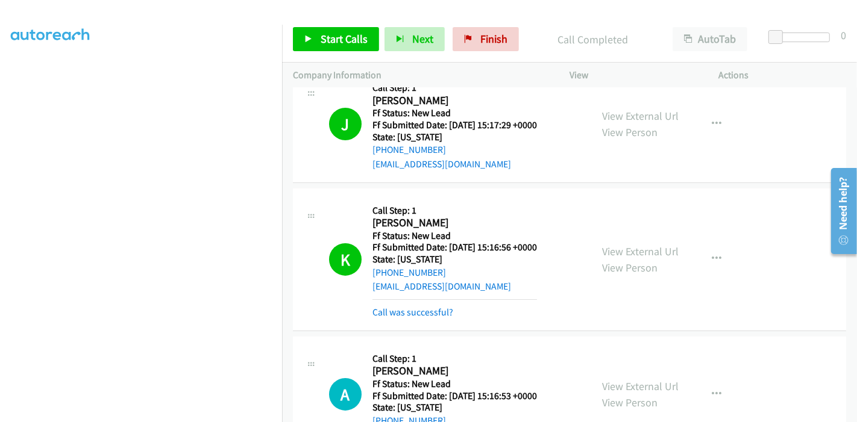
scroll to position [81, 0]
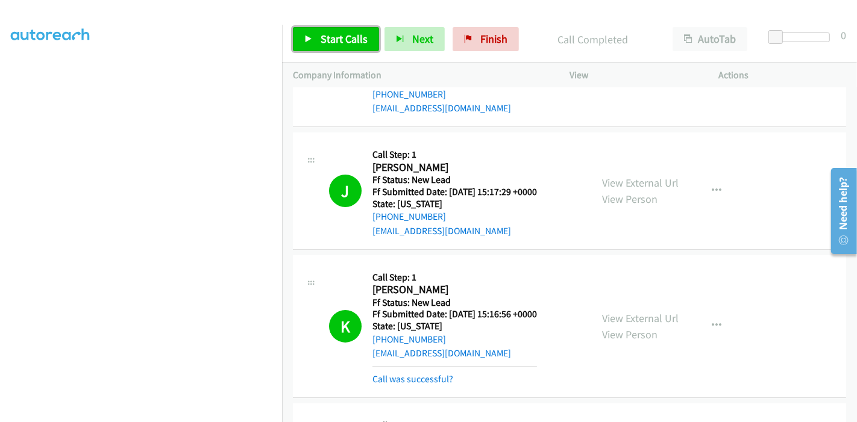
click at [324, 45] on span "Start Calls" at bounding box center [344, 39] width 47 height 14
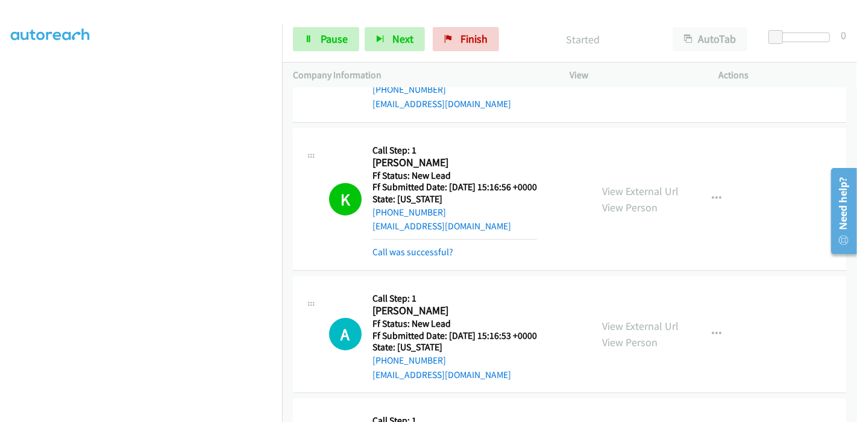
scroll to position [215, 0]
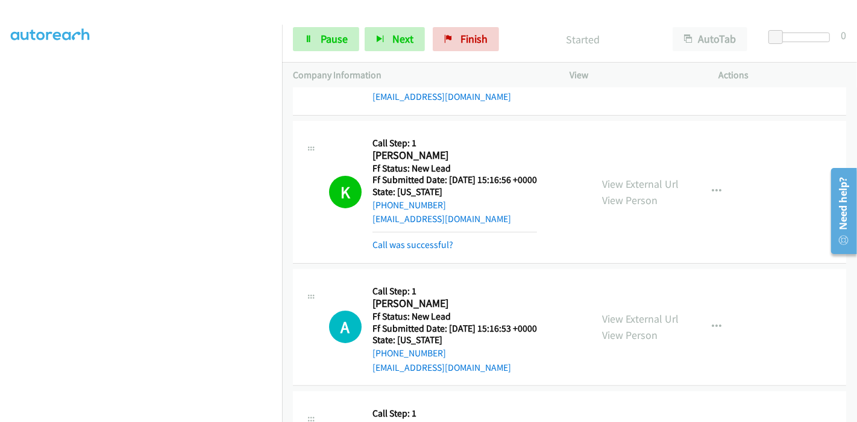
click at [403, 250] on div "Call was successful?" at bounding box center [454, 245] width 165 height 14
click at [404, 242] on link "Call was successful?" at bounding box center [412, 244] width 81 height 11
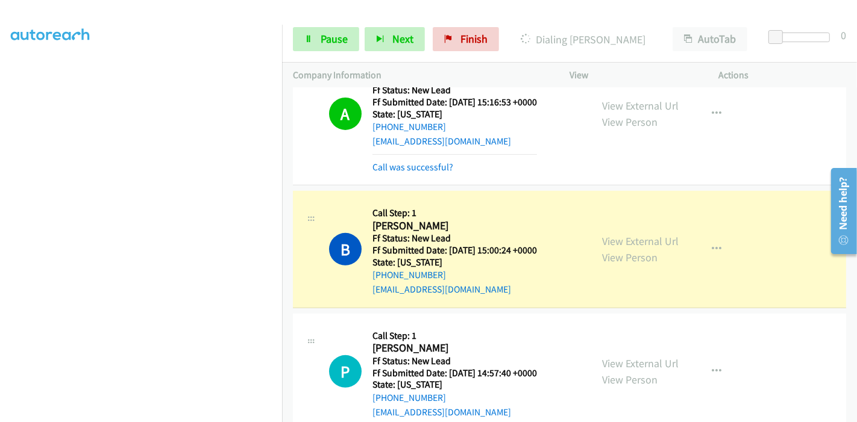
scroll to position [429, 0]
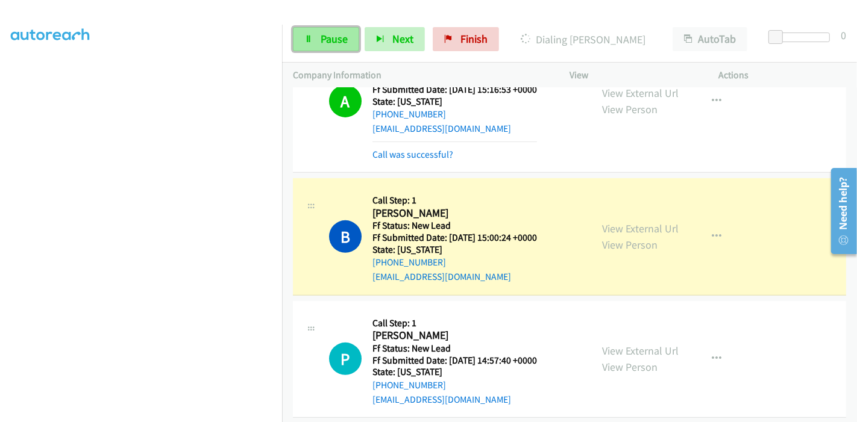
click at [339, 40] on span "Pause" at bounding box center [334, 39] width 27 height 14
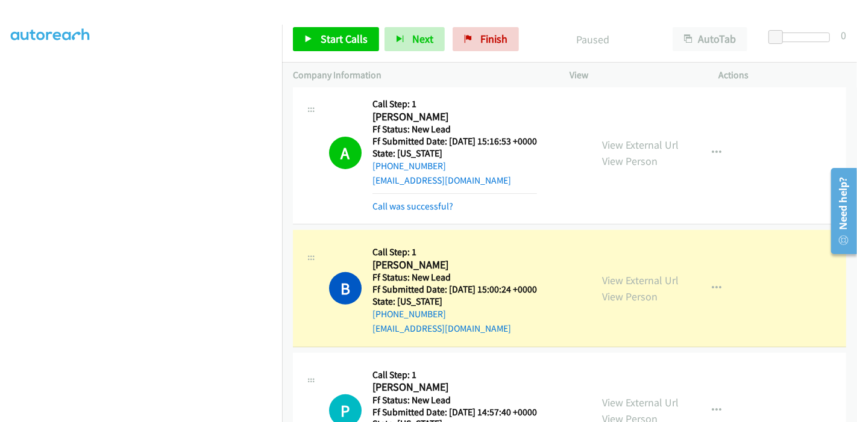
scroll to position [396, 0]
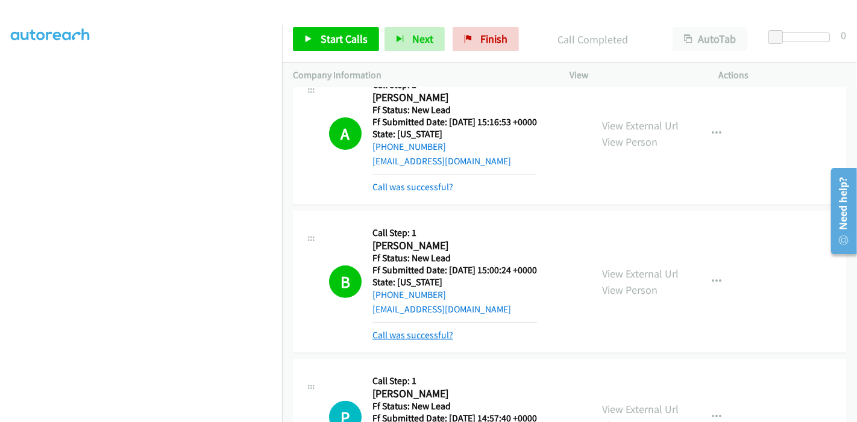
click at [394, 330] on link "Call was successful?" at bounding box center [412, 335] width 81 height 11
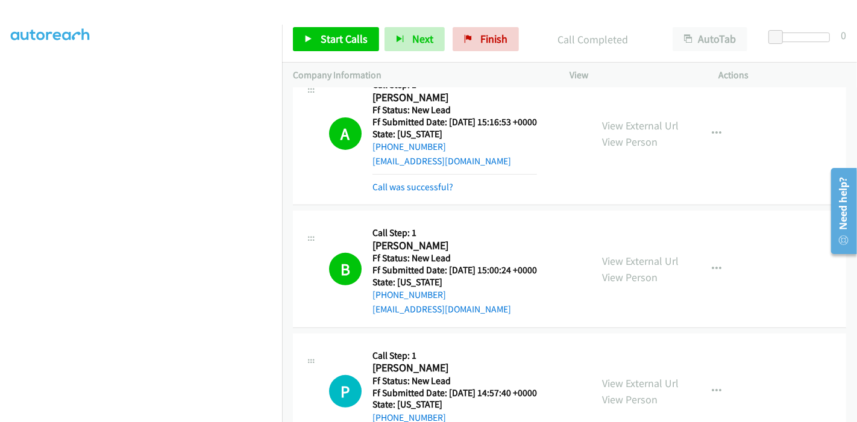
click at [483, 52] on div "Start Calls Pause Next Finish Call Completed AutoTab AutoTab 0" at bounding box center [569, 39] width 575 height 46
click at [485, 51] on link "Finish" at bounding box center [486, 39] width 66 height 24
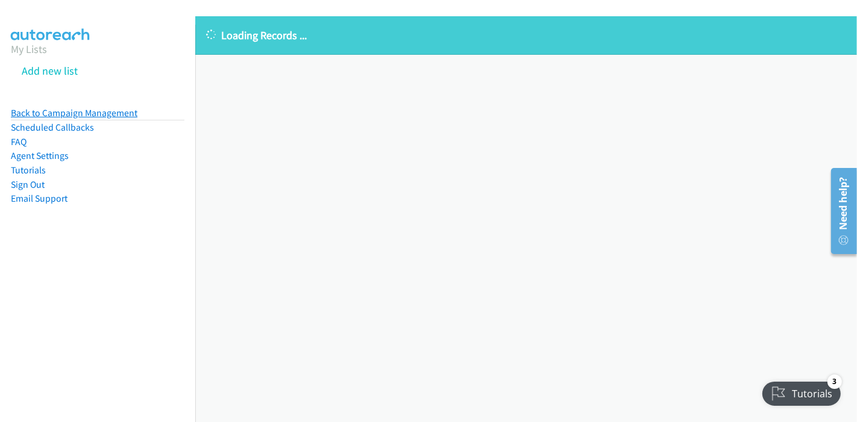
click at [53, 108] on link "Back to Campaign Management" at bounding box center [74, 112] width 127 height 11
click at [37, 110] on link "Back to Campaign Management" at bounding box center [74, 112] width 127 height 11
click at [63, 114] on link "Back to Campaign Management" at bounding box center [74, 112] width 127 height 11
click at [48, 118] on link "Back to Campaign Management" at bounding box center [74, 112] width 127 height 11
click at [69, 113] on link "Back to Campaign Management" at bounding box center [74, 112] width 127 height 11
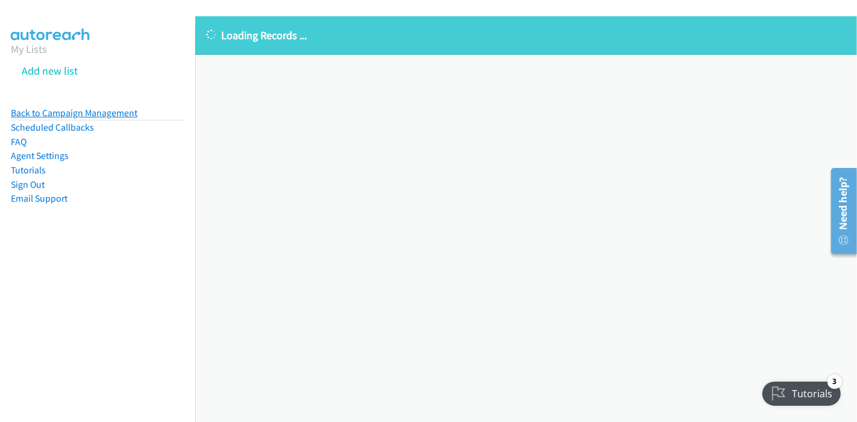
click at [83, 114] on link "Back to Campaign Management" at bounding box center [74, 112] width 127 height 11
click at [26, 181] on link "Sign Out" at bounding box center [28, 184] width 34 height 11
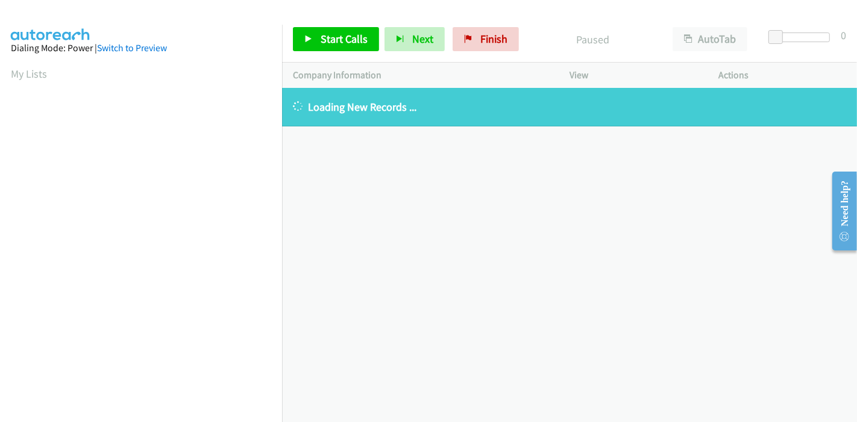
drag, startPoint x: 0, startPoint y: 0, endPoint x: 575, endPoint y: 11, distance: 575.1
click at [575, 11] on div at bounding box center [423, 23] width 846 height 46
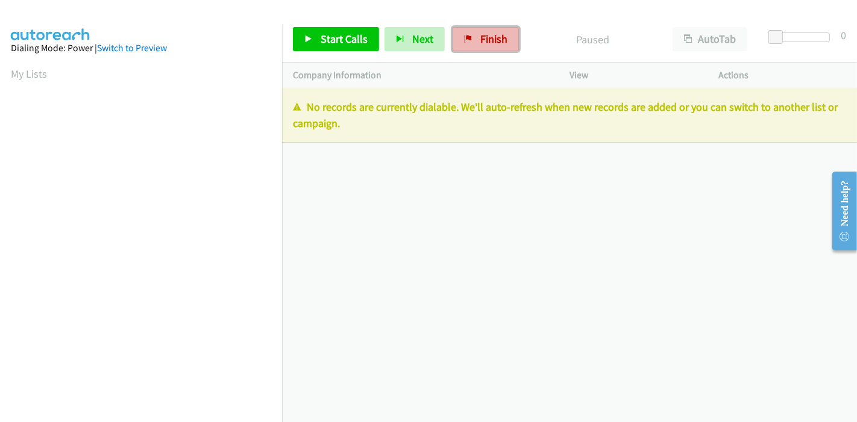
click at [487, 39] on span "Finish" at bounding box center [493, 39] width 27 height 14
click at [471, 40] on link "Finish" at bounding box center [486, 39] width 66 height 24
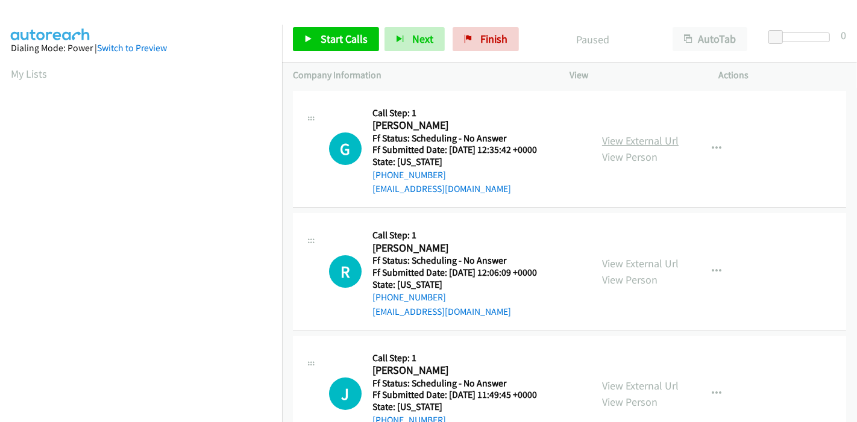
click at [664, 142] on link "View External Url" at bounding box center [640, 141] width 77 height 14
click at [632, 268] on link "View External Url" at bounding box center [640, 264] width 77 height 14
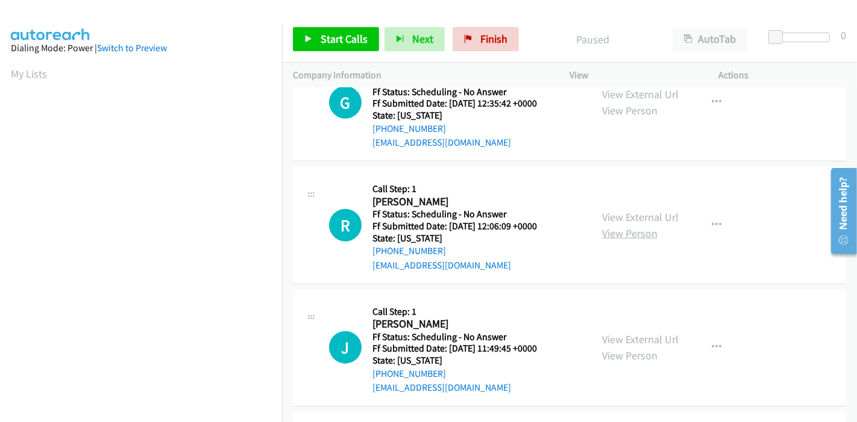
scroll to position [67, 0]
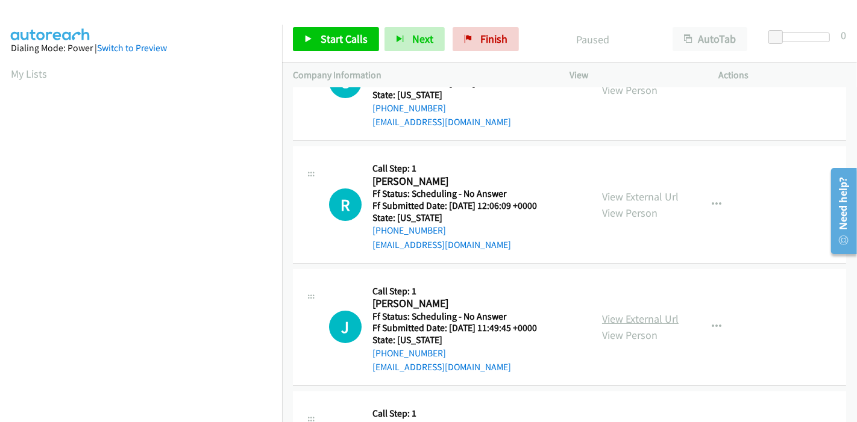
click at [606, 316] on link "View External Url" at bounding box center [640, 319] width 77 height 14
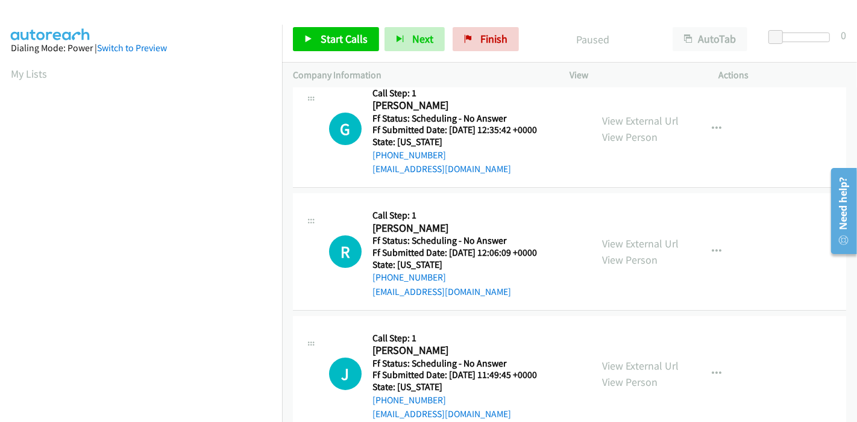
scroll to position [0, 0]
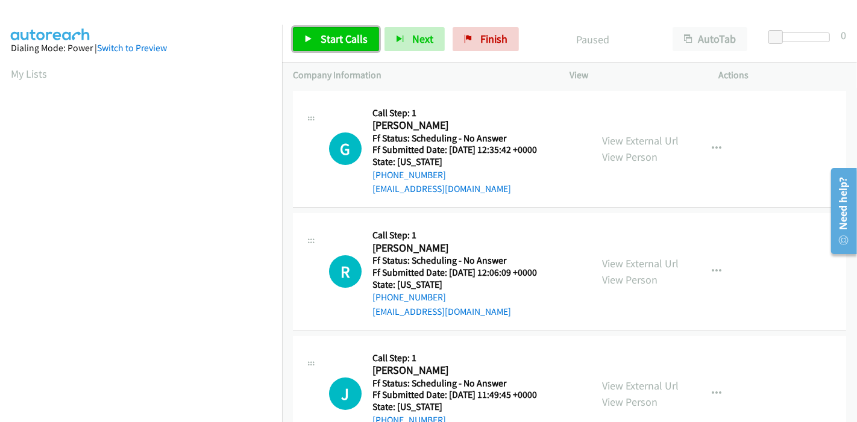
click at [321, 45] on span "Start Calls" at bounding box center [344, 39] width 47 height 14
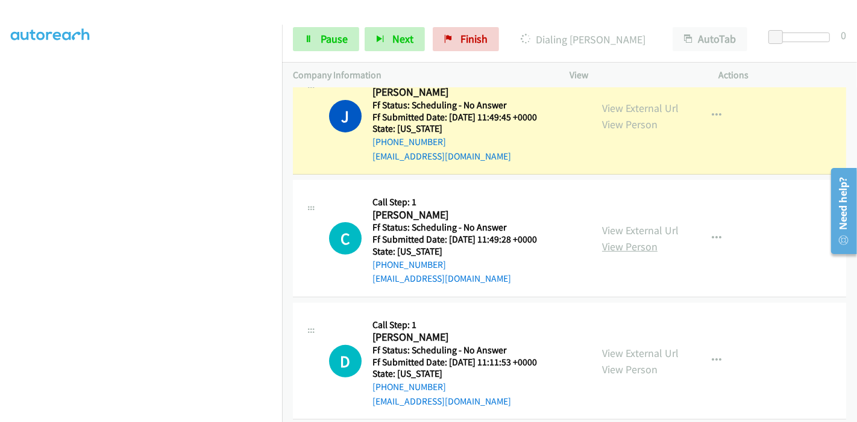
scroll to position [401, 0]
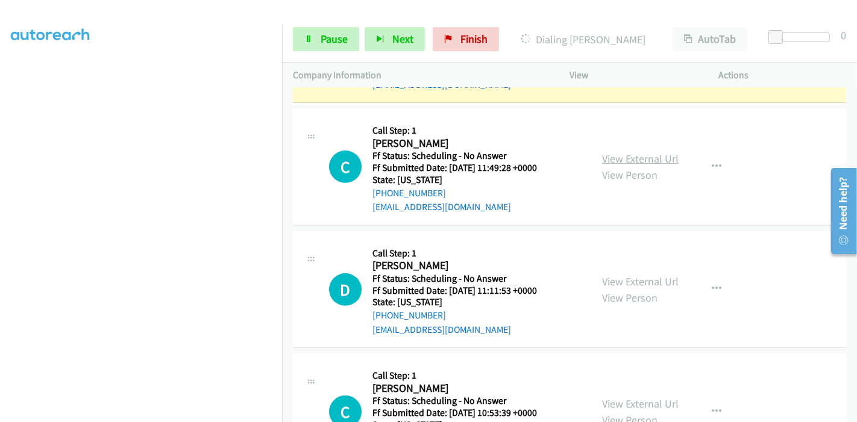
click at [649, 158] on link "View External Url" at bounding box center [640, 159] width 77 height 14
click at [638, 281] on link "View External Url" at bounding box center [640, 282] width 77 height 14
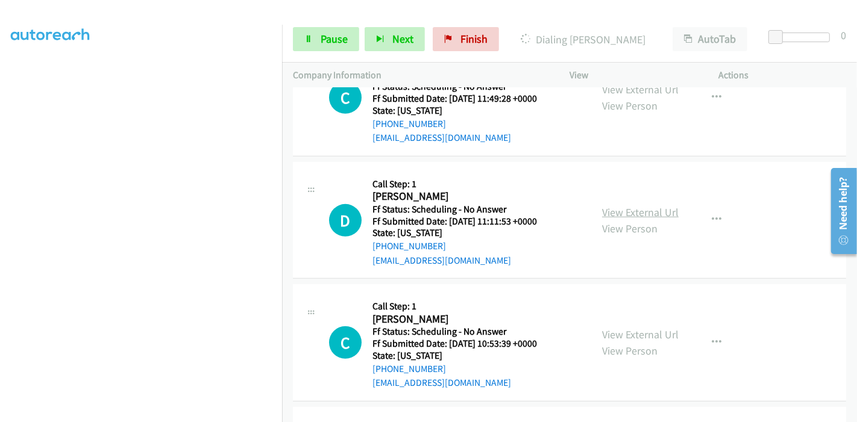
scroll to position [603, 0]
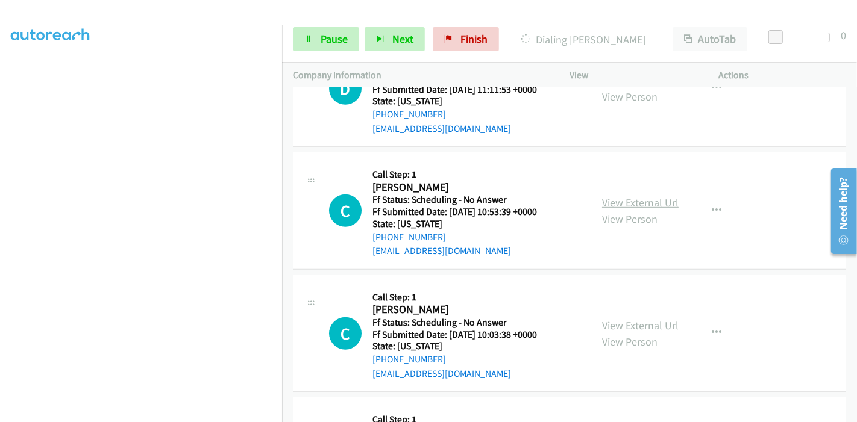
click at [623, 199] on link "View External Url" at bounding box center [640, 203] width 77 height 14
click at [324, 47] on link "Pause" at bounding box center [326, 39] width 66 height 24
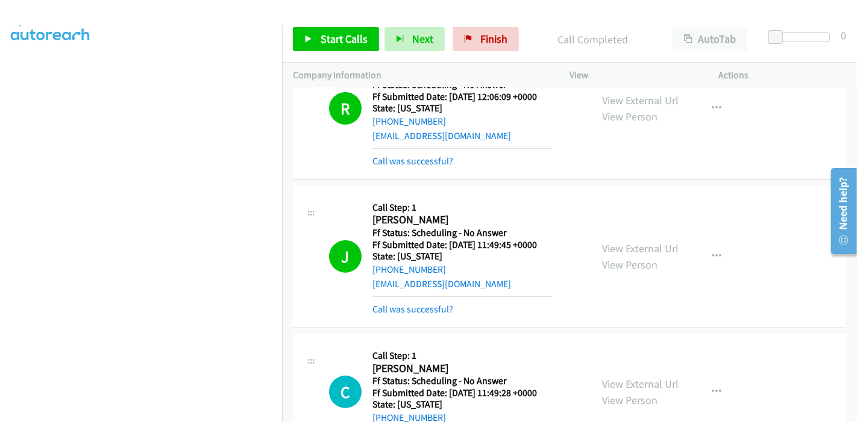
scroll to position [201, 0]
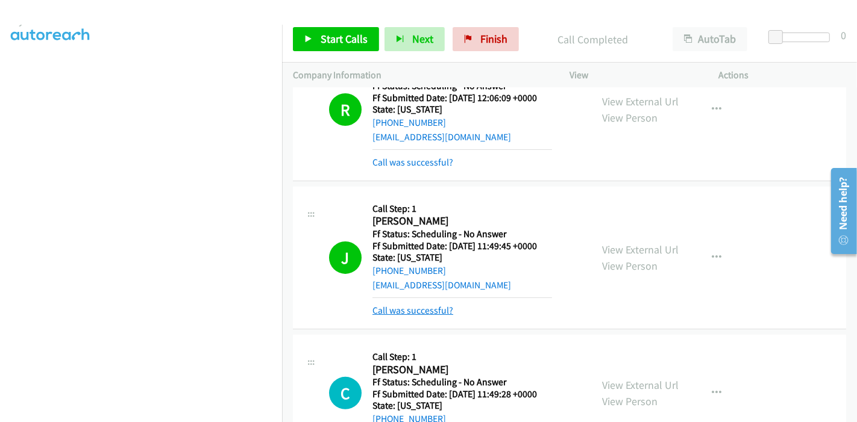
click at [429, 307] on link "Call was successful?" at bounding box center [412, 310] width 81 height 11
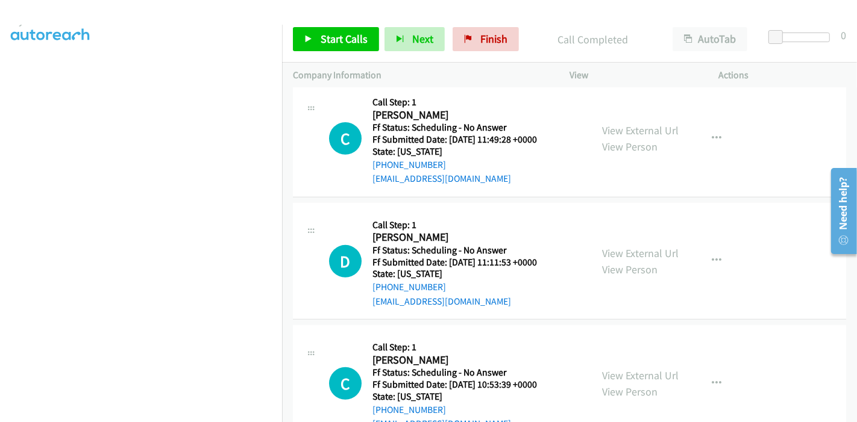
scroll to position [401, 0]
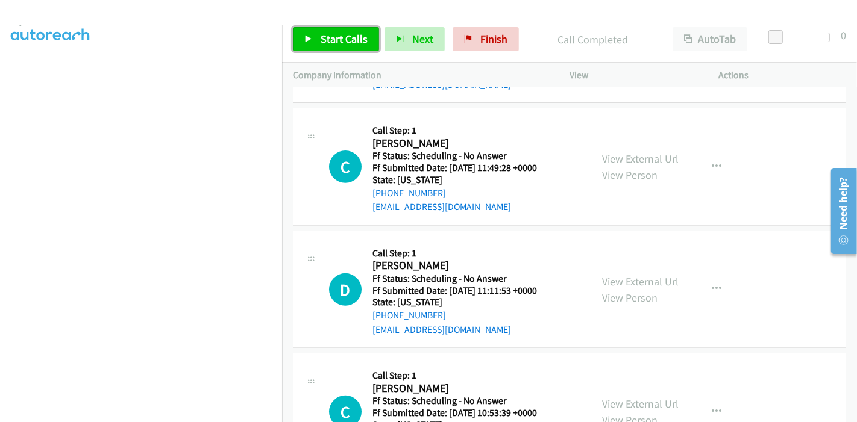
click at [339, 40] on span "Start Calls" at bounding box center [344, 39] width 47 height 14
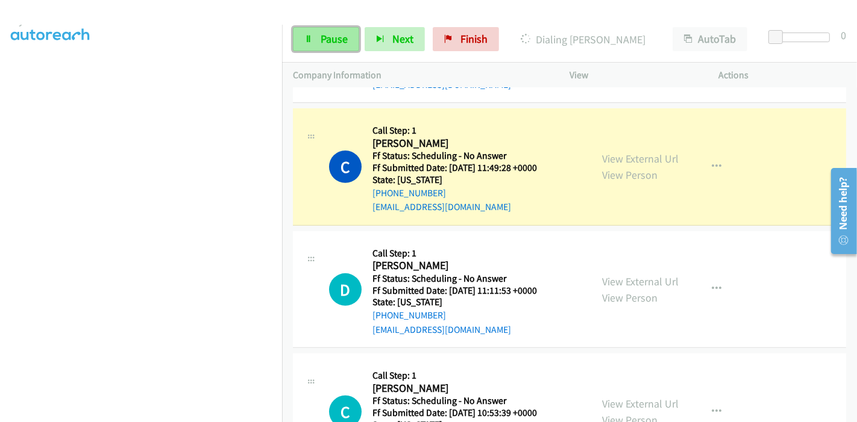
click at [328, 43] on span "Pause" at bounding box center [334, 39] width 27 height 14
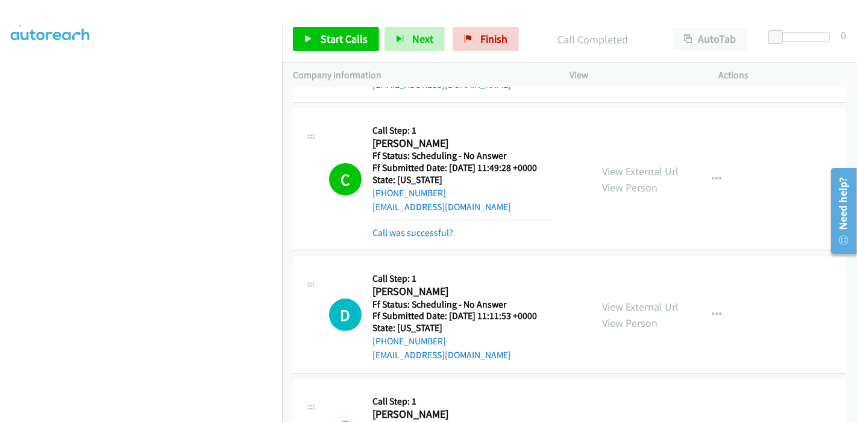
scroll to position [254, 0]
click at [415, 234] on link "Call was successful?" at bounding box center [412, 232] width 81 height 11
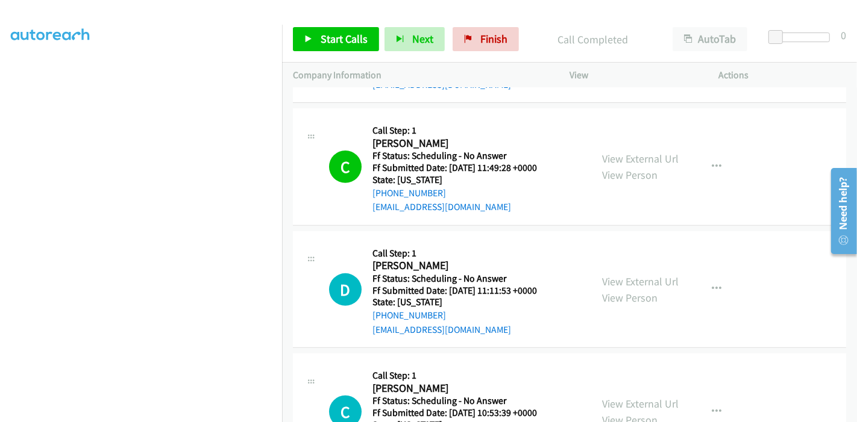
scroll to position [468, 0]
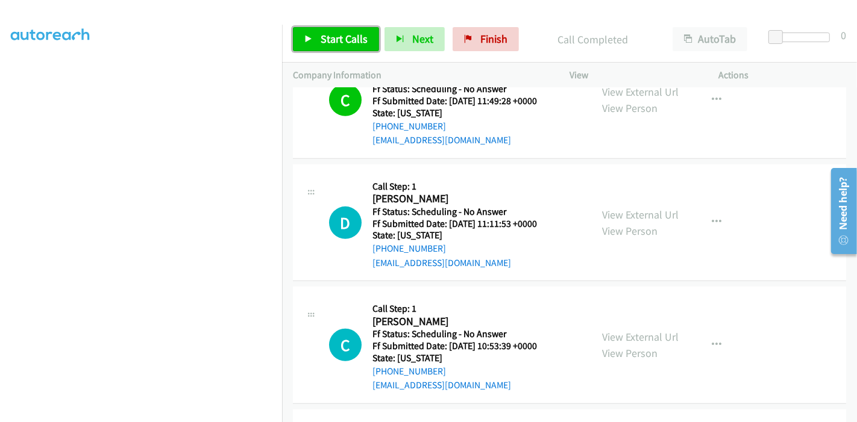
click at [328, 35] on span "Start Calls" at bounding box center [344, 39] width 47 height 14
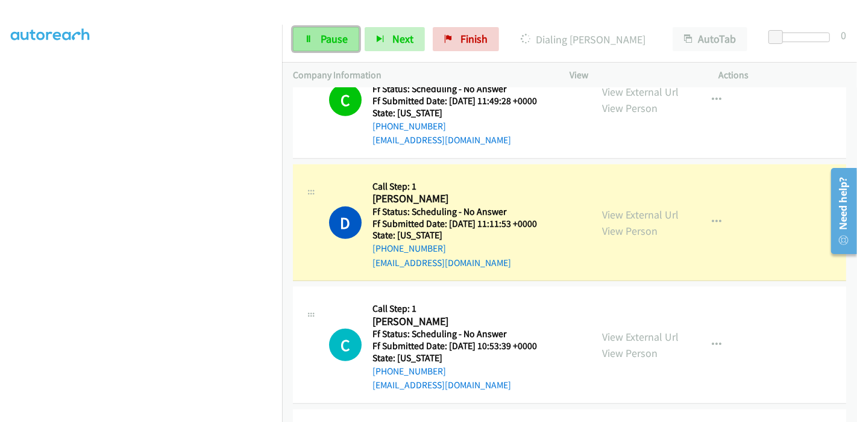
click at [334, 48] on link "Pause" at bounding box center [326, 39] width 66 height 24
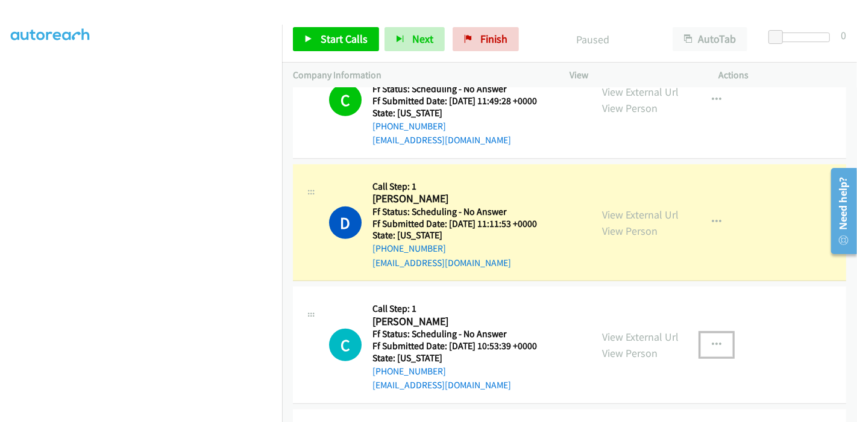
click at [712, 344] on icon "button" at bounding box center [717, 346] width 10 height 10
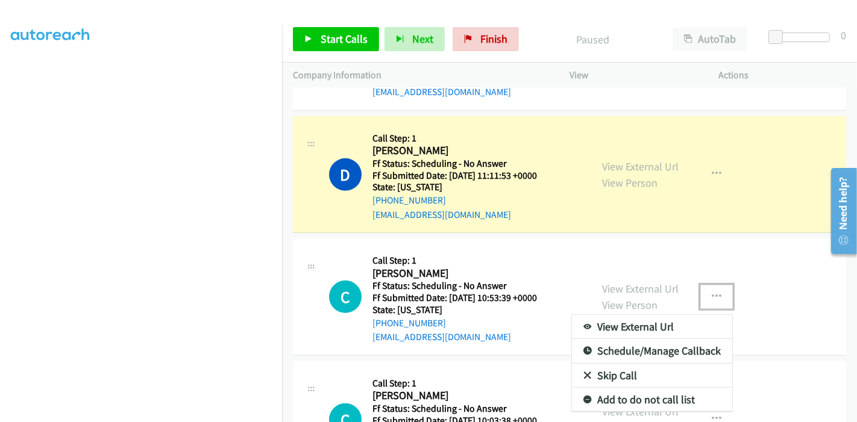
scroll to position [535, 0]
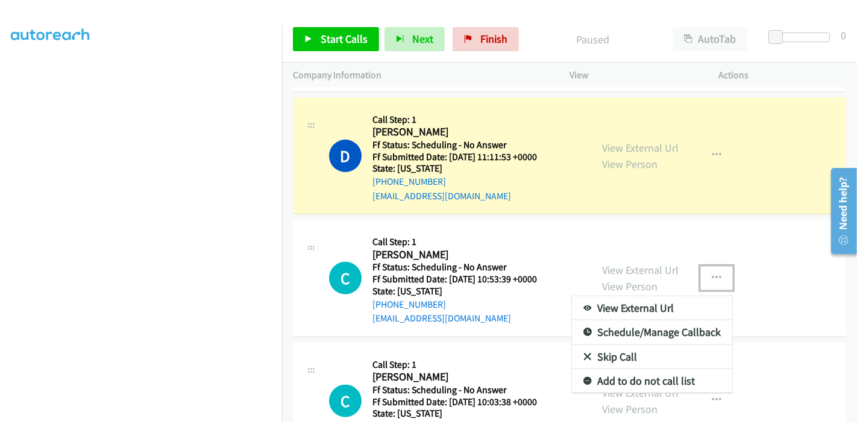
click at [620, 357] on link "Skip Call" at bounding box center [652, 357] width 160 height 24
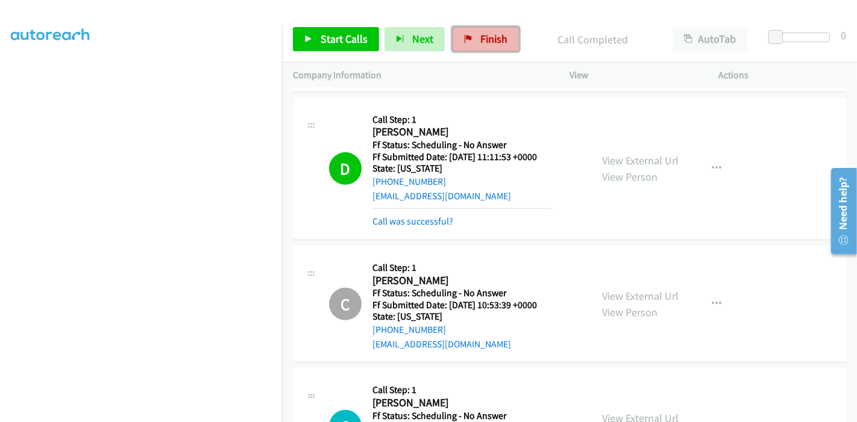
click at [487, 42] on span "Finish" at bounding box center [493, 39] width 27 height 14
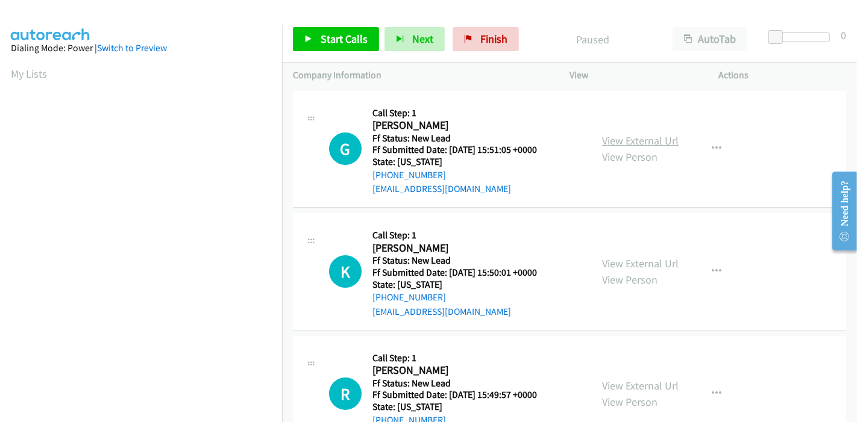
click at [622, 136] on link "View External Url" at bounding box center [640, 141] width 77 height 14
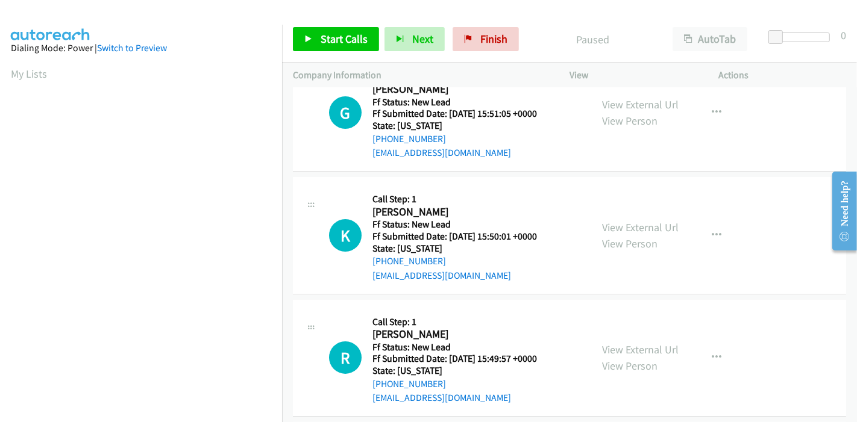
scroll to position [67, 0]
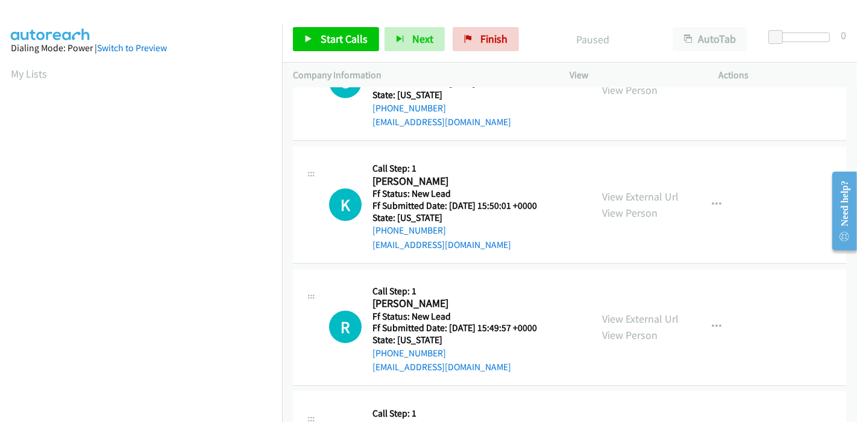
click at [653, 204] on div "View External Url View Person" at bounding box center [640, 205] width 77 height 33
click at [653, 197] on link "View External Url" at bounding box center [640, 197] width 77 height 14
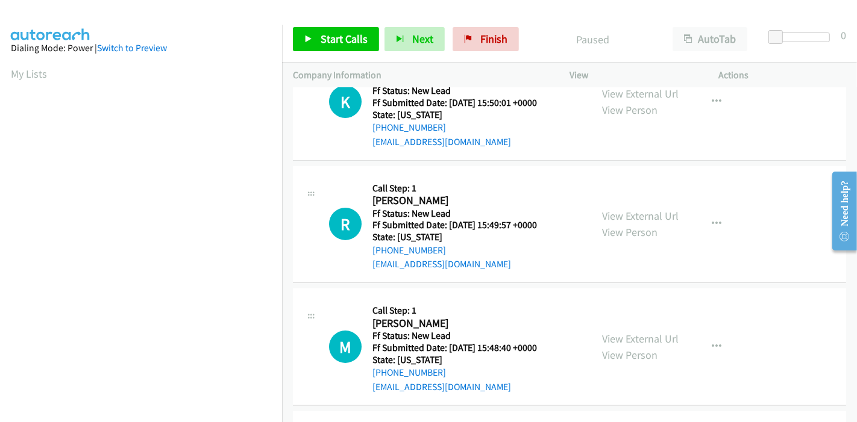
scroll to position [201, 0]
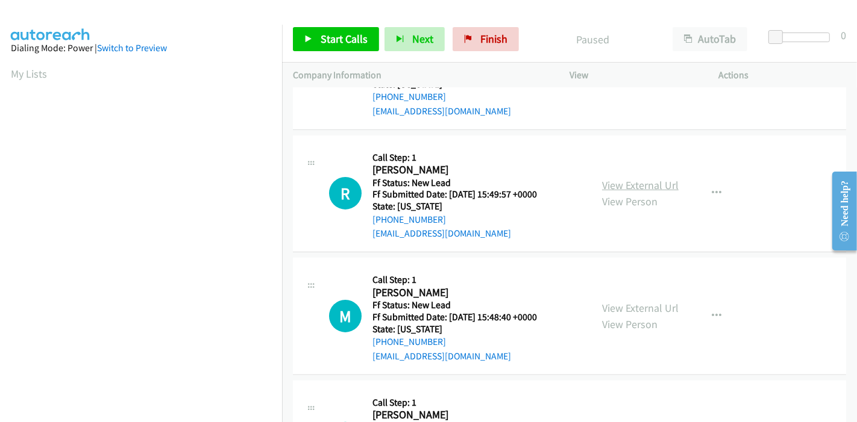
click at [633, 186] on link "View External Url" at bounding box center [640, 185] width 77 height 14
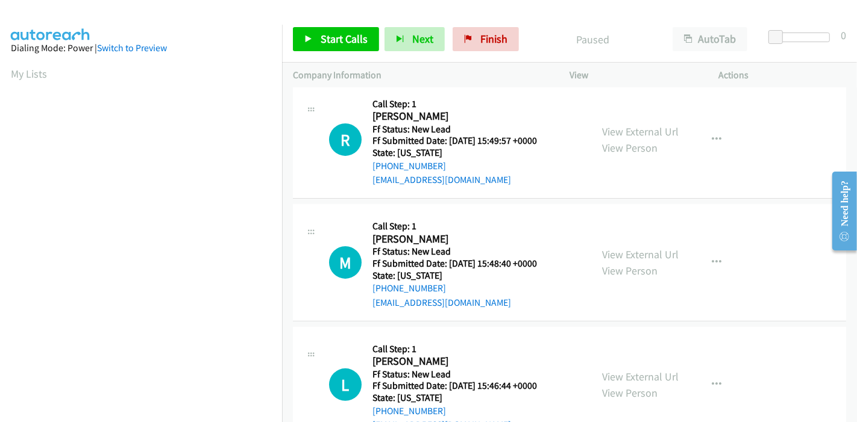
scroll to position [294, 0]
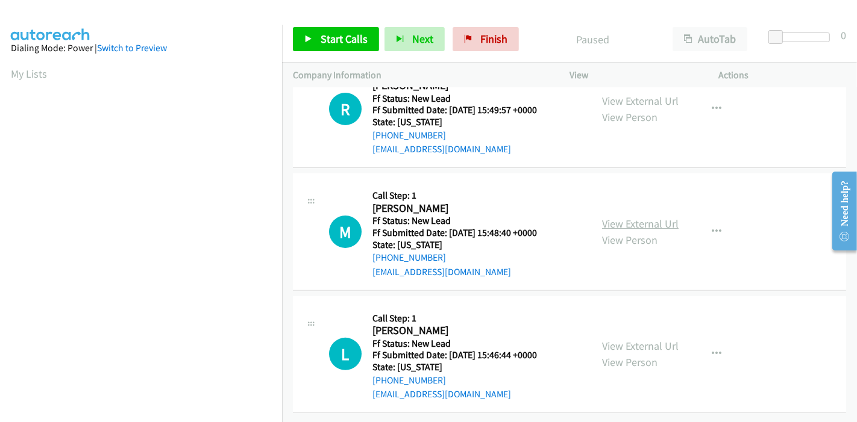
click at [656, 217] on link "View External Url" at bounding box center [640, 224] width 77 height 14
click at [625, 339] on link "View External Url" at bounding box center [640, 346] width 77 height 14
click at [352, 32] on span "Start Calls" at bounding box center [344, 39] width 47 height 14
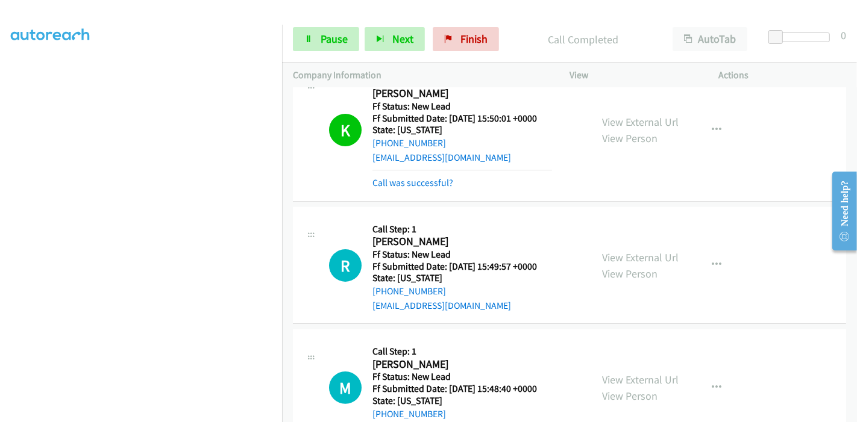
scroll to position [201, 0]
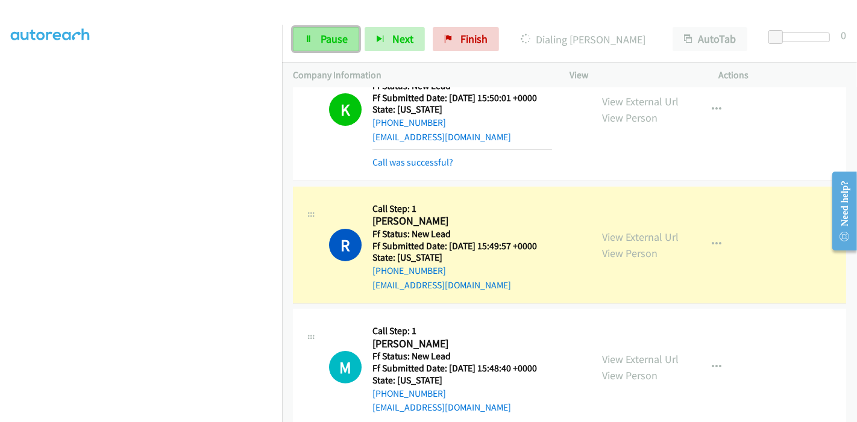
click at [321, 33] on span "Pause" at bounding box center [334, 39] width 27 height 14
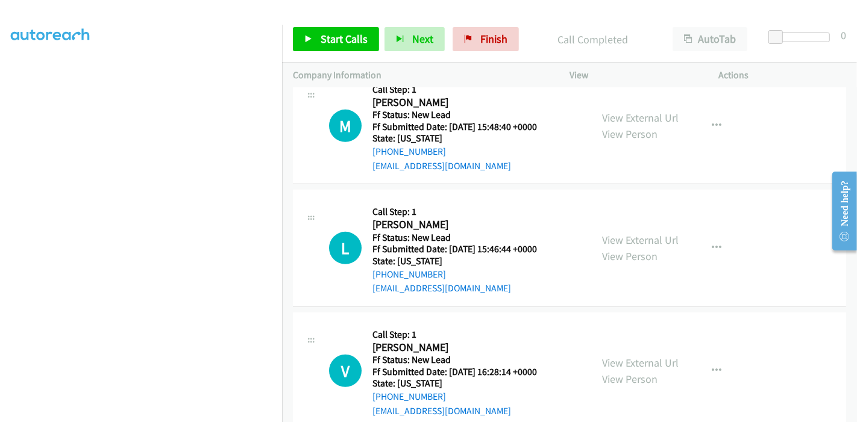
scroll to position [401, 0]
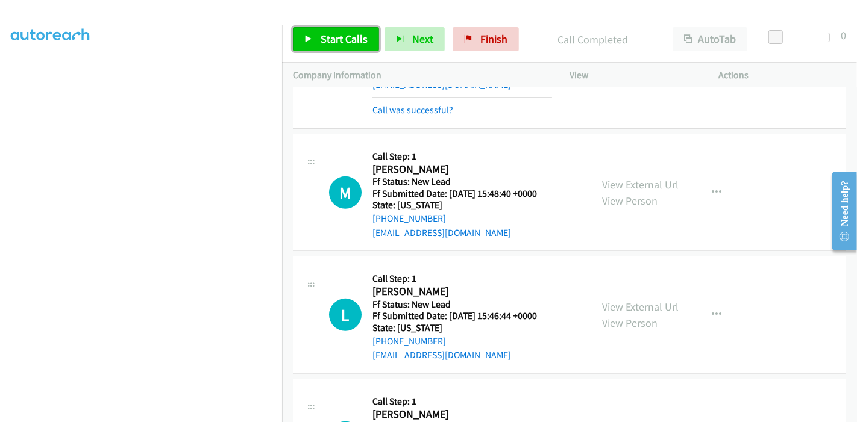
click at [333, 43] on span "Start Calls" at bounding box center [344, 39] width 47 height 14
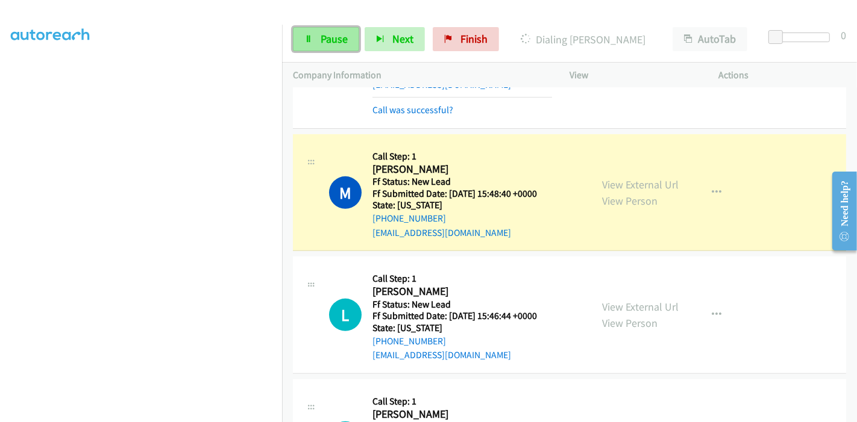
click at [332, 49] on link "Pause" at bounding box center [326, 39] width 66 height 24
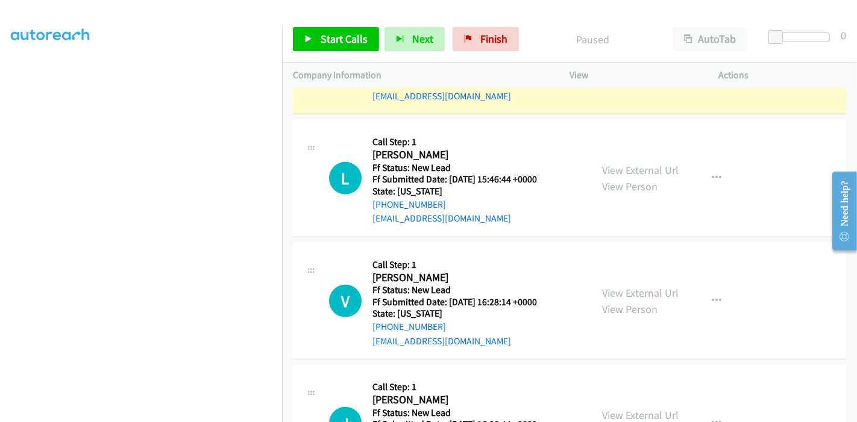
scroll to position [670, 0]
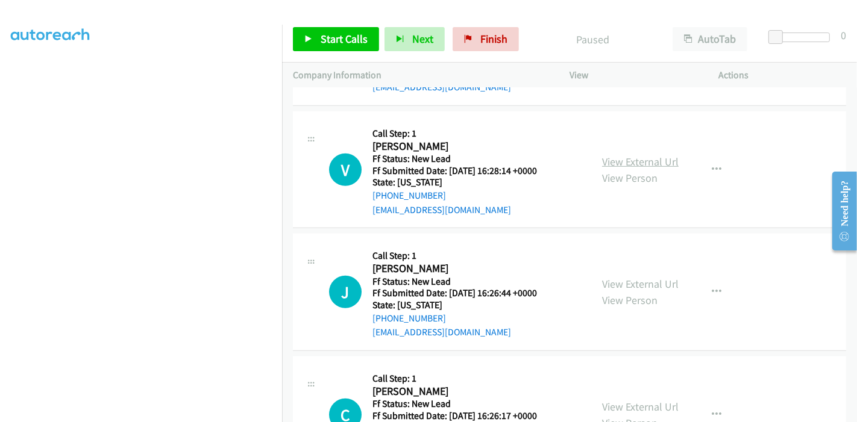
click at [635, 161] on link "View External Url" at bounding box center [640, 162] width 77 height 14
click at [638, 281] on link "View External Url" at bounding box center [640, 284] width 77 height 14
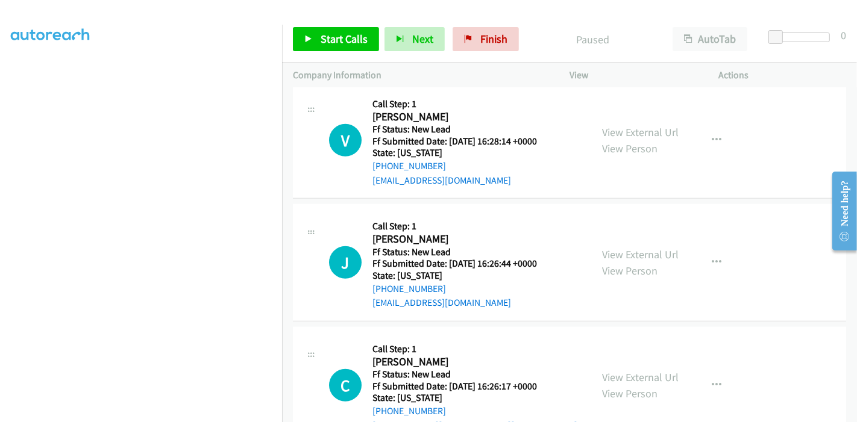
scroll to position [738, 0]
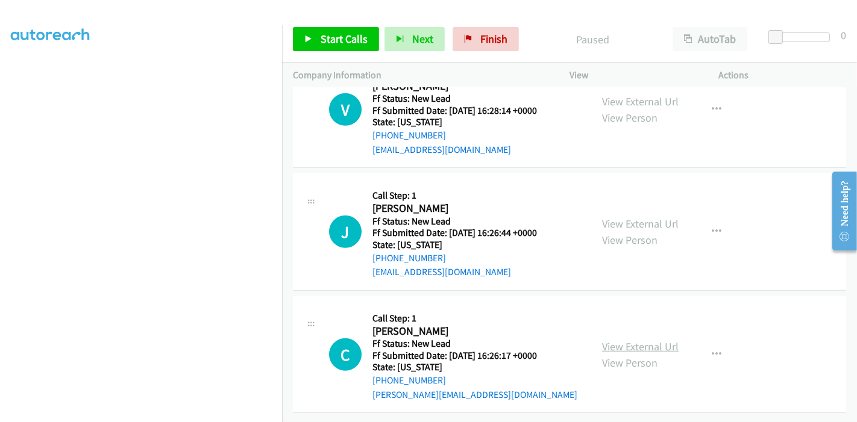
click at [621, 340] on link "View External Url" at bounding box center [640, 347] width 77 height 14
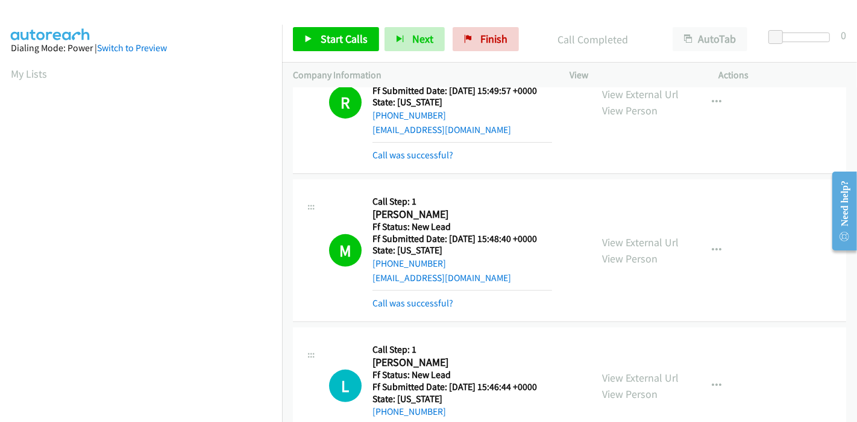
scroll to position [403, 0]
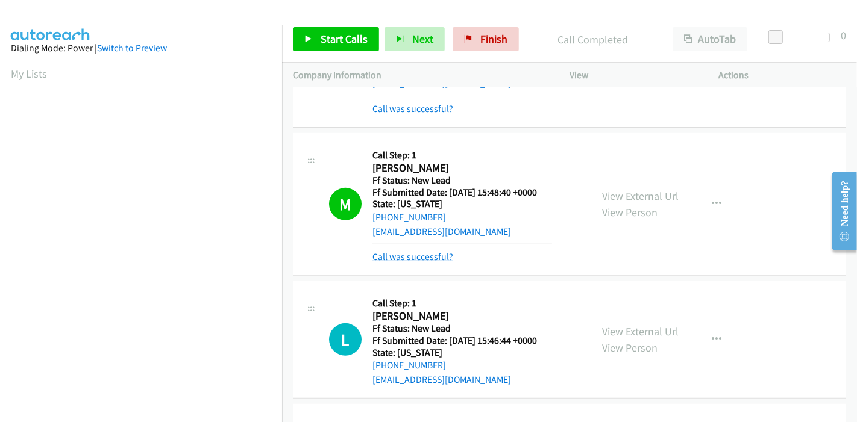
click at [436, 256] on link "Call was successful?" at bounding box center [412, 256] width 81 height 11
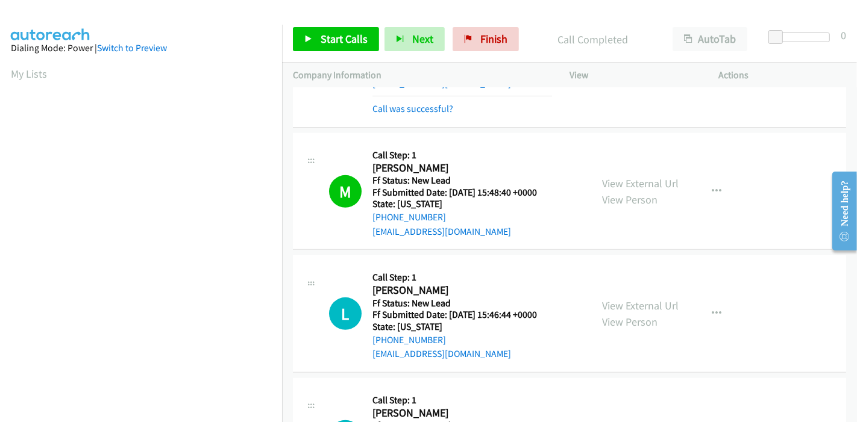
click at [310, 25] on div "Start Calls Pause Next Finish Call Completed AutoTab AutoTab 0" at bounding box center [569, 39] width 575 height 46
click at [319, 39] on link "Start Calls" at bounding box center [336, 39] width 86 height 24
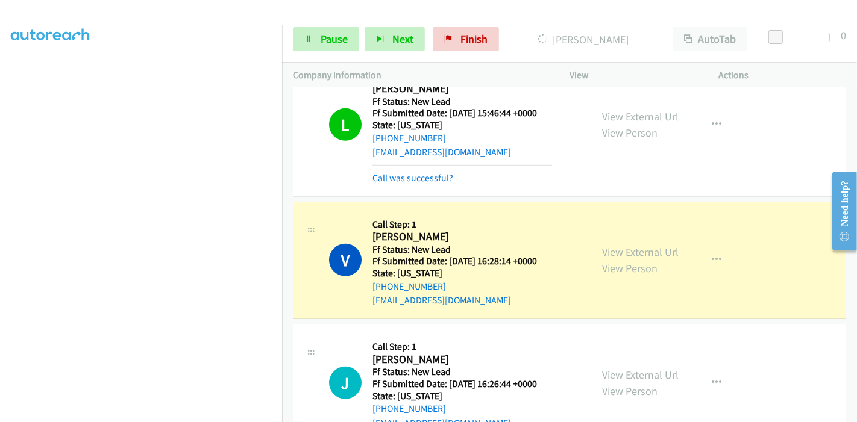
scroll to position [671, 0]
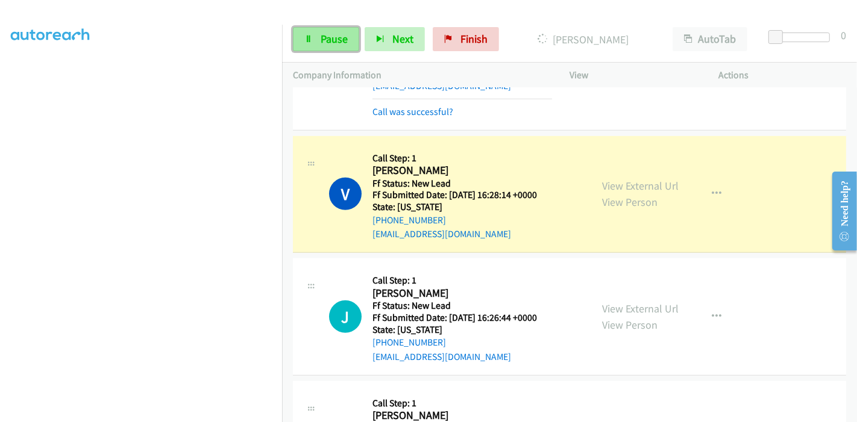
click at [332, 37] on span "Pause" at bounding box center [334, 39] width 27 height 14
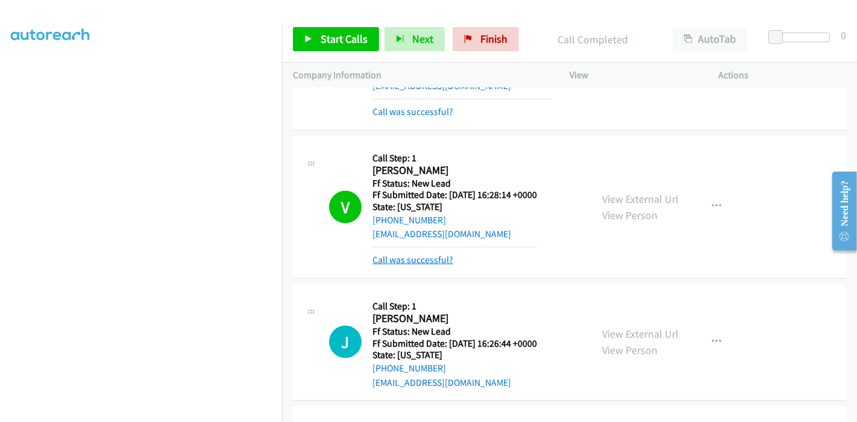
click at [445, 261] on link "Call was successful?" at bounding box center [412, 259] width 81 height 11
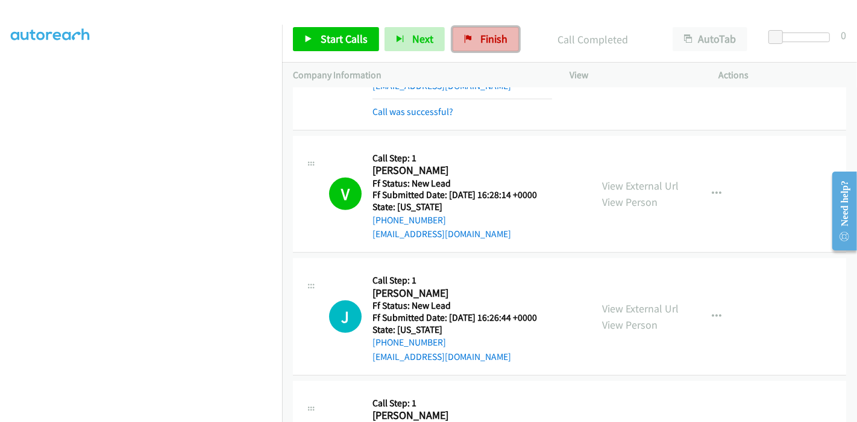
click at [480, 45] on span "Finish" at bounding box center [493, 39] width 27 height 14
